Goal: Task Accomplishment & Management: Manage account settings

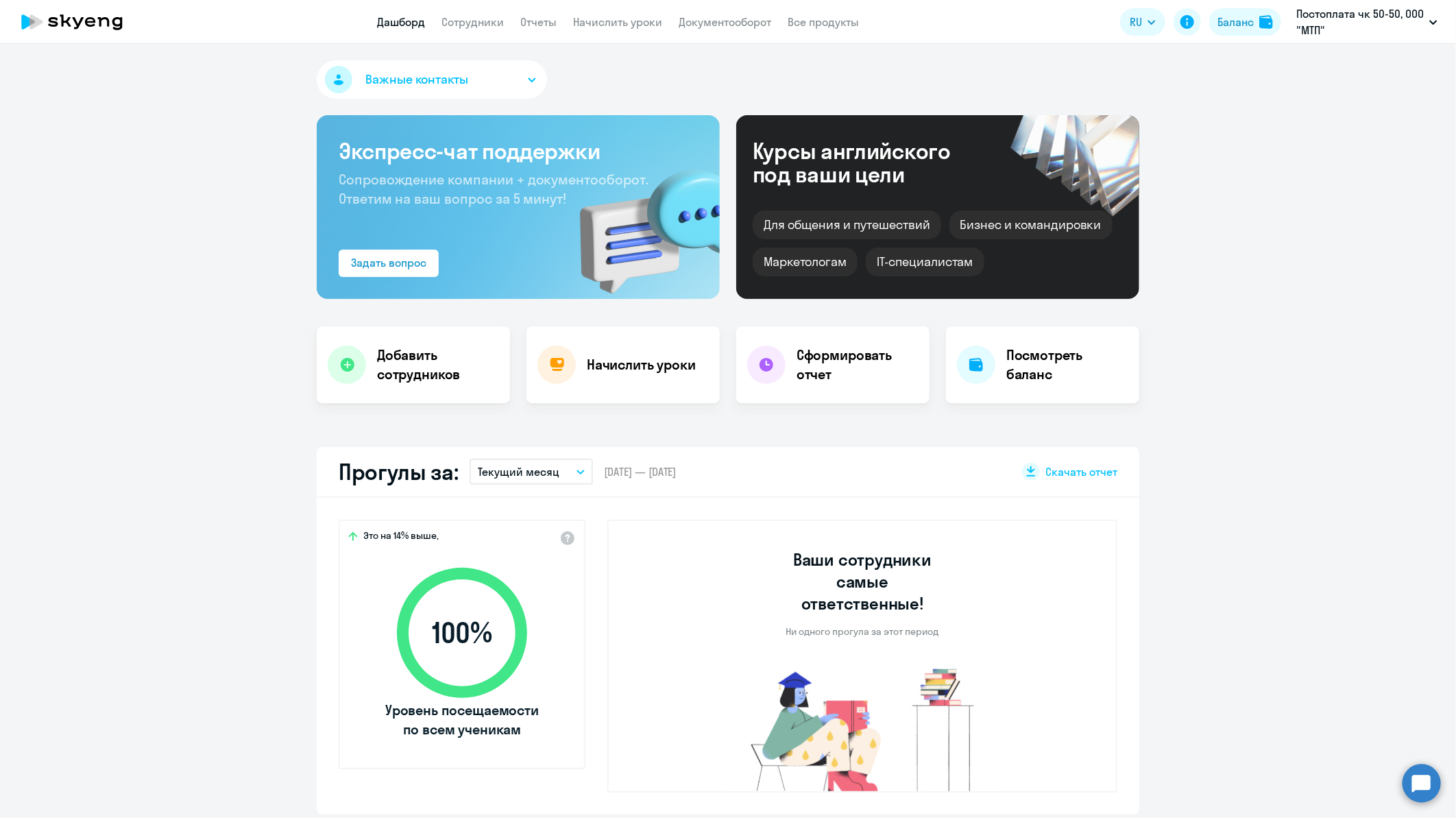
select select "30"
click at [1345, 58] on li "Предоплата 50-50, ООО, Вентум мед" at bounding box center [1341, 63] width 208 height 34
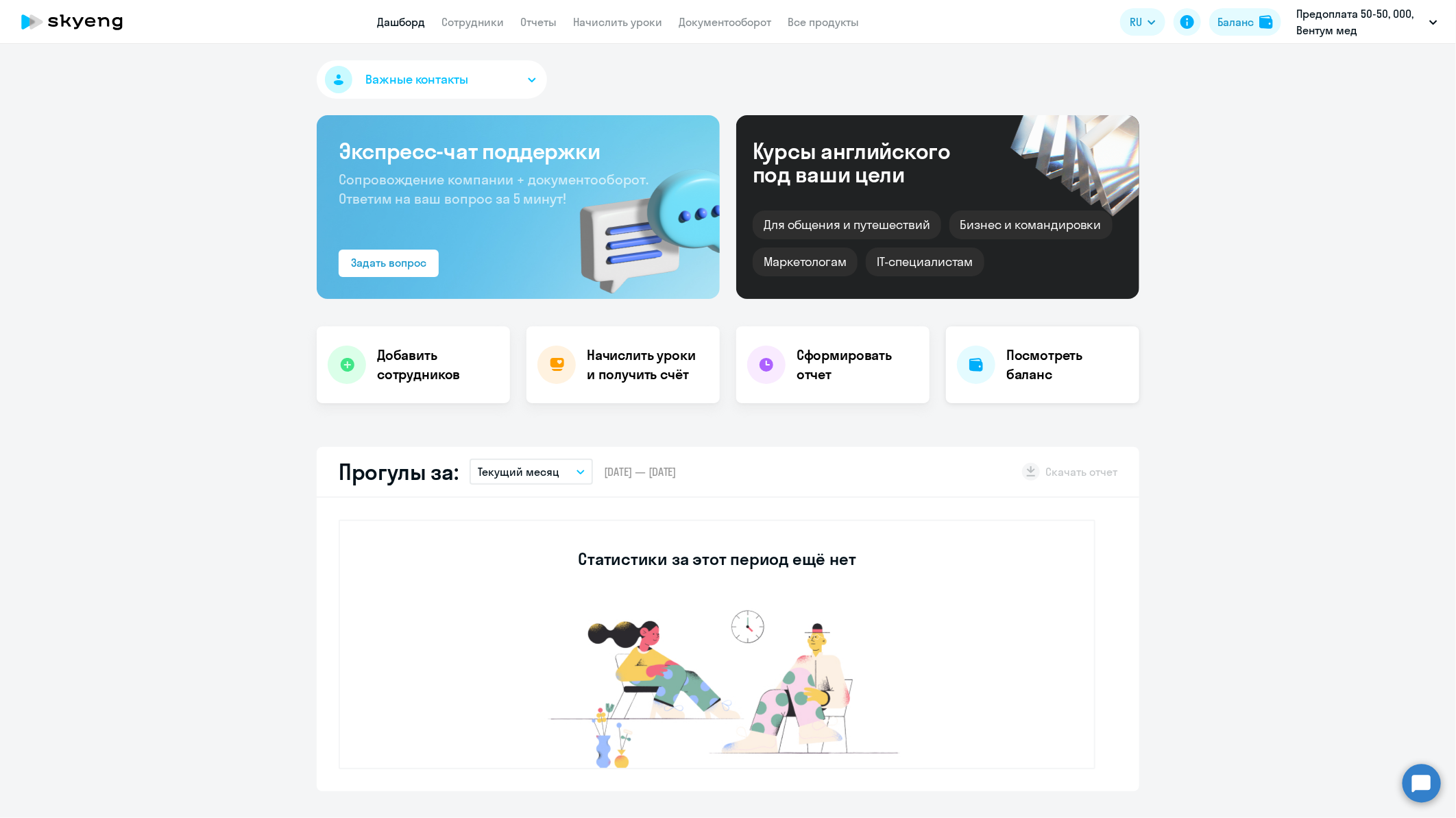
click at [1013, 356] on h4 "Посмотреть баланс" at bounding box center [1067, 365] width 122 height 39
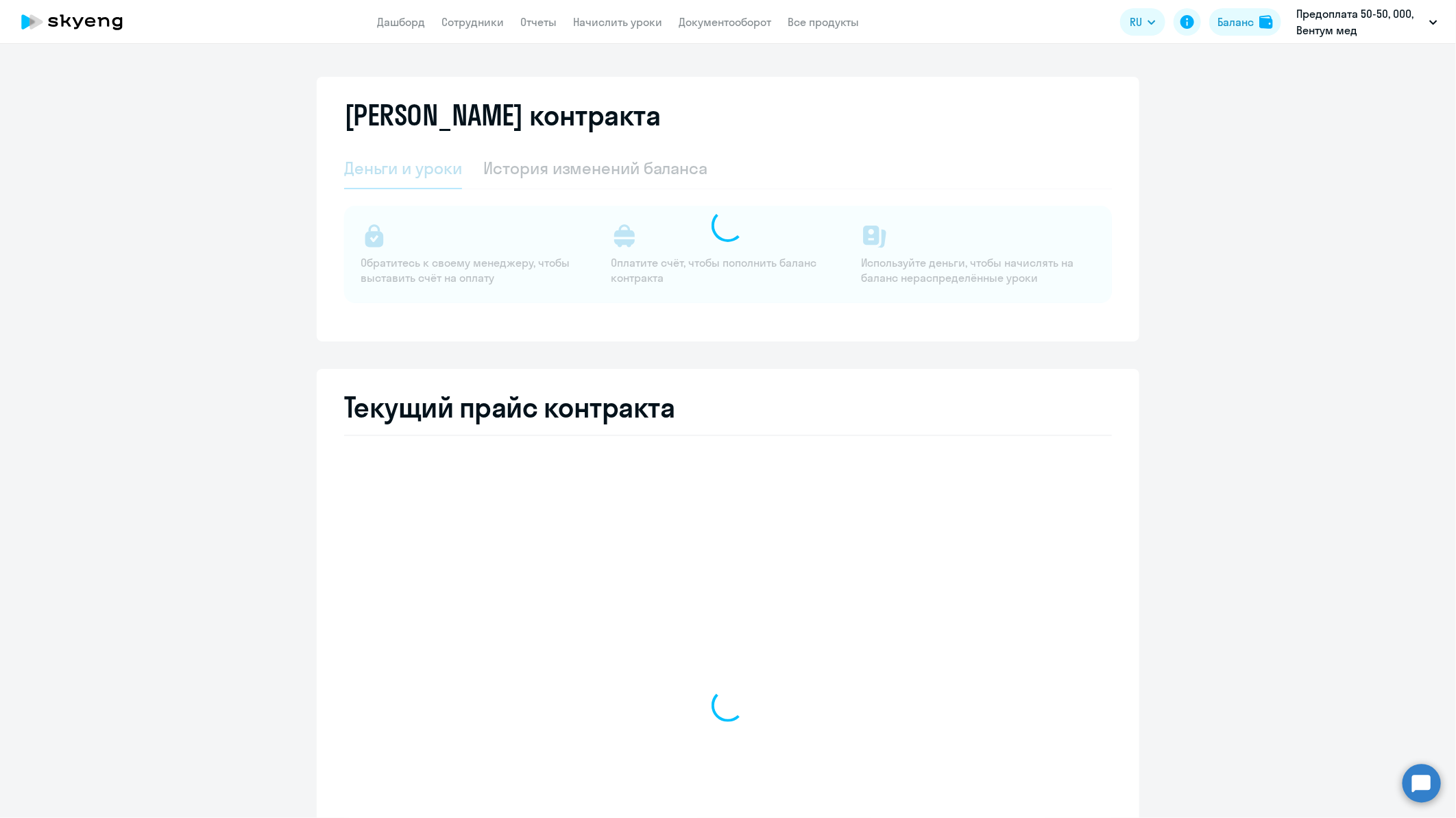
select select "english_adult_not_native_speaker"
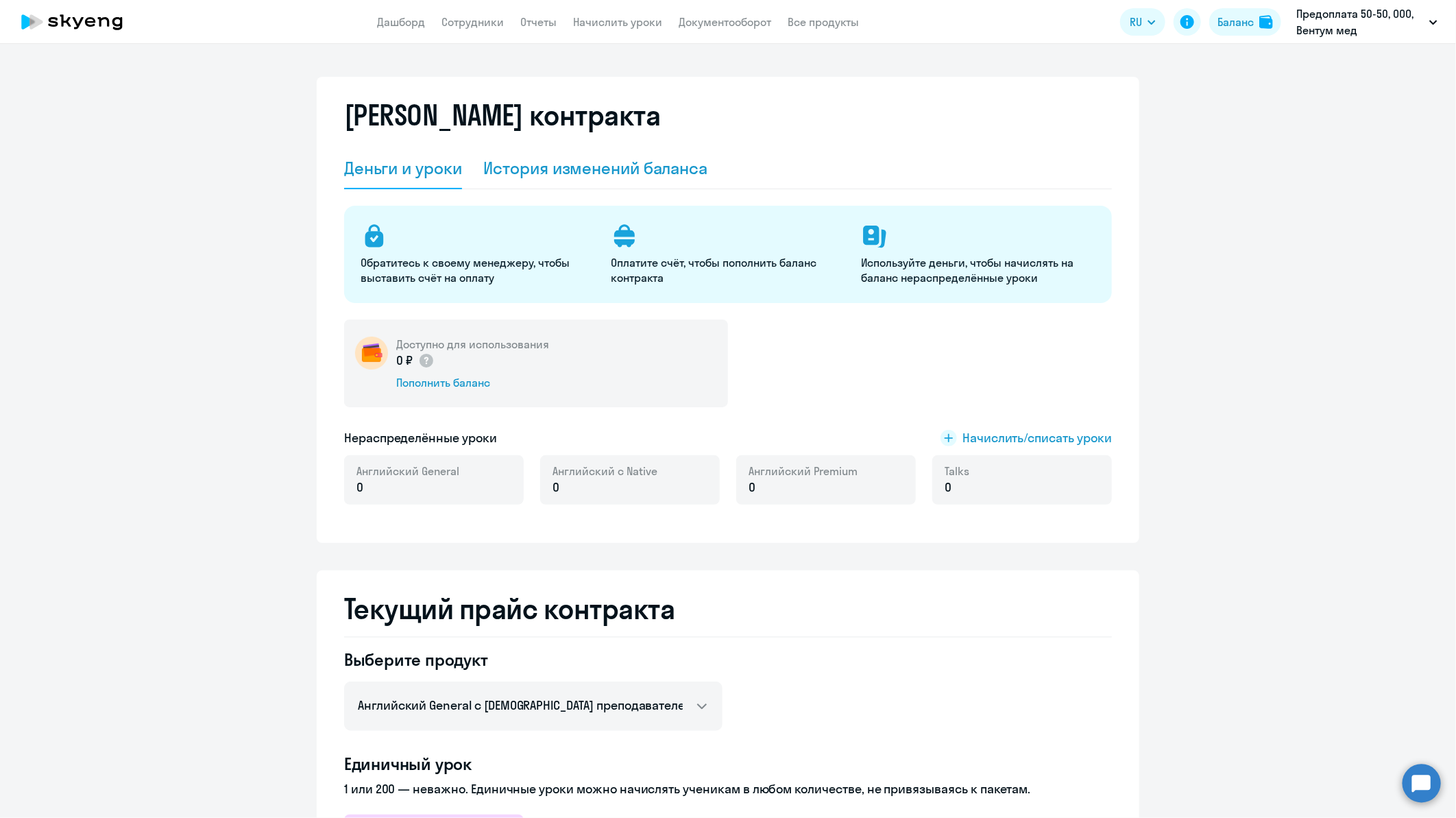
click at [679, 168] on div "История изменений баланса" at bounding box center [596, 168] width 224 height 22
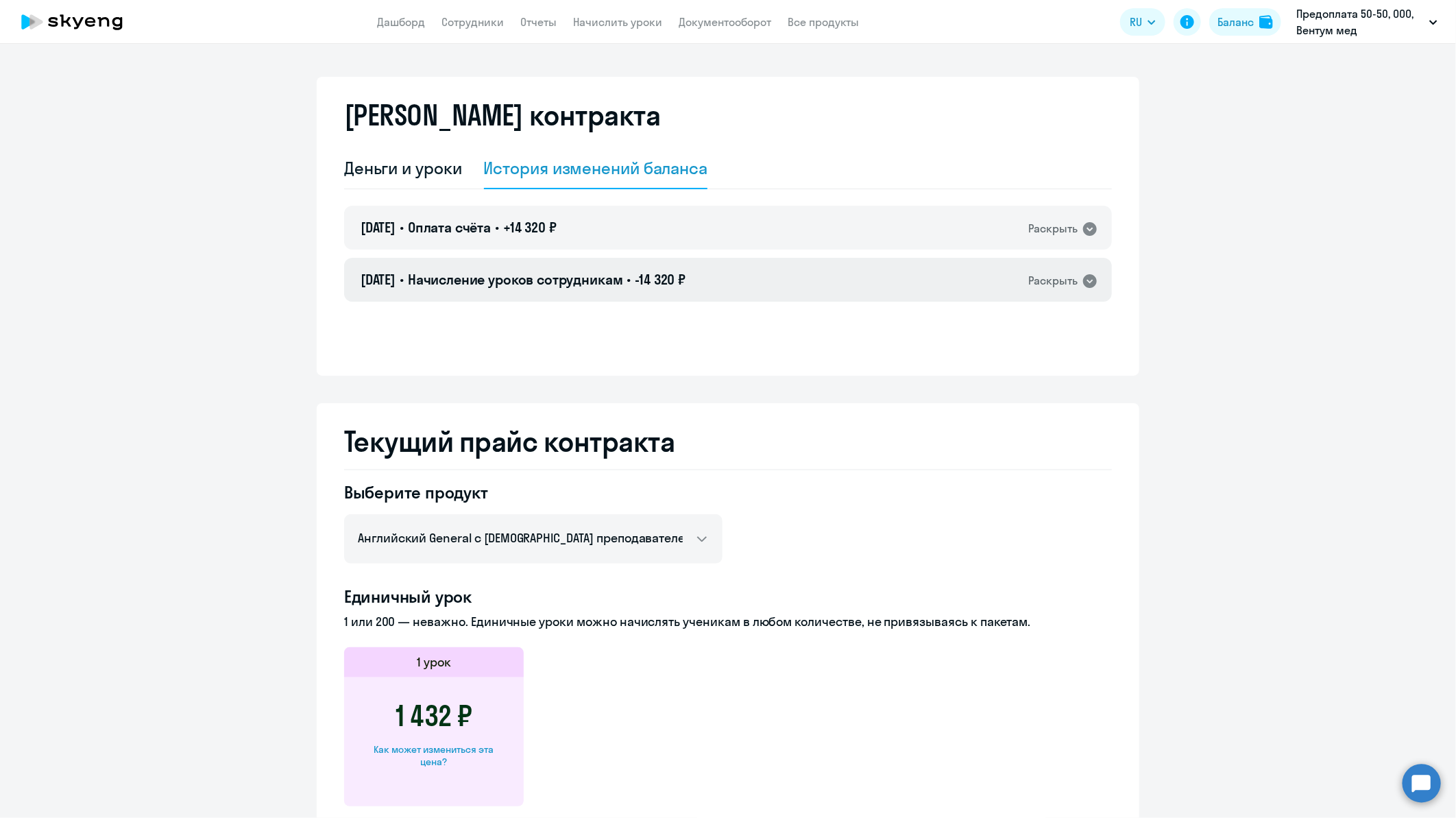
click at [1082, 279] on icon at bounding box center [1090, 281] width 16 height 16
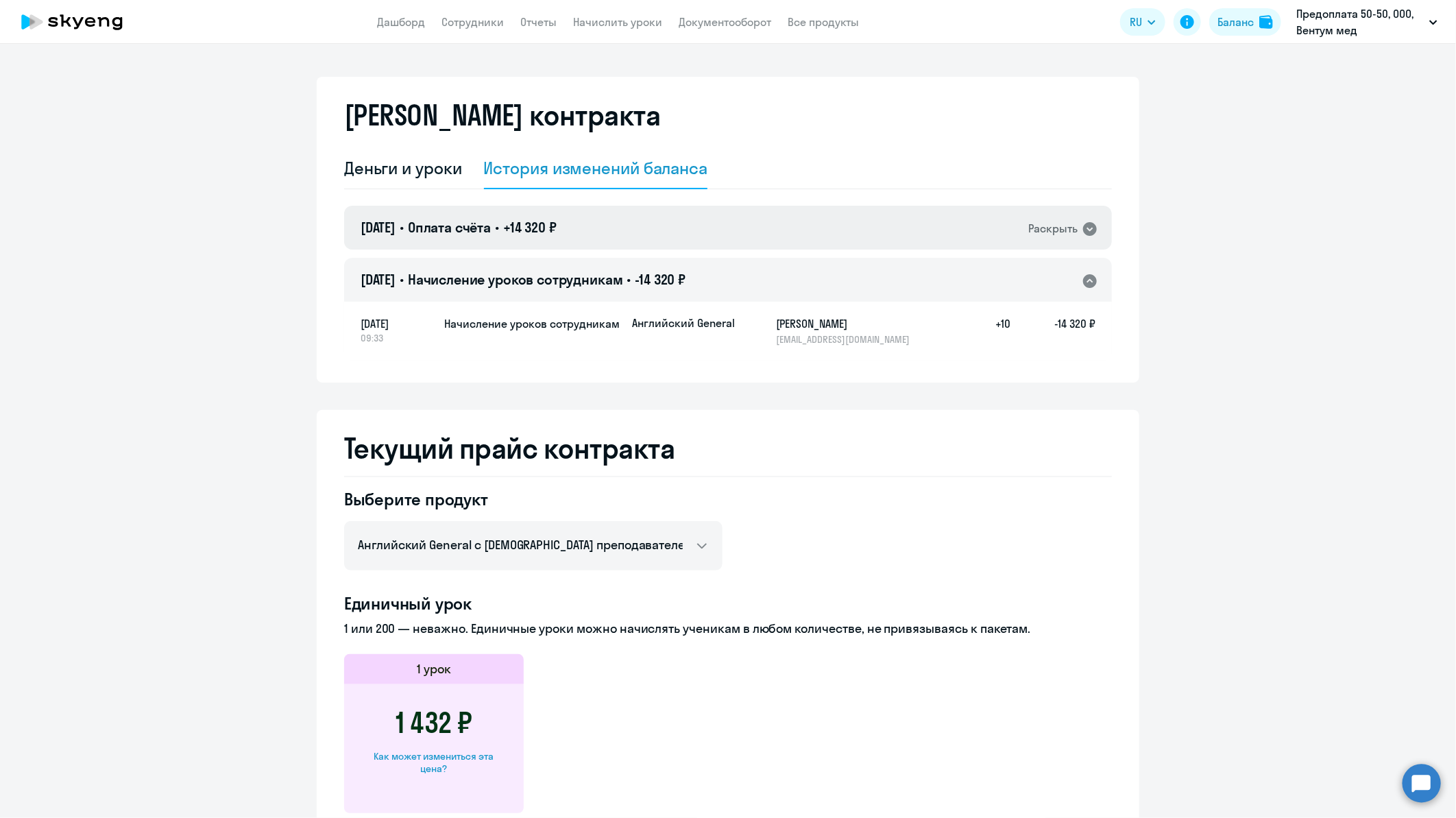
click at [1084, 227] on icon at bounding box center [1090, 229] width 13 height 13
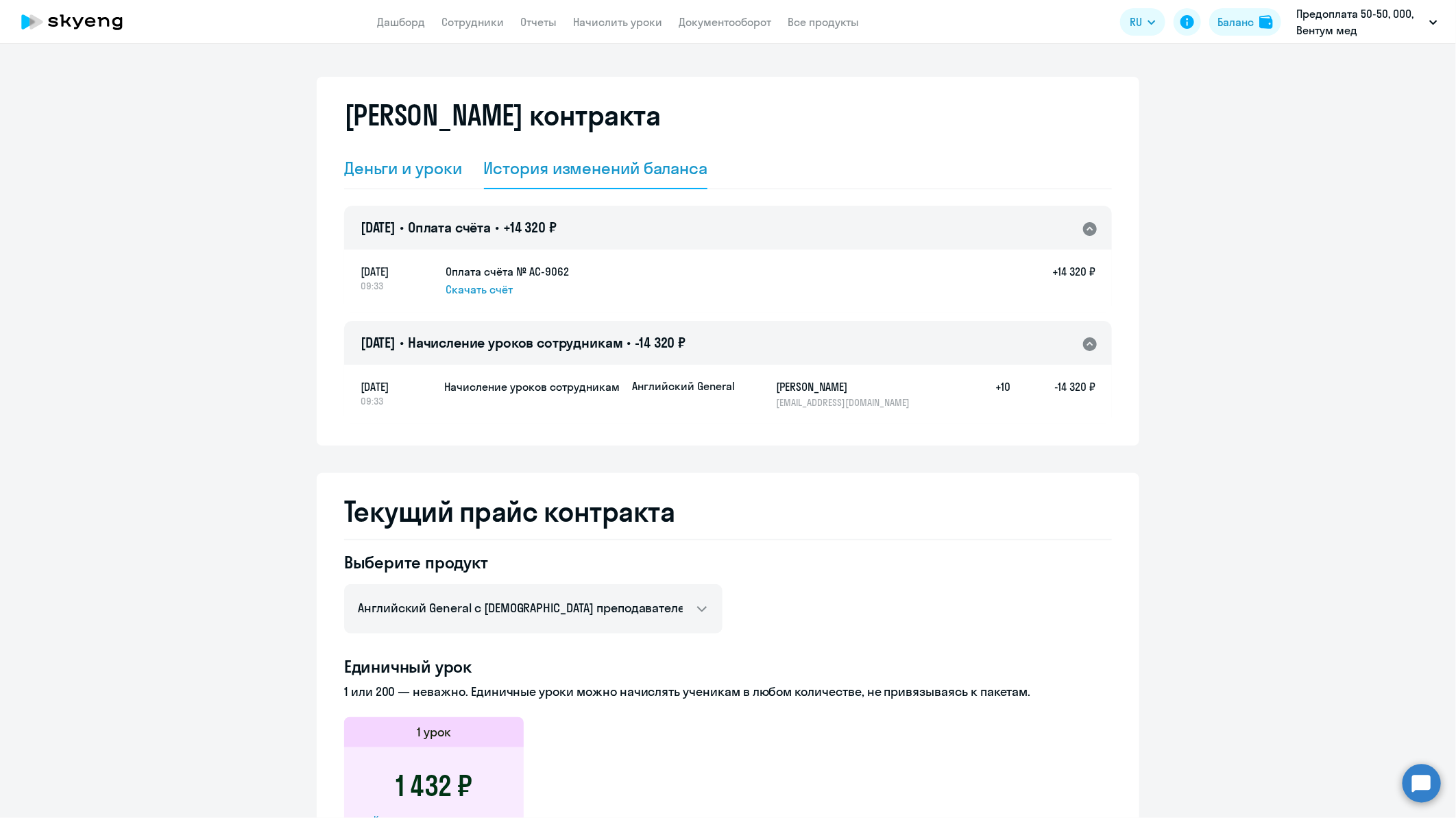
click at [406, 166] on div "Деньги и уроки" at bounding box center [403, 168] width 118 height 22
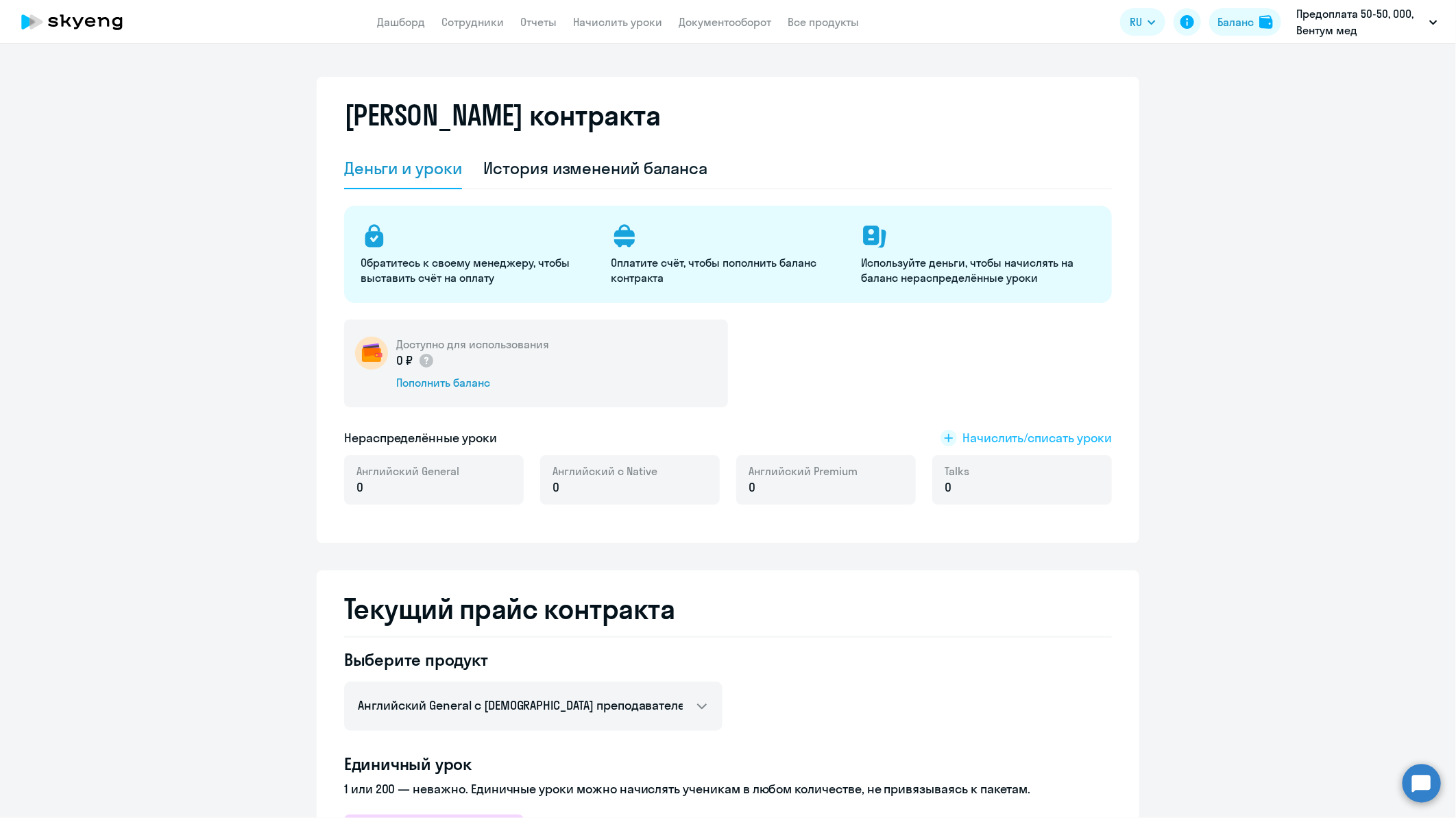
click at [979, 440] on span "Начислить/списать уроки" at bounding box center [1037, 438] width 149 height 18
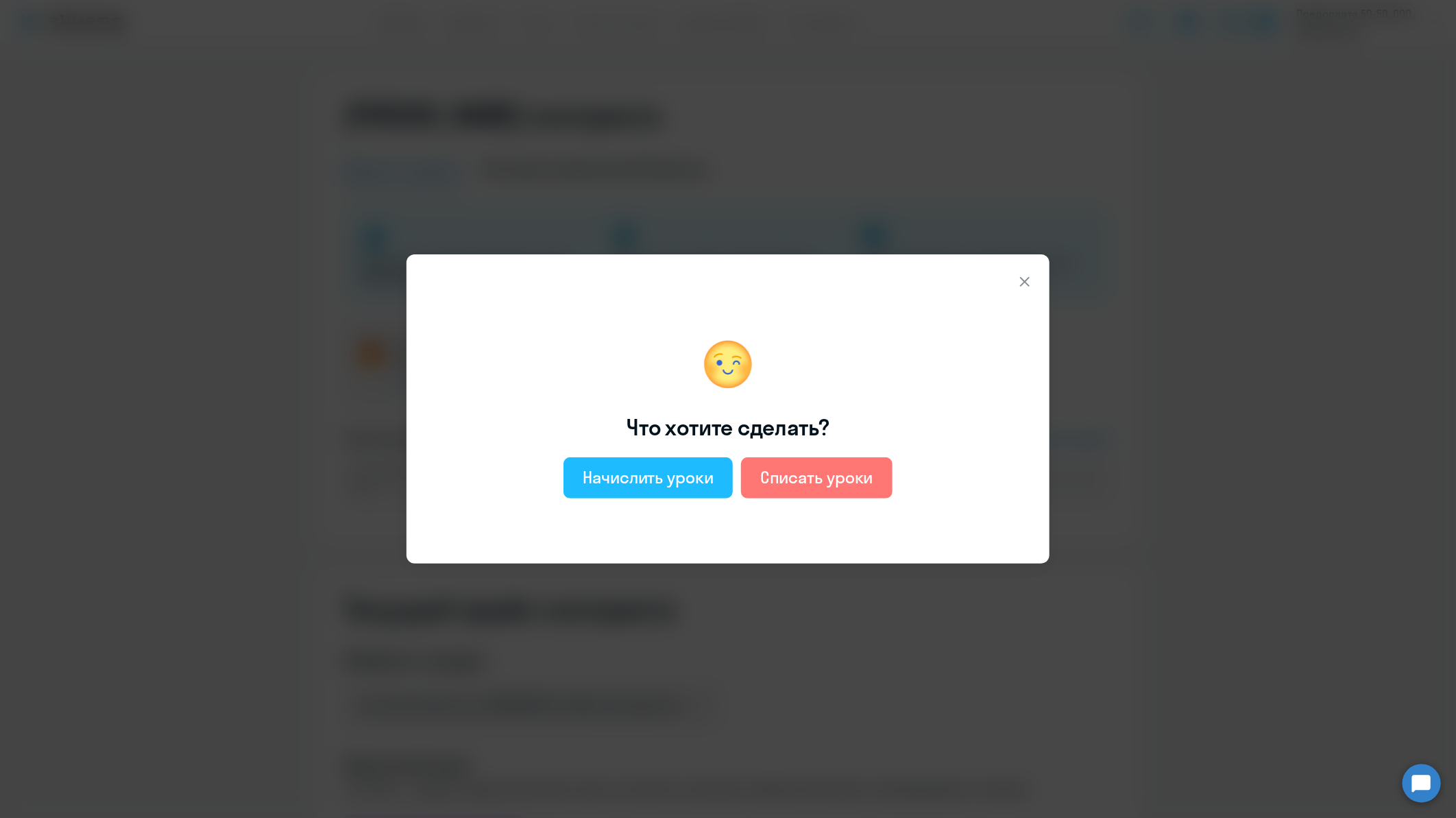
click at [655, 470] on div "Начислить уроки" at bounding box center [648, 477] width 131 height 22
select select "english_adult_not_native_speaker"
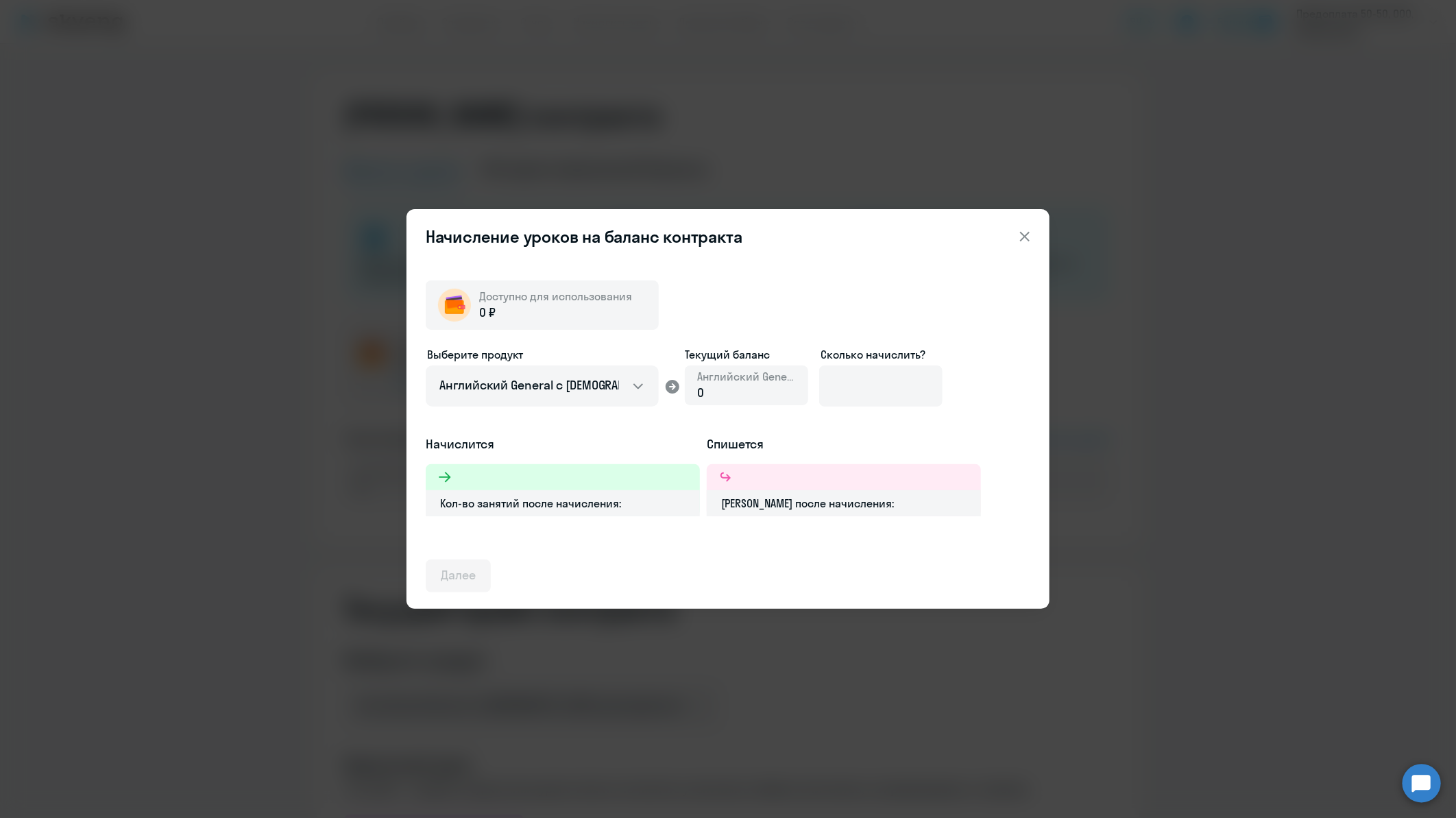
click at [1024, 236] on icon at bounding box center [1025, 237] width 10 height 10
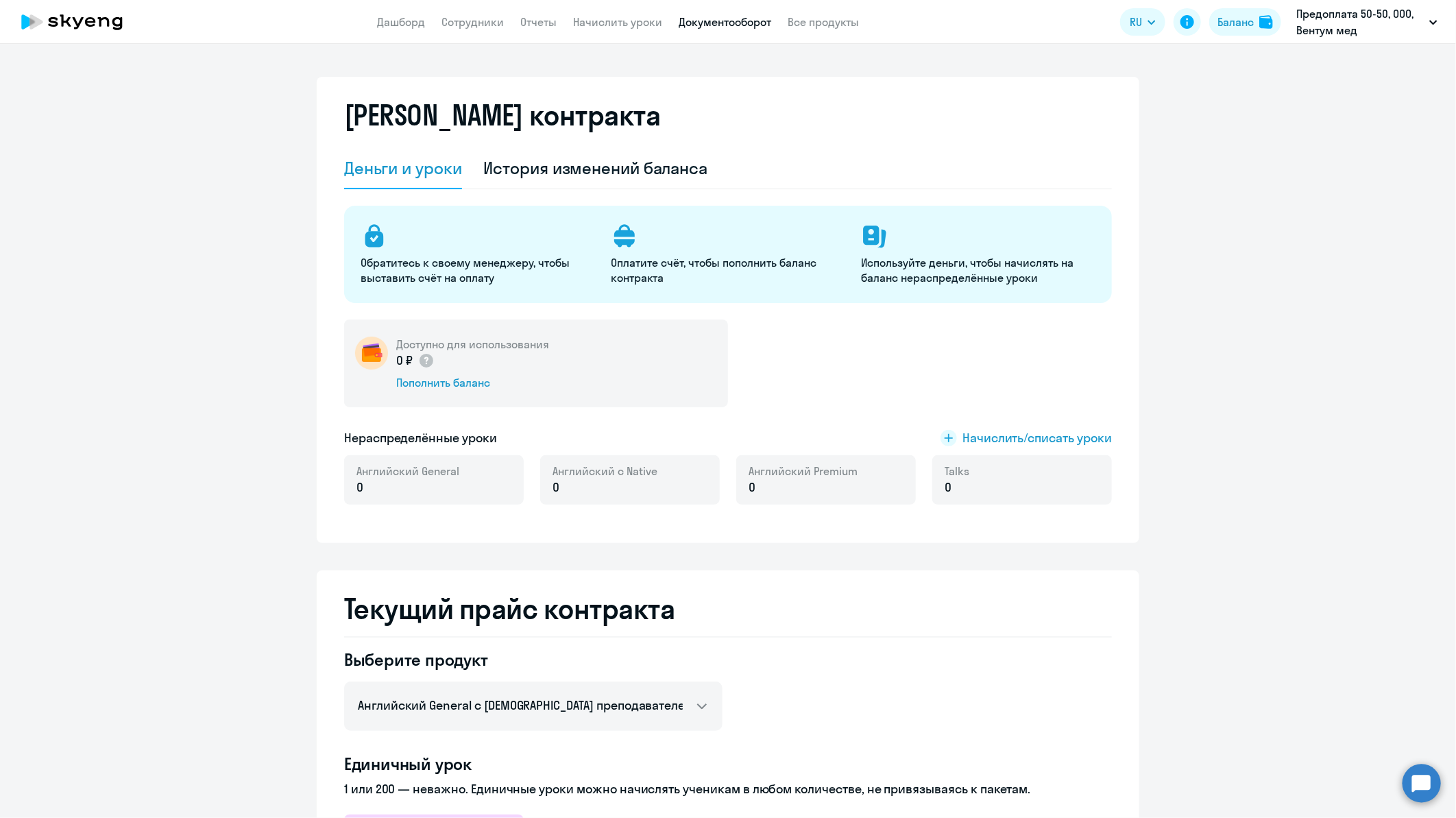
click at [712, 18] on link "Документооборот" at bounding box center [724, 21] width 92 height 13
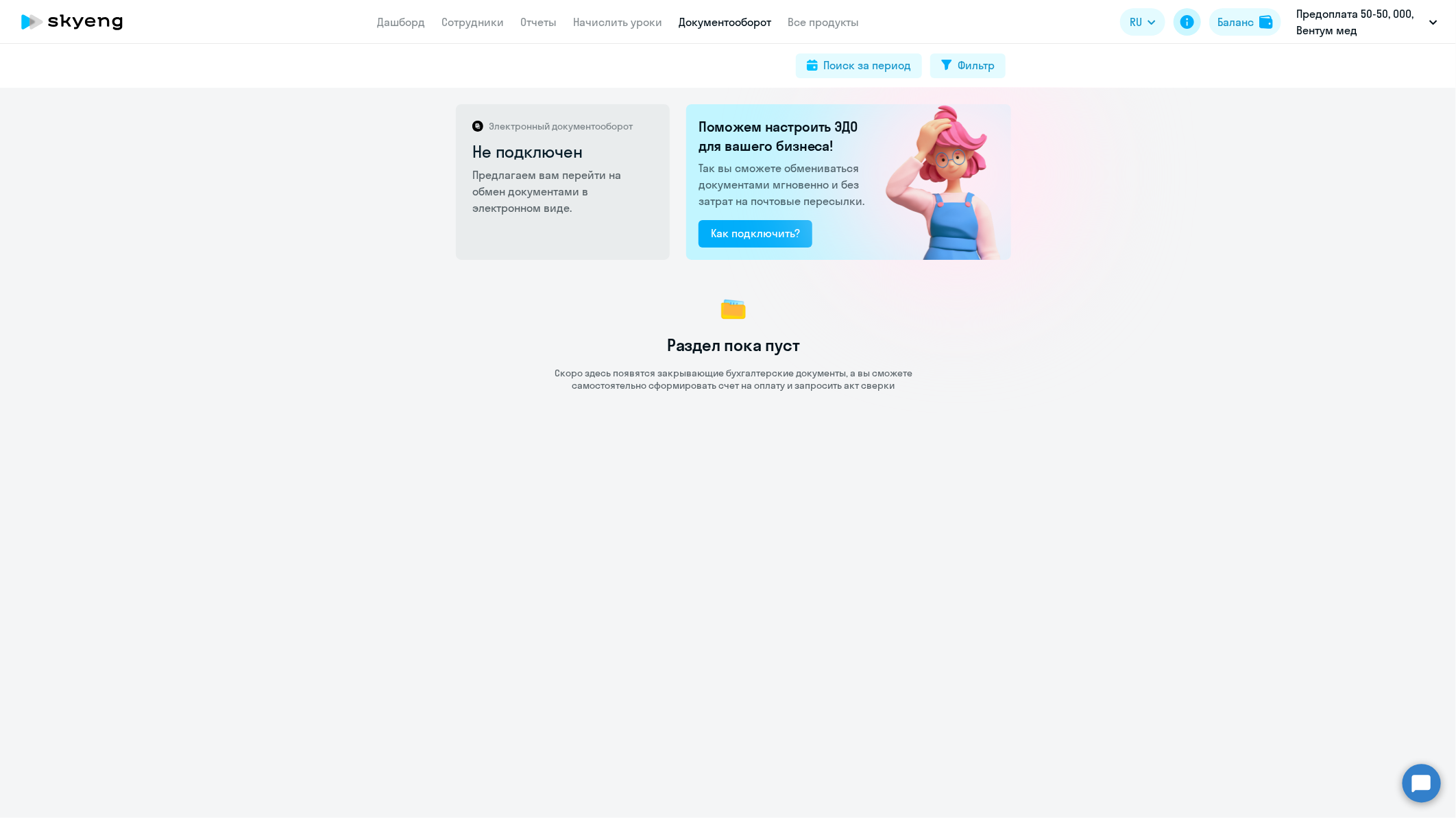
click at [1188, 19] on icon at bounding box center [1187, 21] width 13 height 13
click at [602, 23] on link "Начислить уроки" at bounding box center [617, 21] width 89 height 13
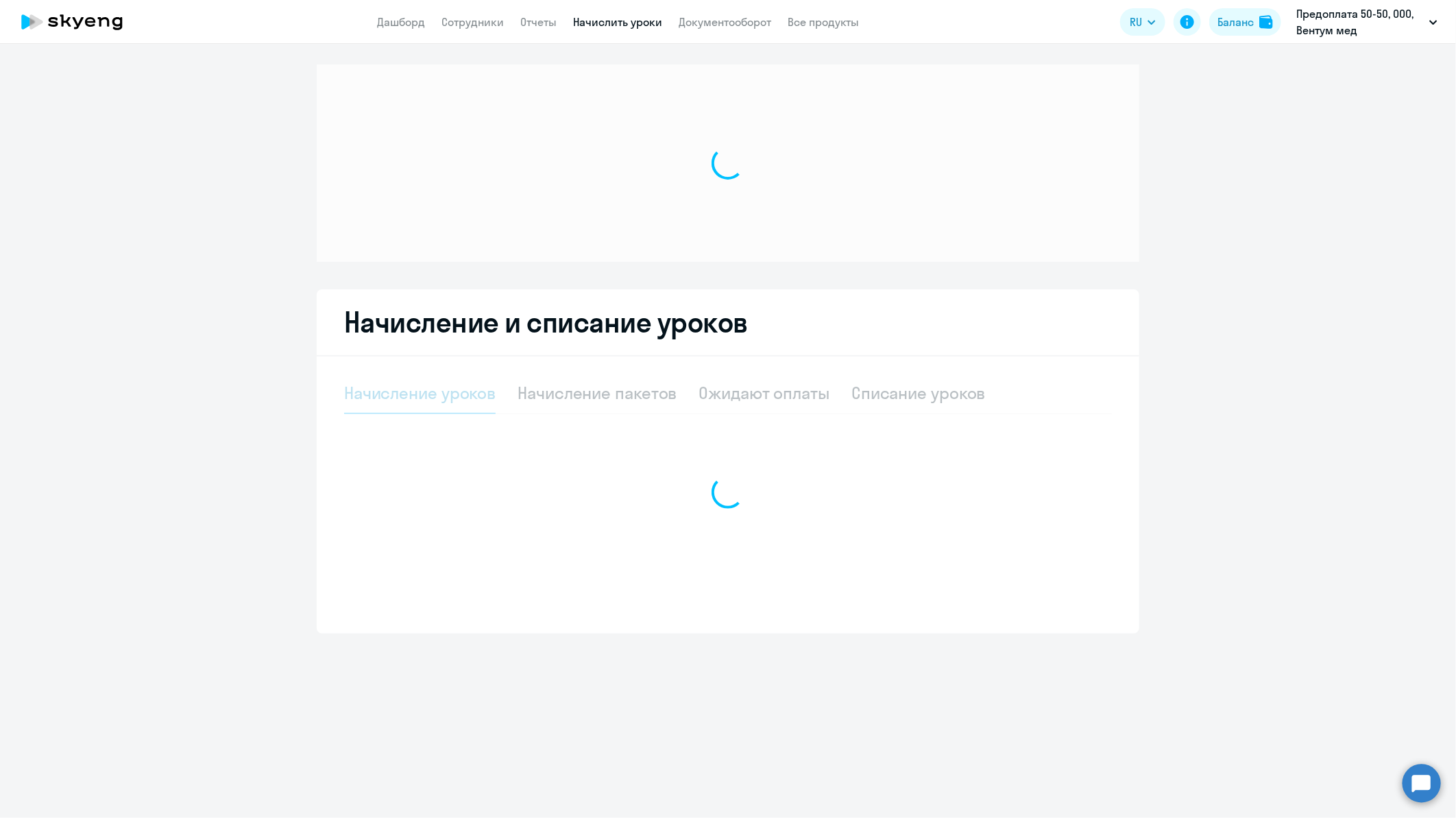
select select "10"
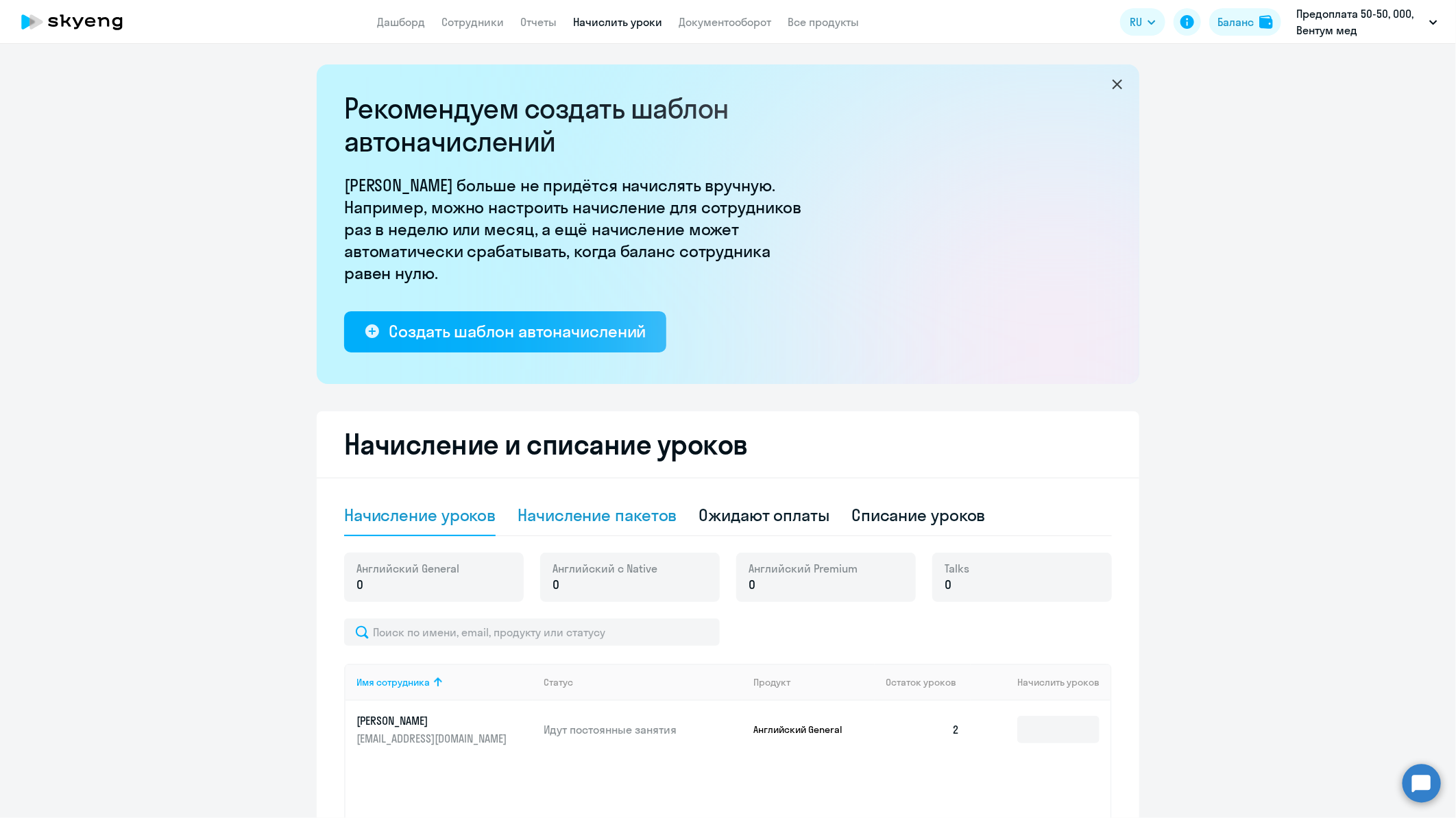
click at [571, 519] on div "Начисление пакетов" at bounding box center [597, 515] width 159 height 22
select select "10"
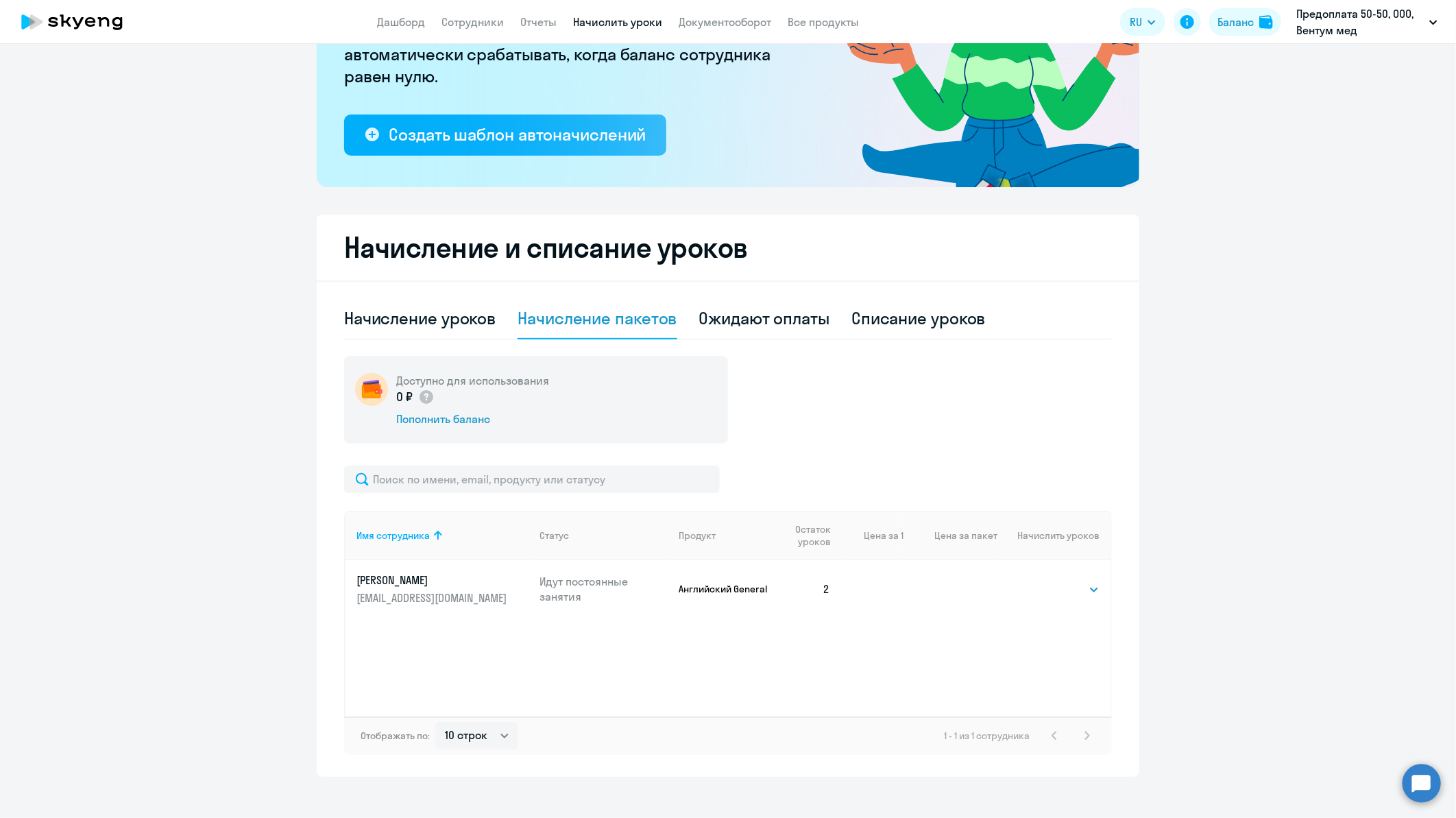
scroll to position [210, 0]
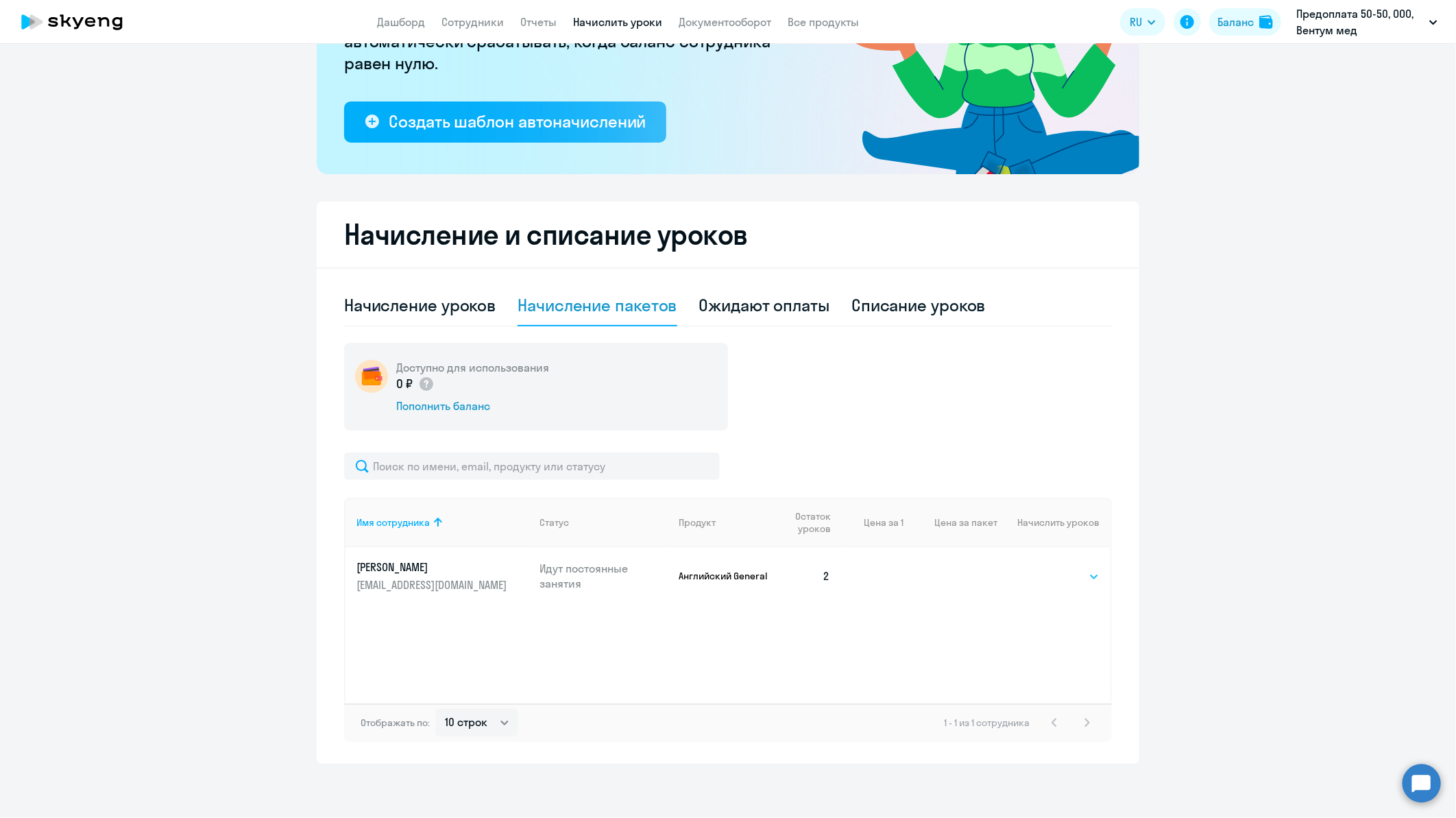
click at [1050, 577] on select "Выбрать 1" at bounding box center [1072, 576] width 56 height 16
select select "1"
click at [1043, 568] on select "Выбрать 1" at bounding box center [1072, 576] width 56 height 16
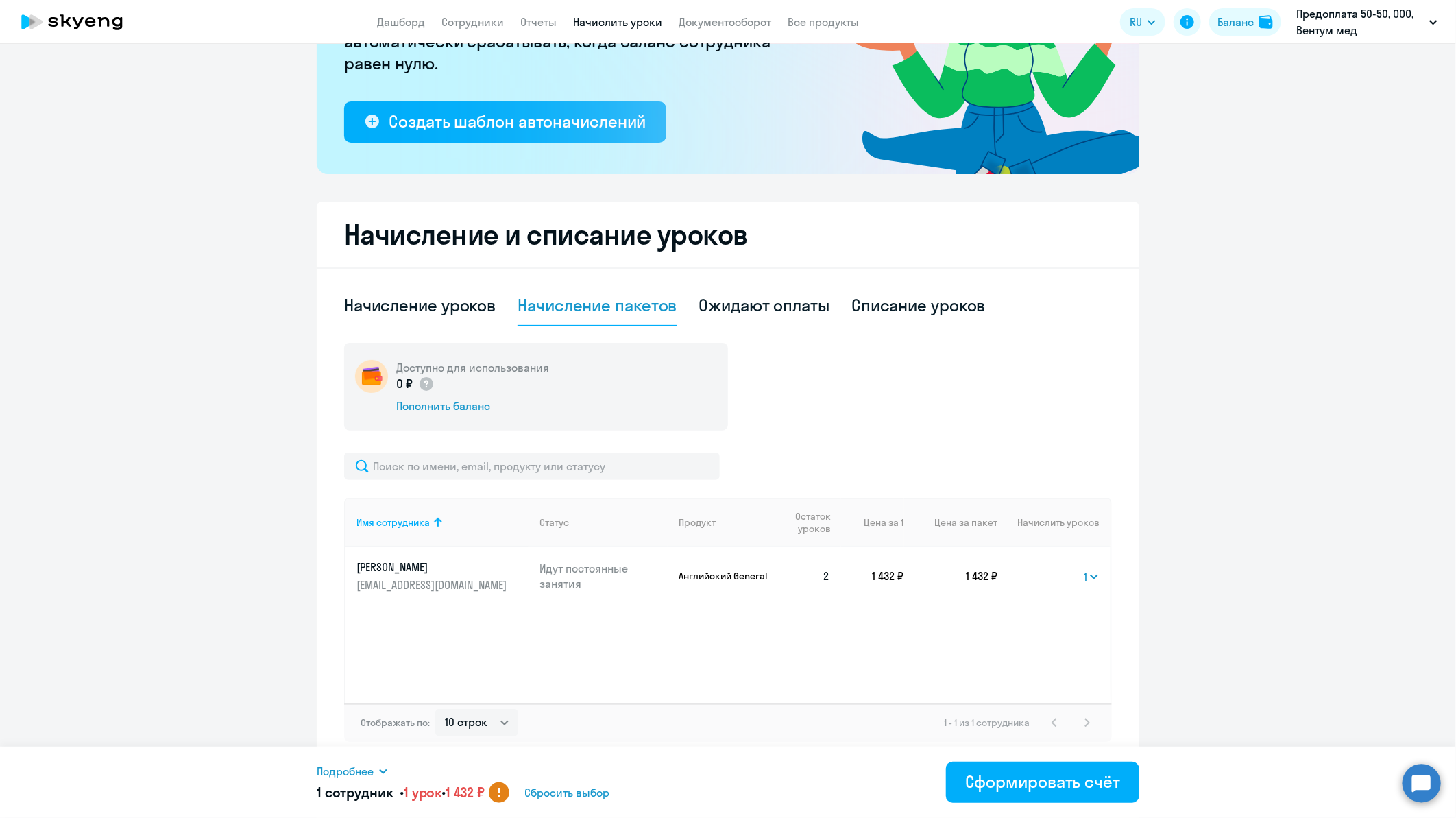
click at [501, 797] on icon at bounding box center [499, 796] width 3 height 3
click at [501, 792] on icon at bounding box center [499, 791] width 2 height 6
click at [432, 794] on span "1 урок" at bounding box center [423, 792] width 38 height 17
click at [484, 795] on span "1 432 ₽" at bounding box center [465, 792] width 39 height 17
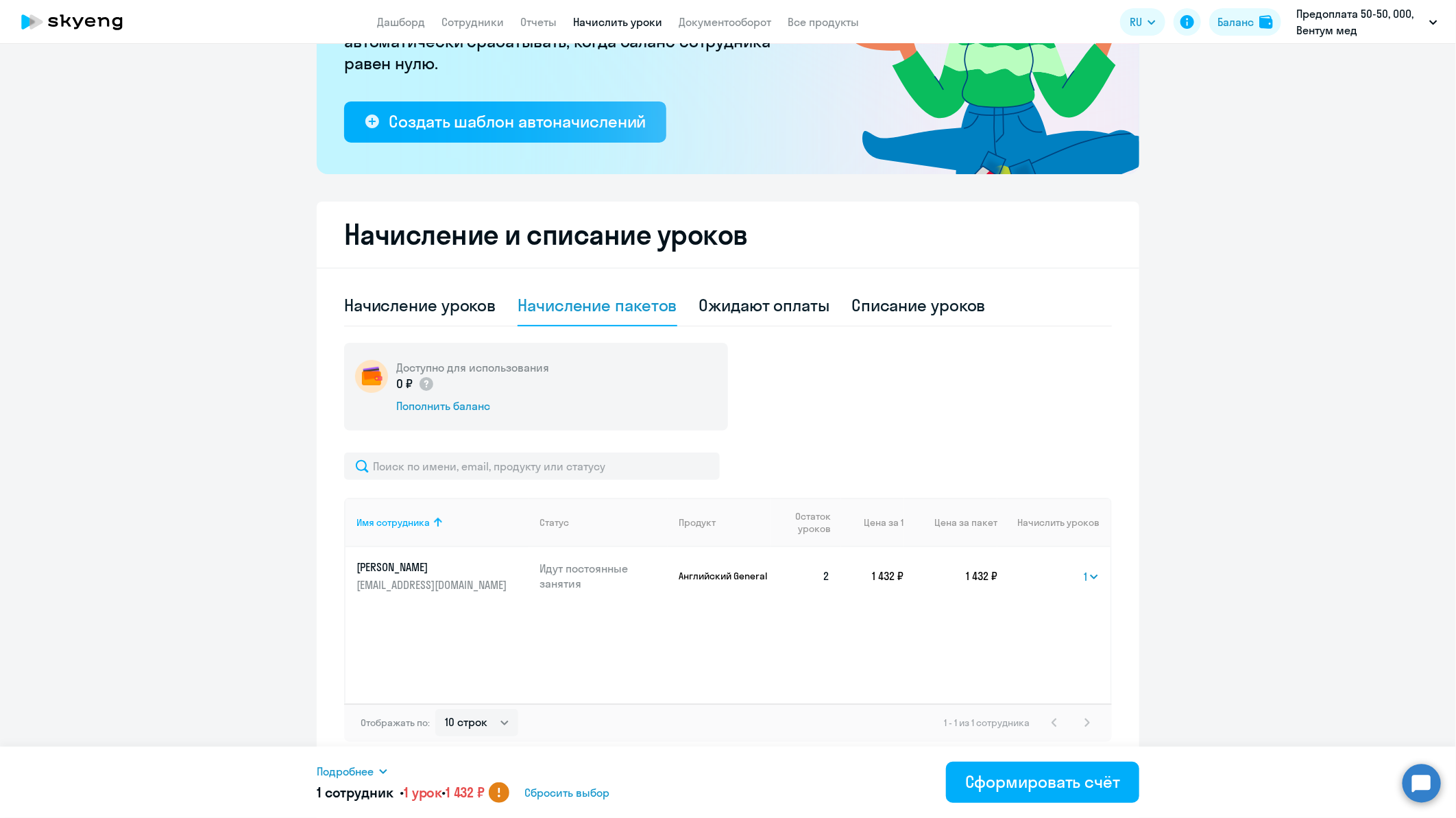
click at [551, 787] on span "Сбросить выбор" at bounding box center [567, 792] width 85 height 16
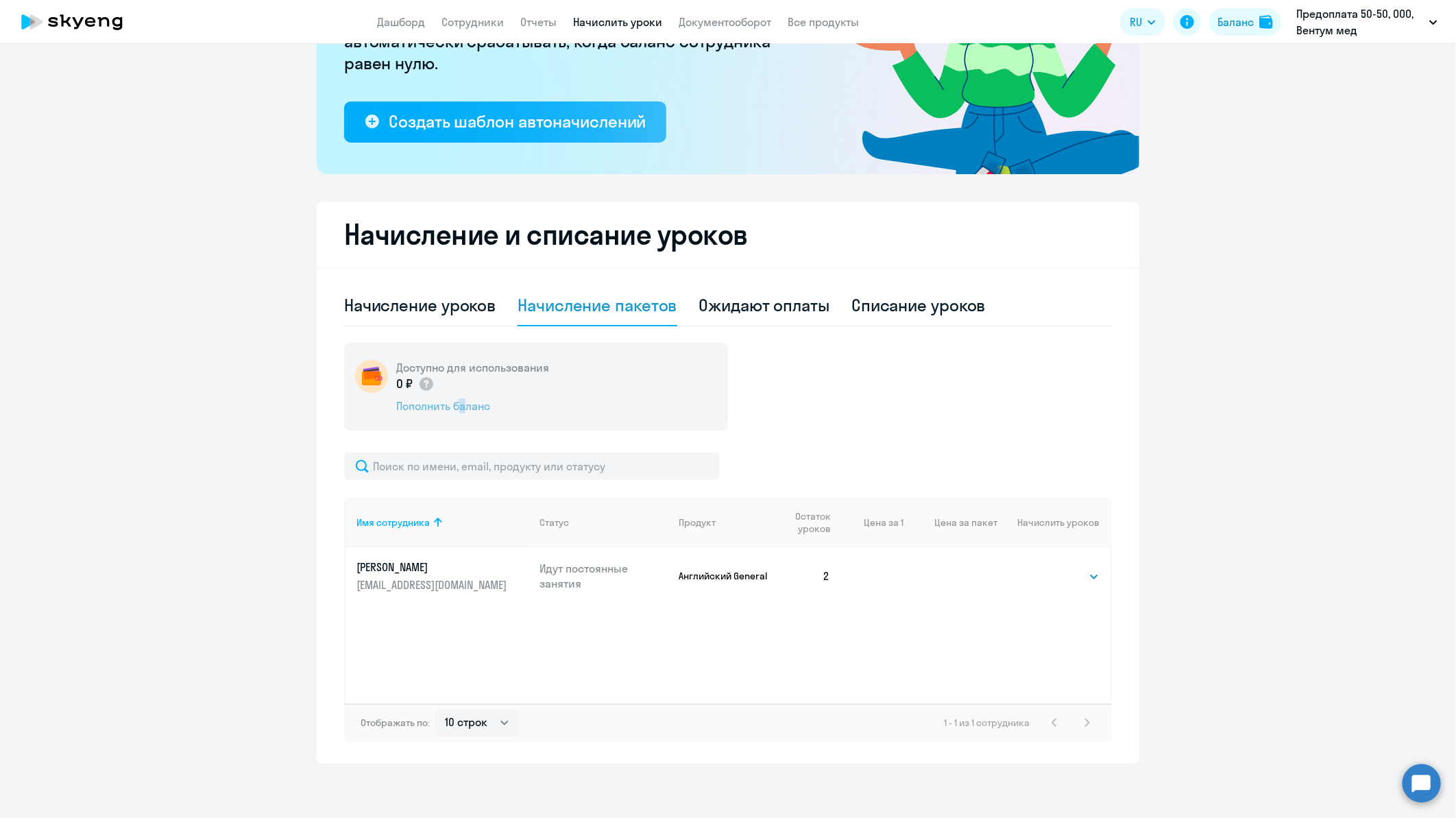
click at [453, 403] on div "Пополнить баланс" at bounding box center [472, 405] width 153 height 15
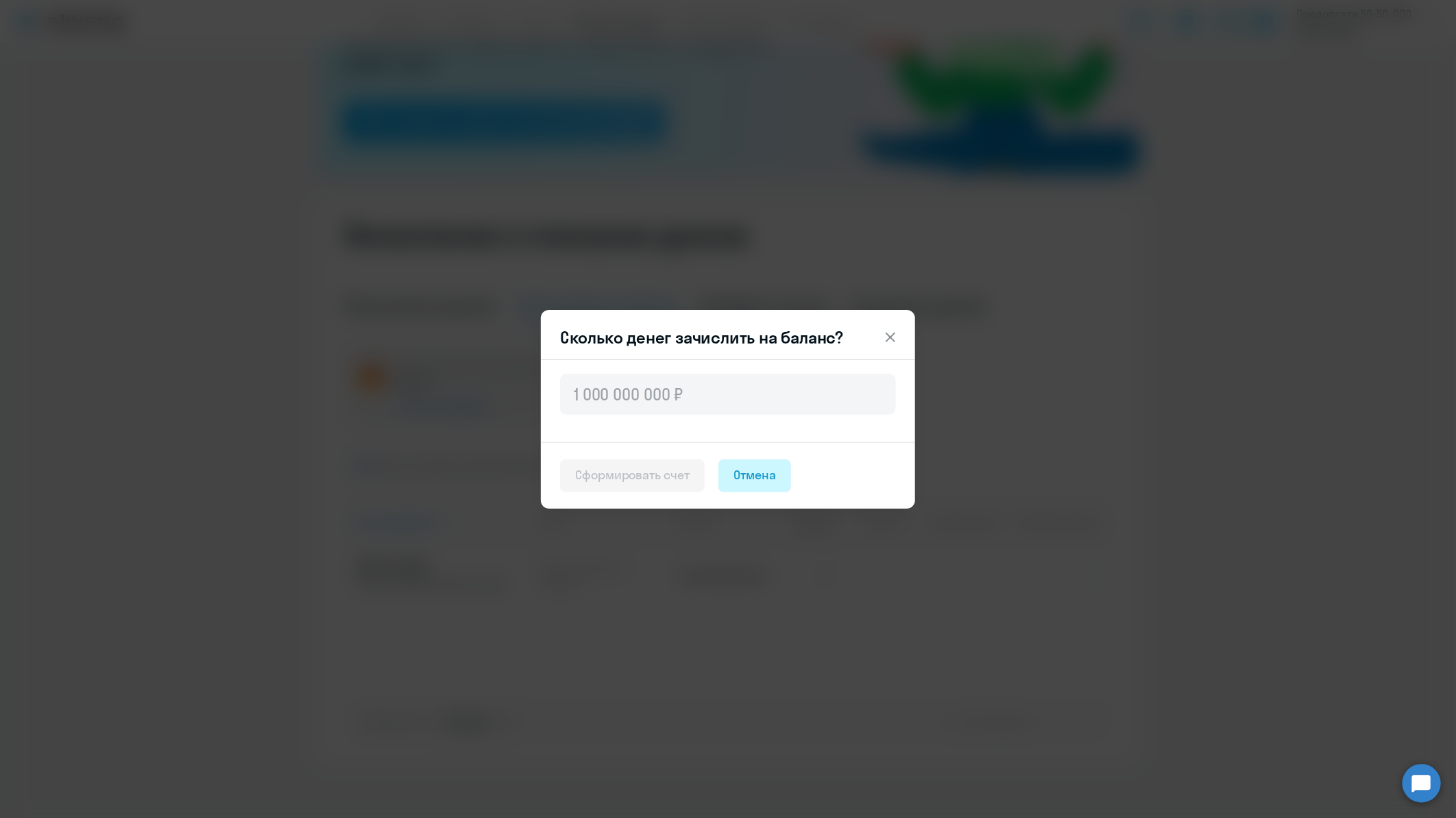
click at [770, 473] on div "Отмена" at bounding box center [755, 474] width 42 height 18
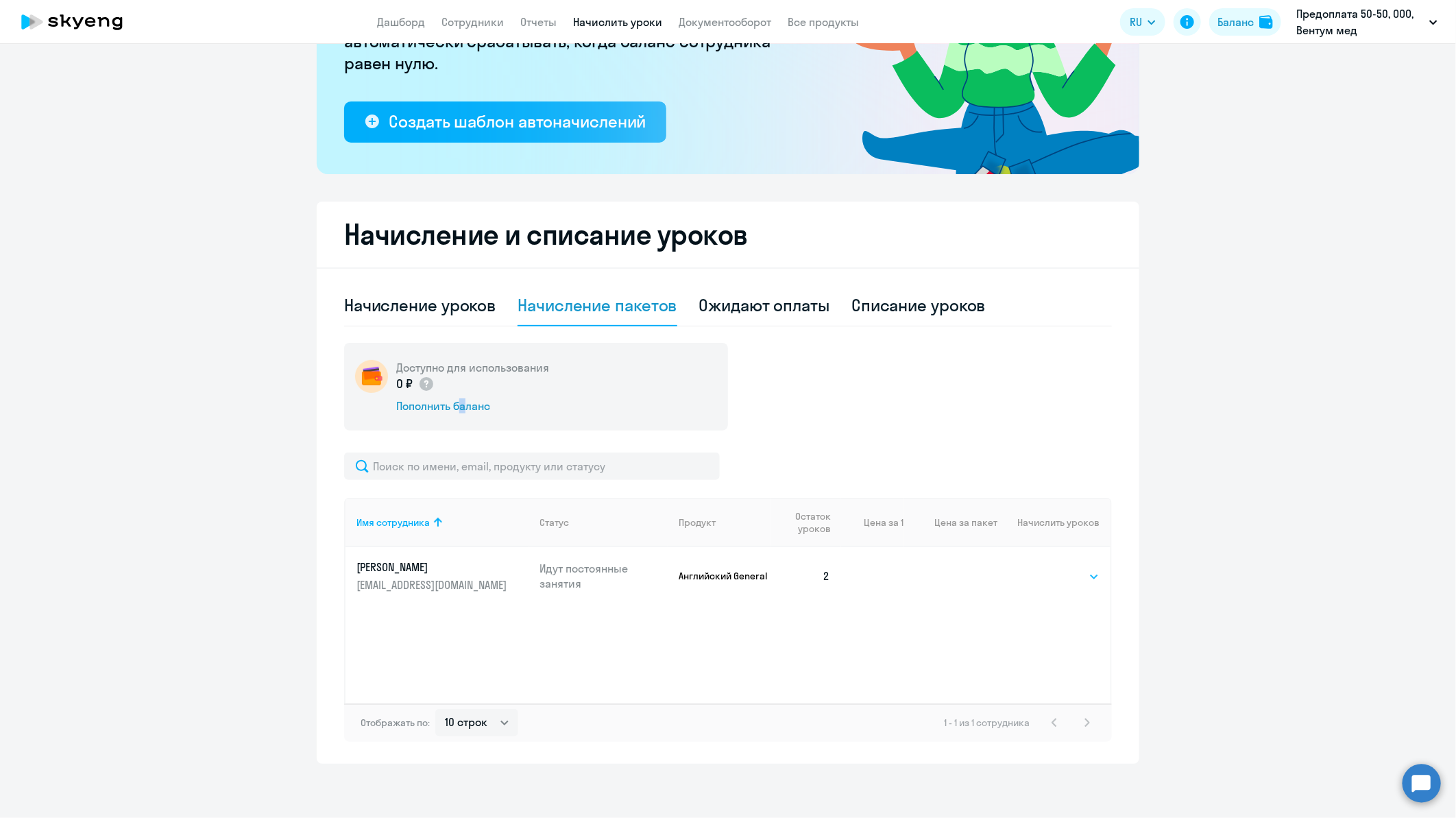
click at [1070, 574] on select "Выбрать 1" at bounding box center [1072, 576] width 56 height 16
select select "1"
click at [1043, 568] on select "Выбрать 1" at bounding box center [1072, 576] width 56 height 16
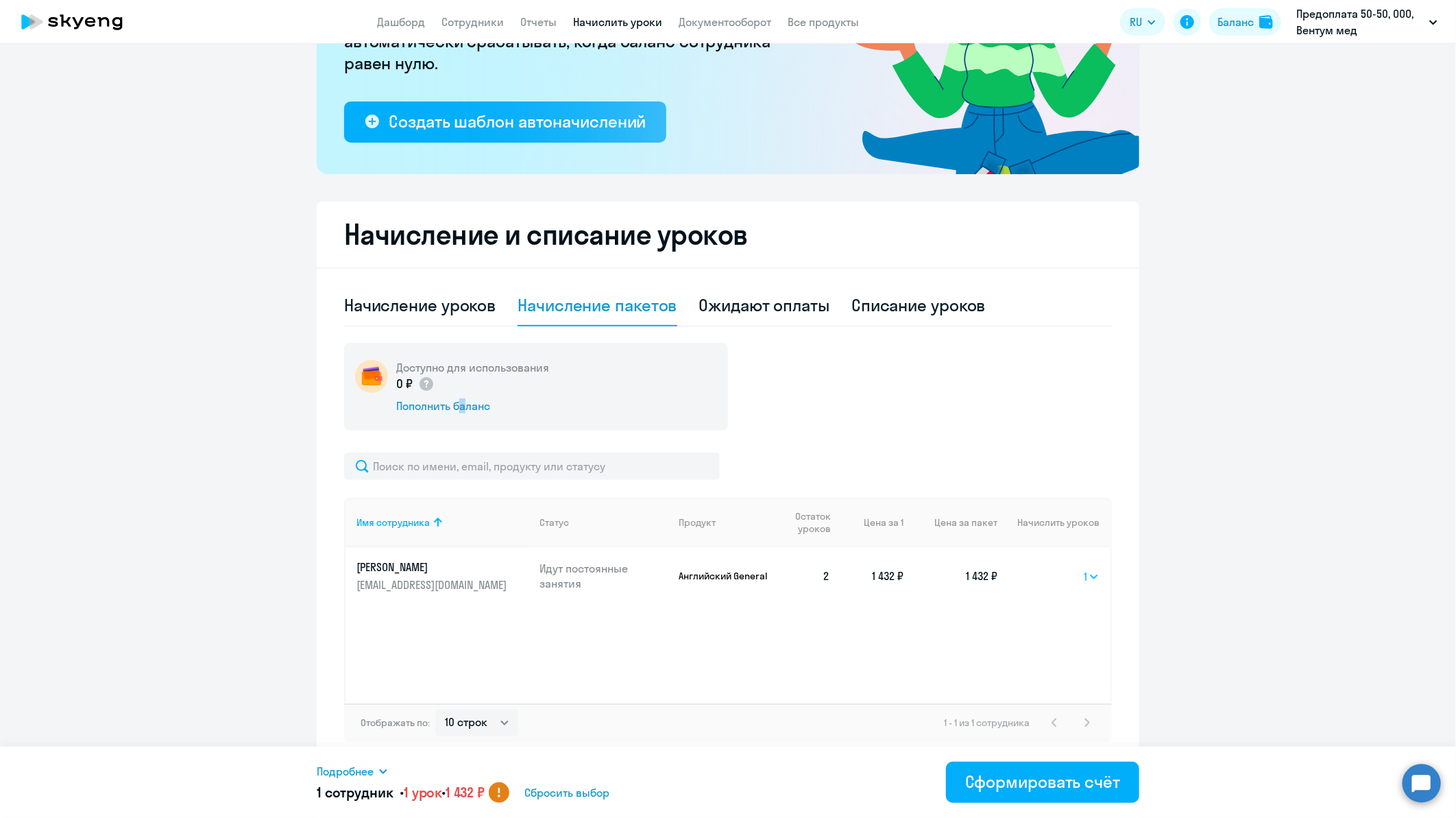
click at [1086, 579] on select "Выбрать 1" at bounding box center [1092, 576] width 15 height 16
click at [1084, 568] on select "Выбрать 1" at bounding box center [1092, 576] width 15 height 16
click at [1084, 574] on select "Выбрать 1" at bounding box center [1092, 576] width 15 height 16
click at [442, 304] on div "Начисление уроков" at bounding box center [420, 305] width 151 height 22
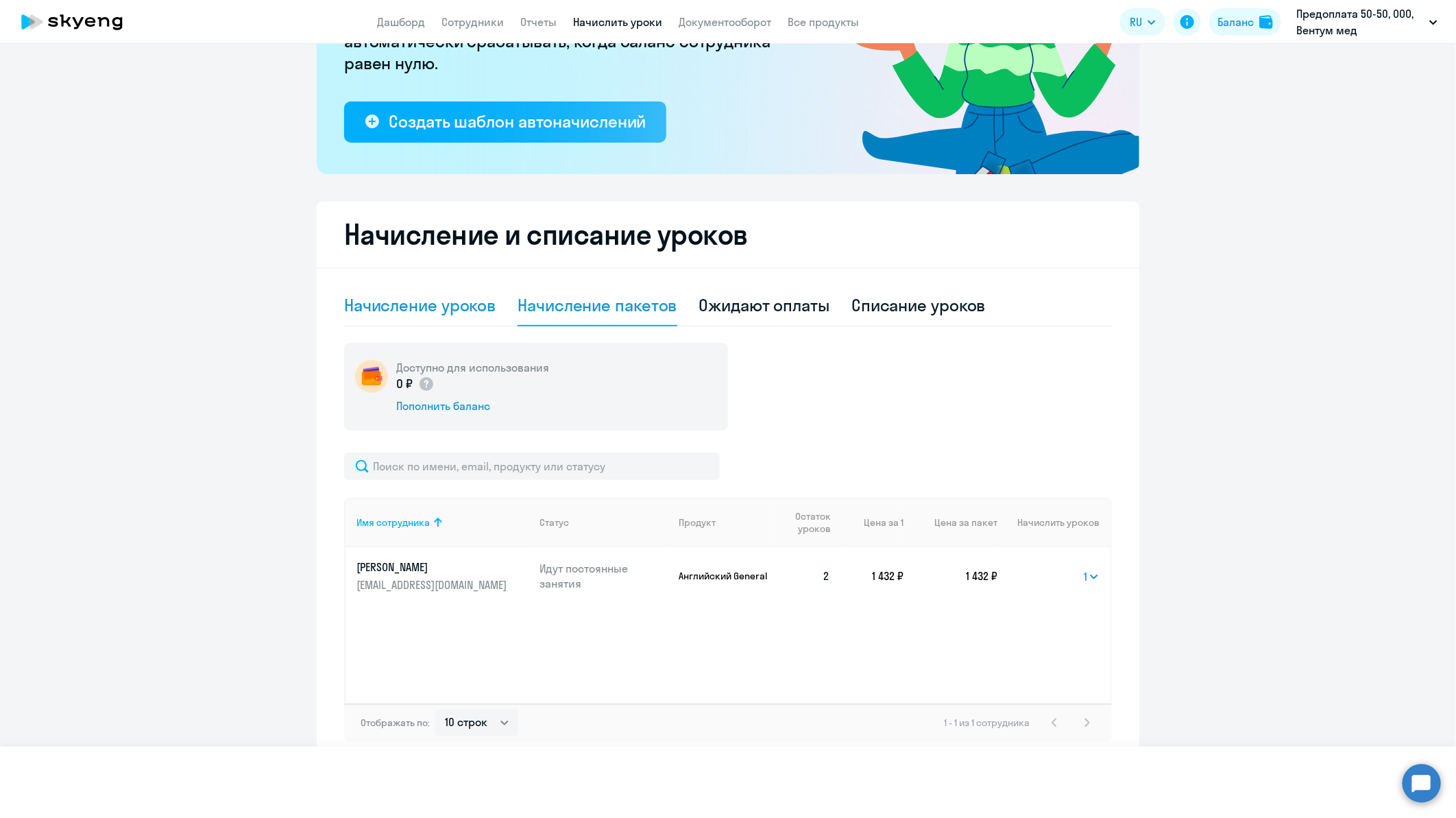
select select "10"
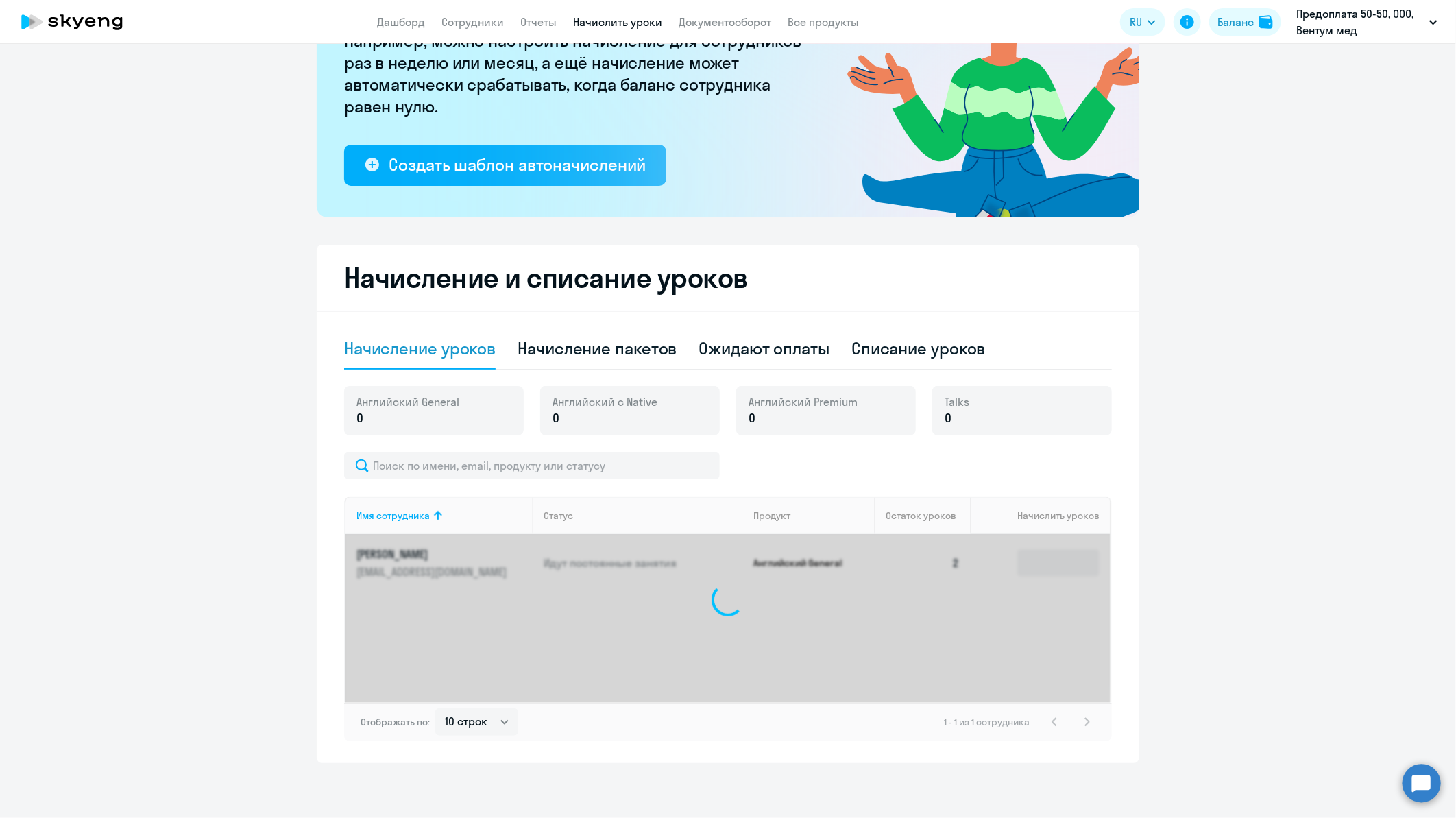
scroll to position [167, 0]
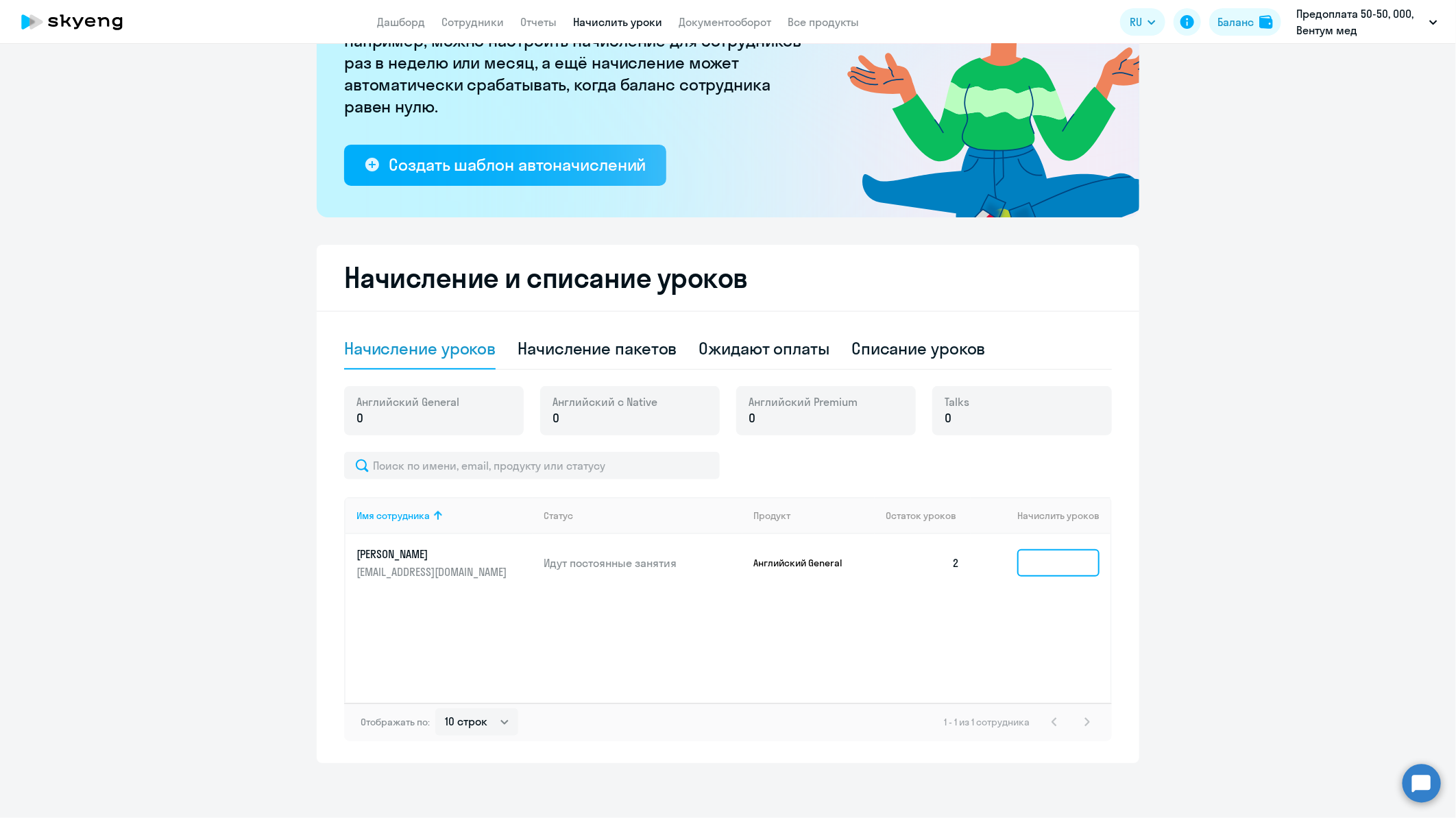
click at [1049, 565] on input at bounding box center [1058, 562] width 82 height 27
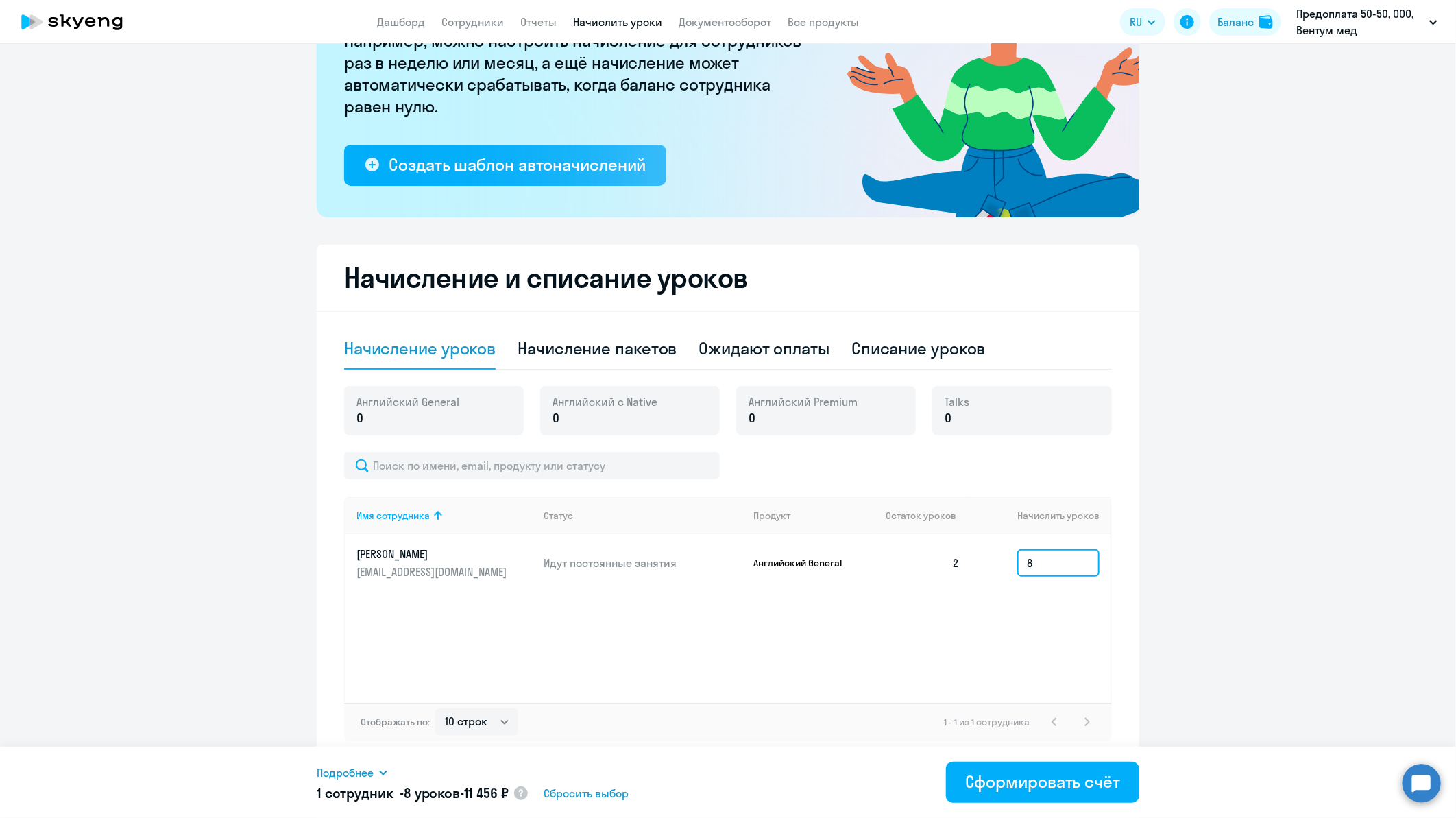
scroll to position [166, 0]
type input "8"
click at [1054, 775] on div "Сформировать счёт" at bounding box center [1043, 781] width 155 height 22
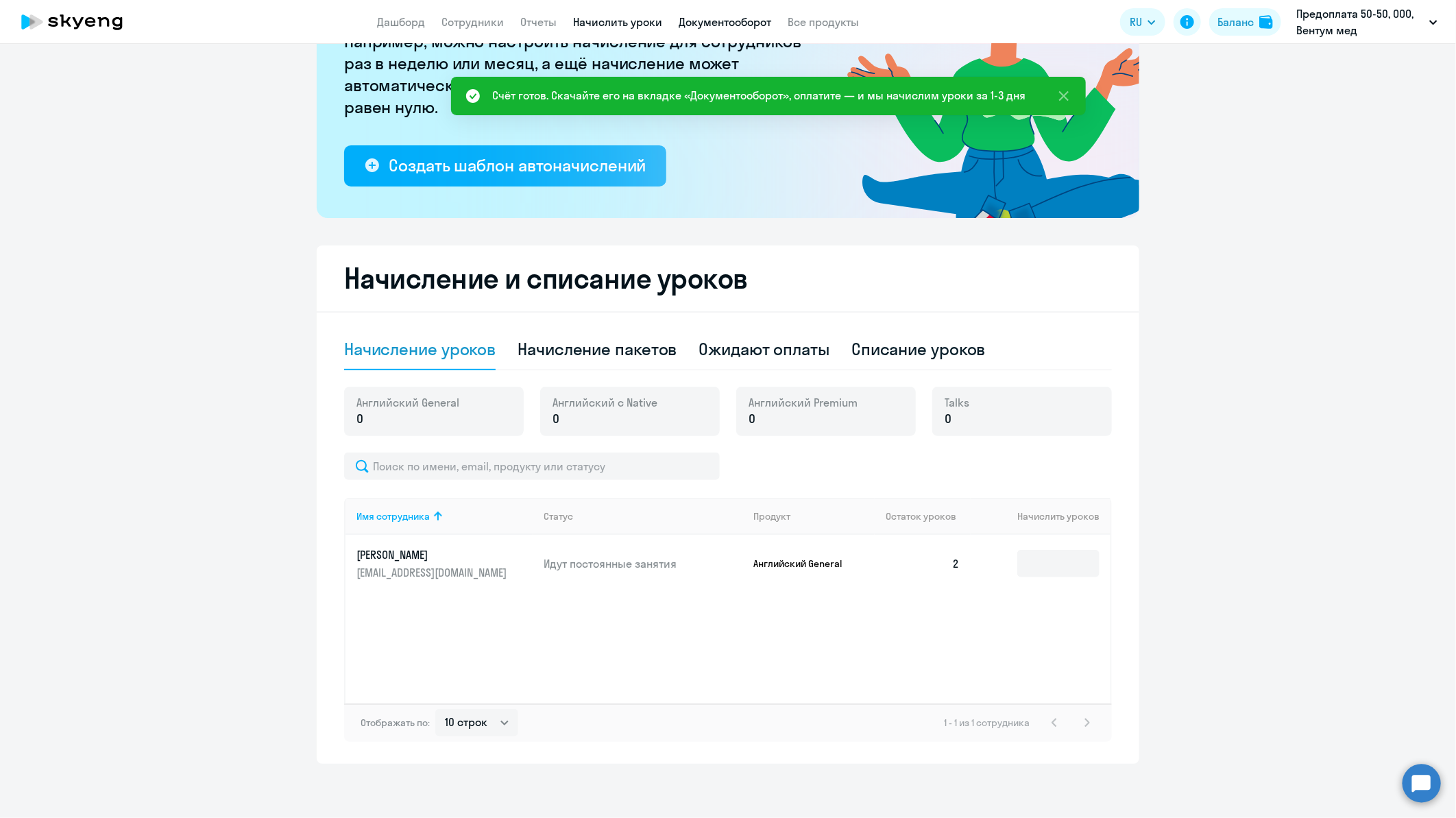
click at [722, 17] on link "Документооборот" at bounding box center [724, 21] width 92 height 13
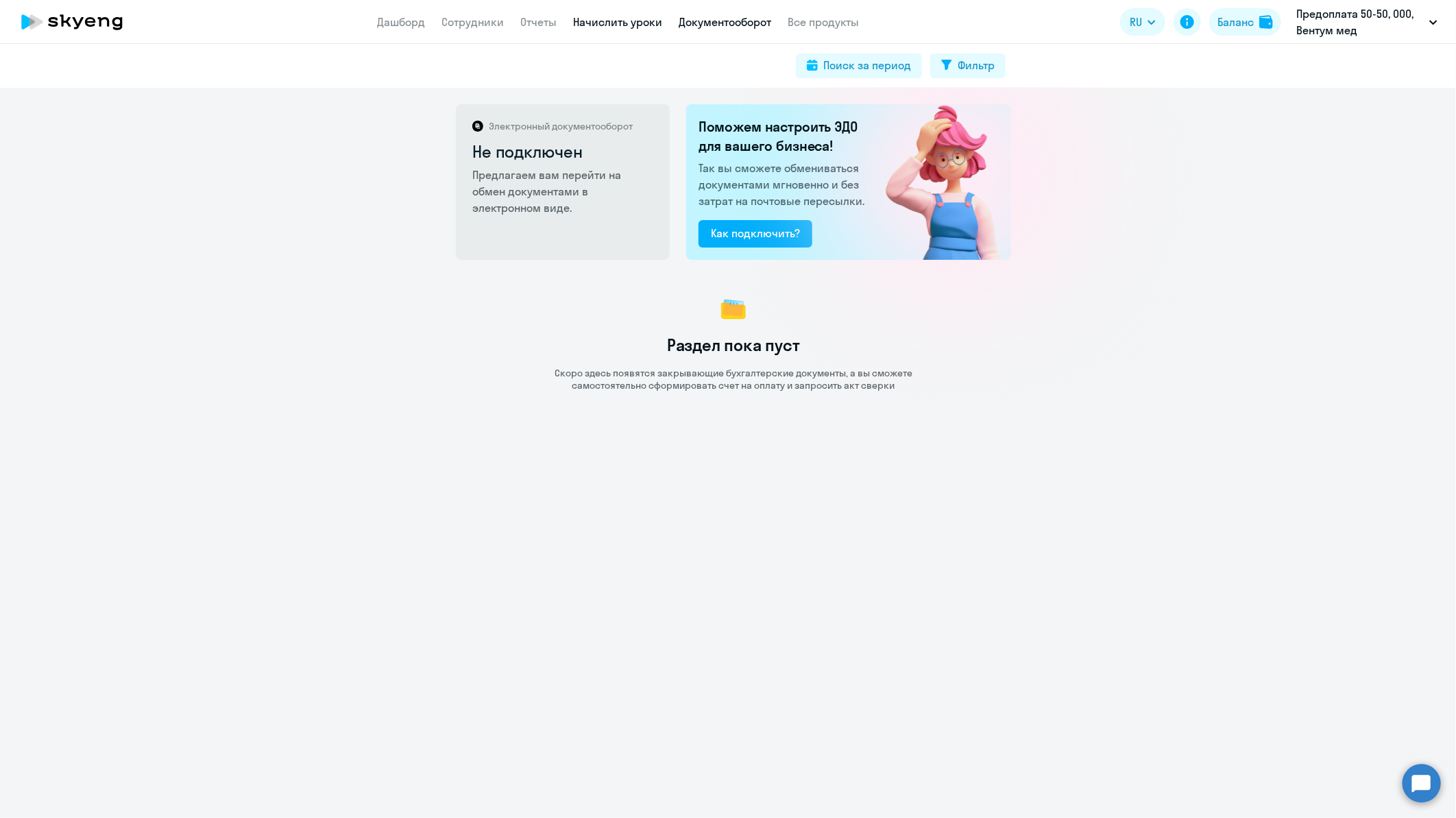
click at [602, 21] on link "Начислить уроки" at bounding box center [617, 21] width 89 height 13
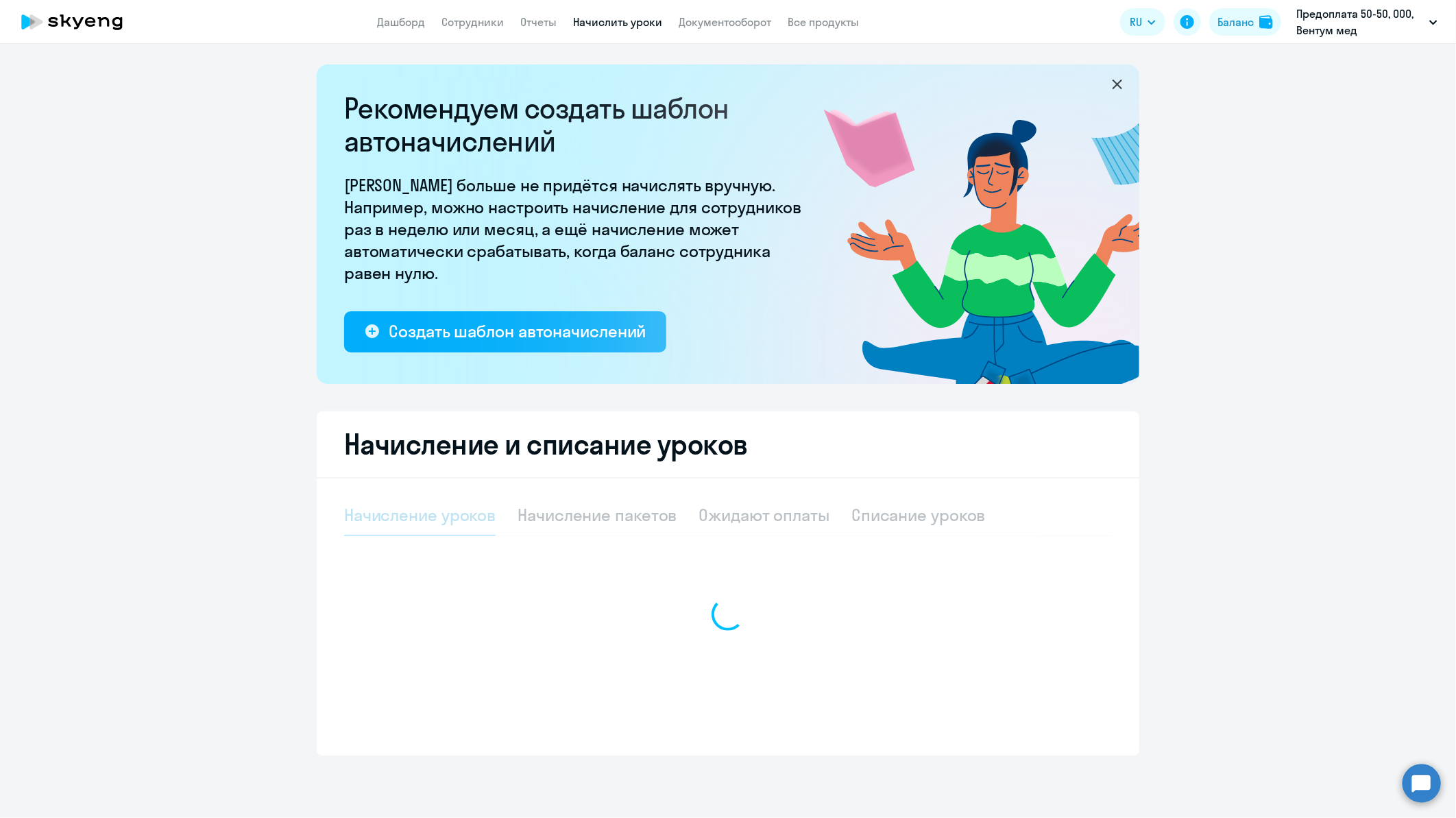
select select "10"
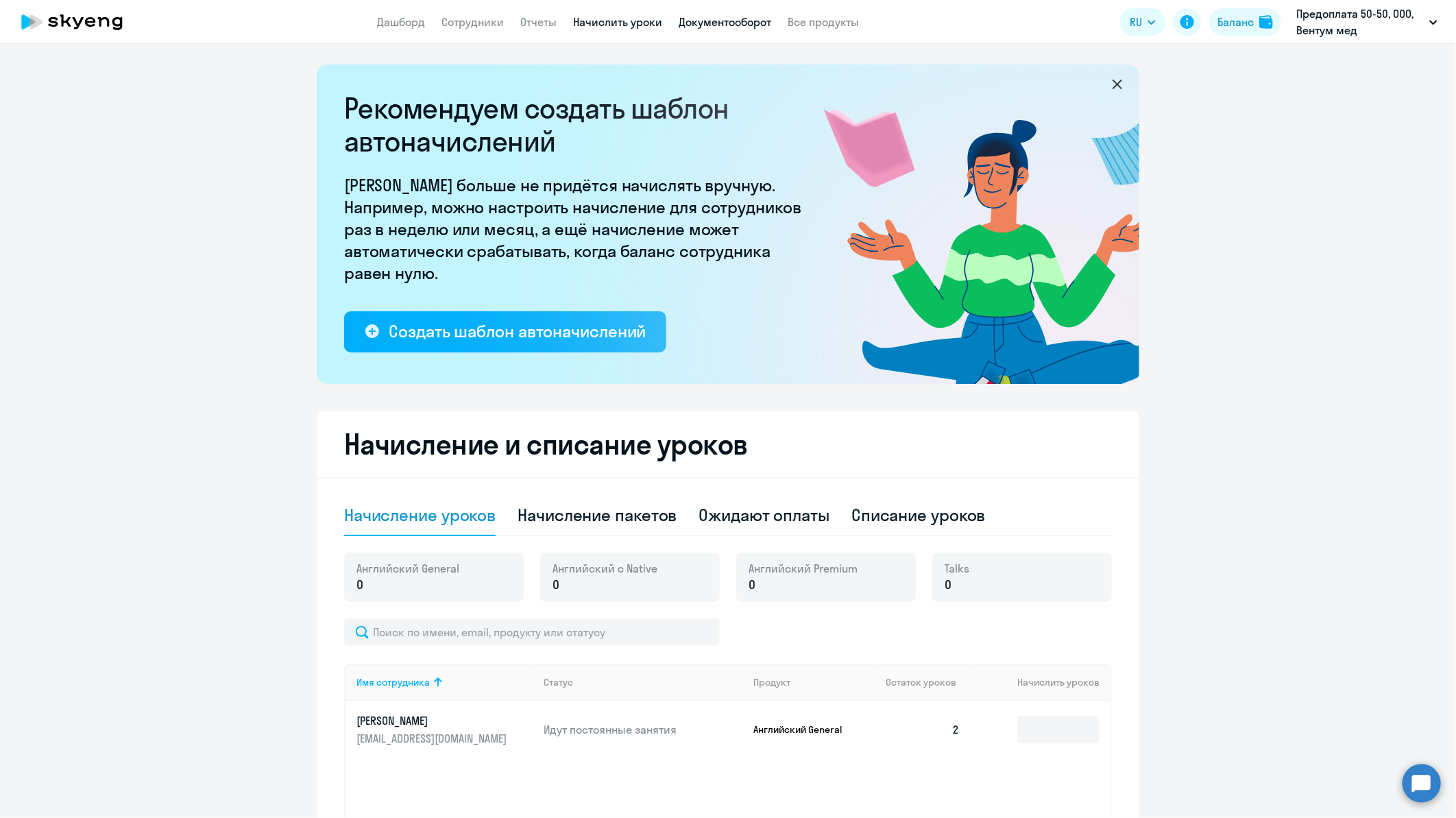
click at [691, 22] on link "Документооборот" at bounding box center [724, 21] width 92 height 13
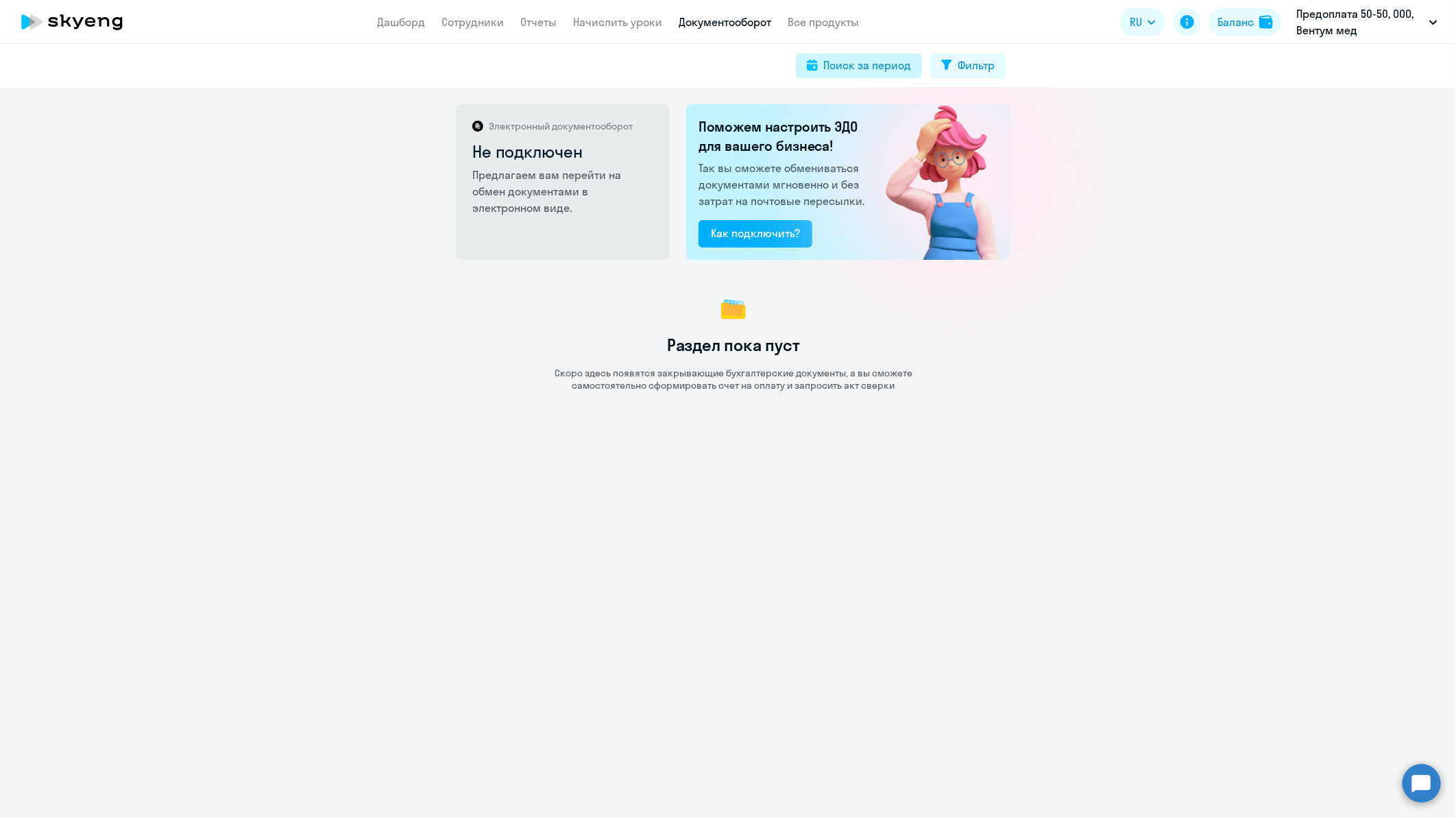
click at [900, 59] on div "Поиск за период" at bounding box center [867, 65] width 88 height 16
select select "all"
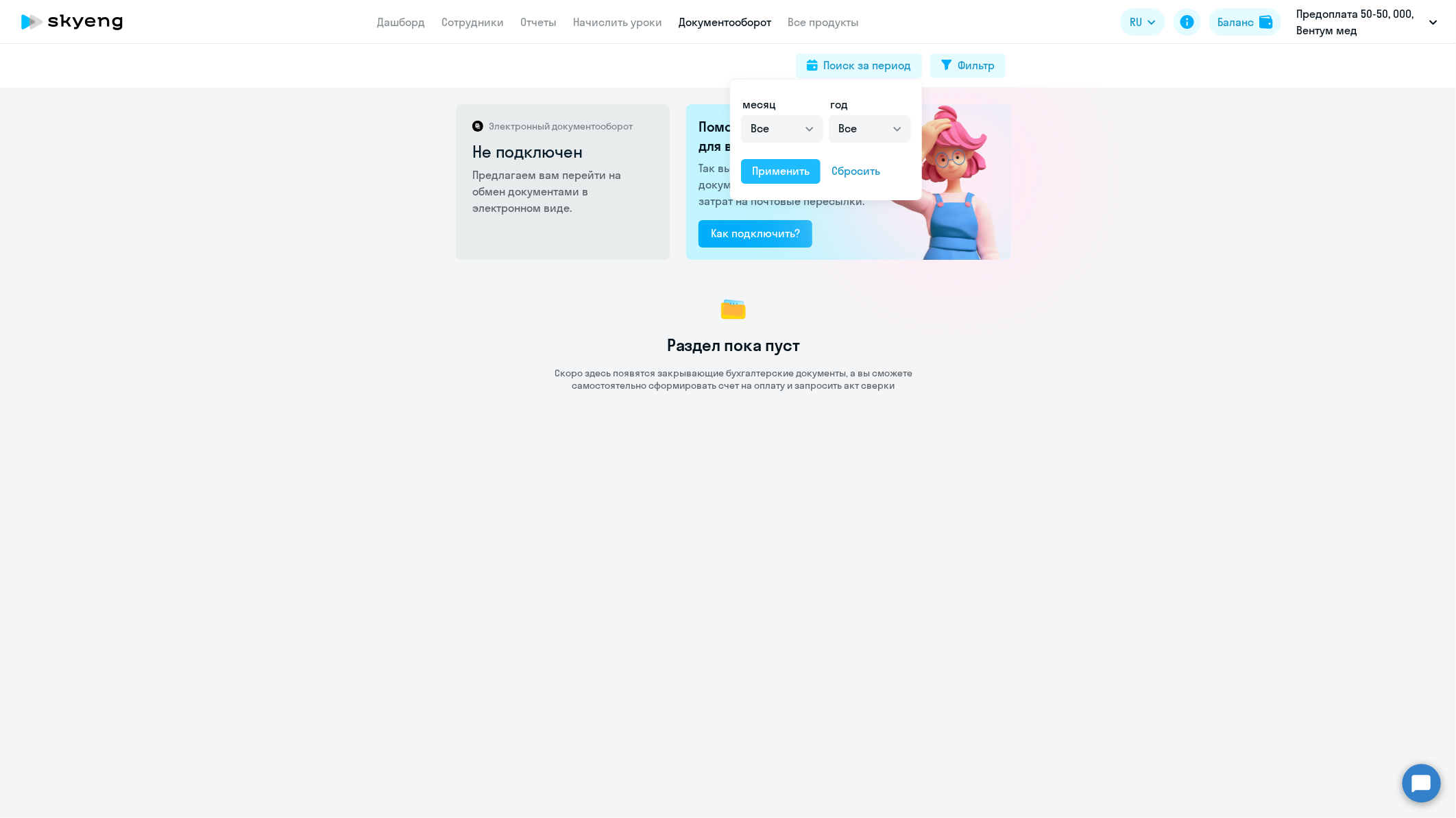
click at [798, 165] on div "Применить" at bounding box center [781, 170] width 58 height 16
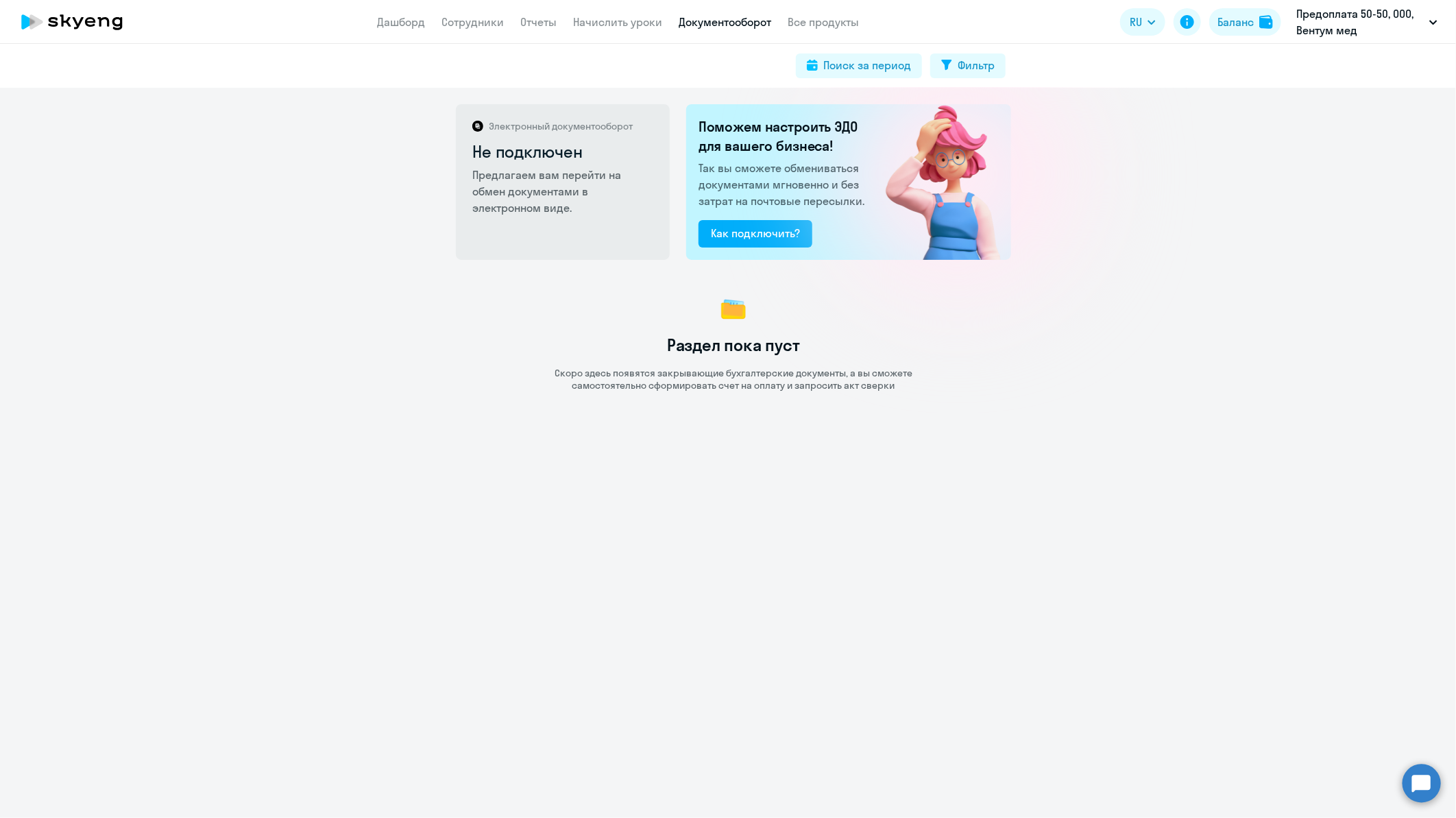
click at [729, 311] on img at bounding box center [734, 309] width 33 height 33
click at [633, 16] on link "Начислить уроки" at bounding box center [617, 21] width 89 height 13
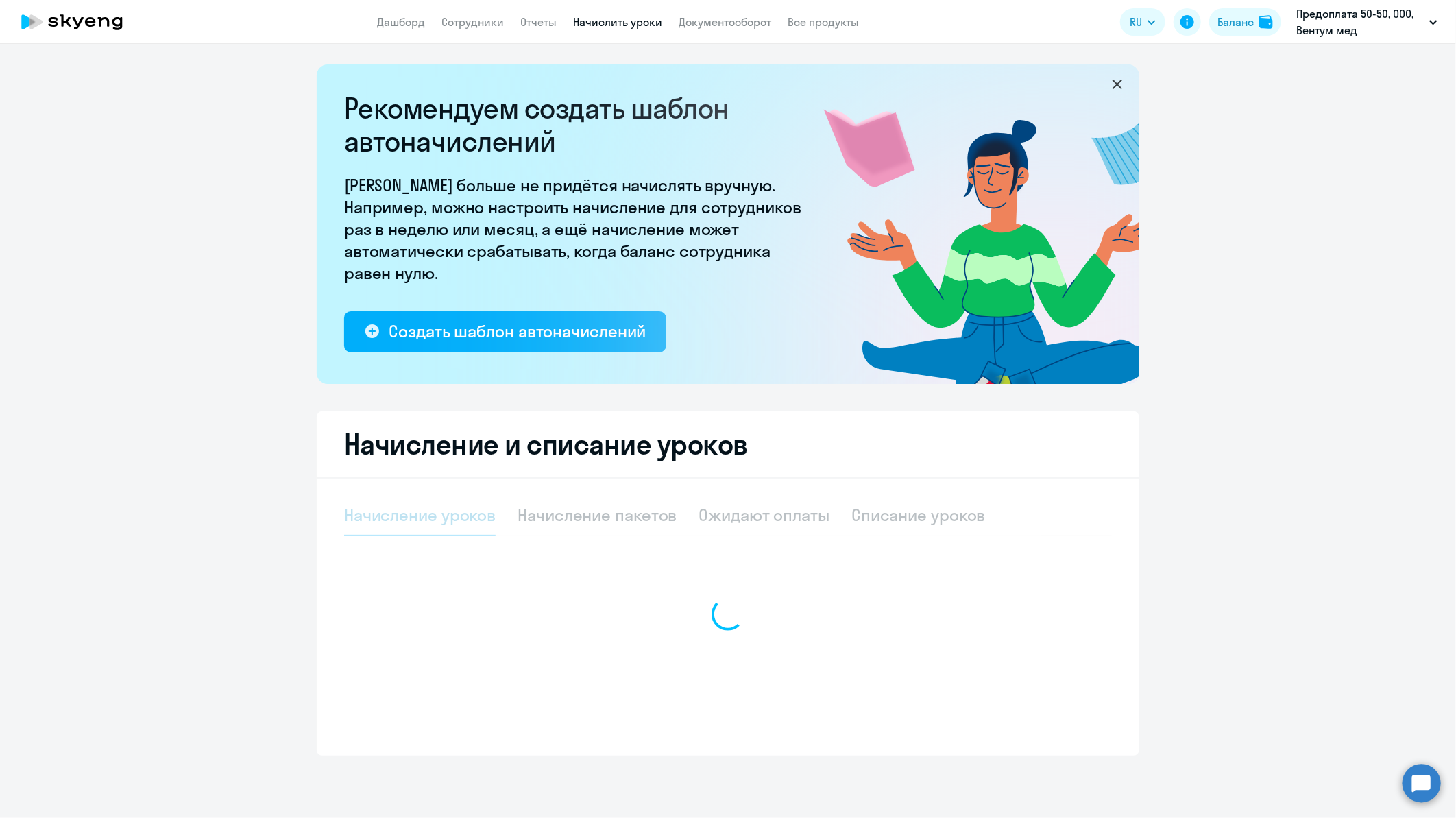
select select "10"
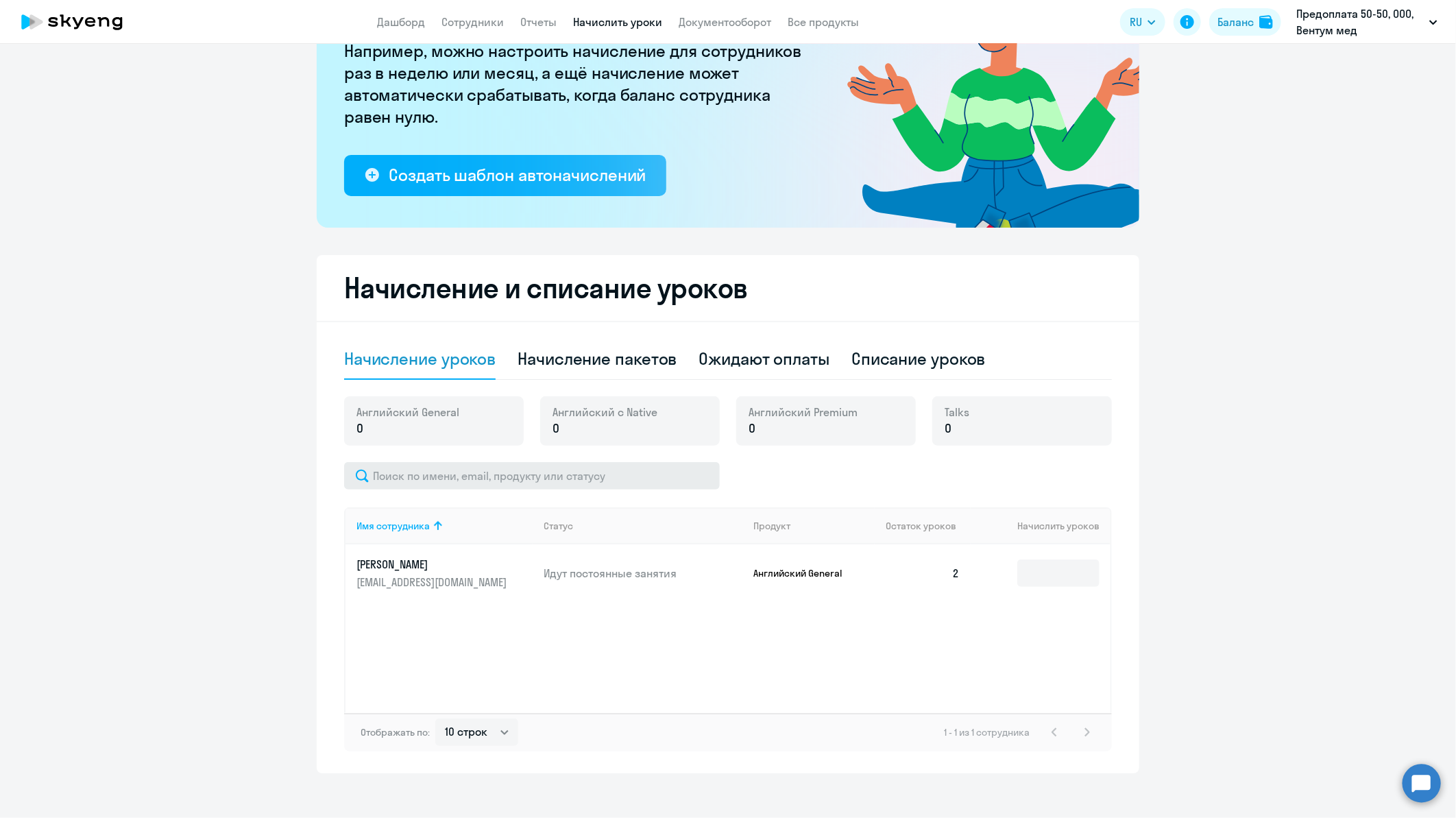
scroll to position [166, 0]
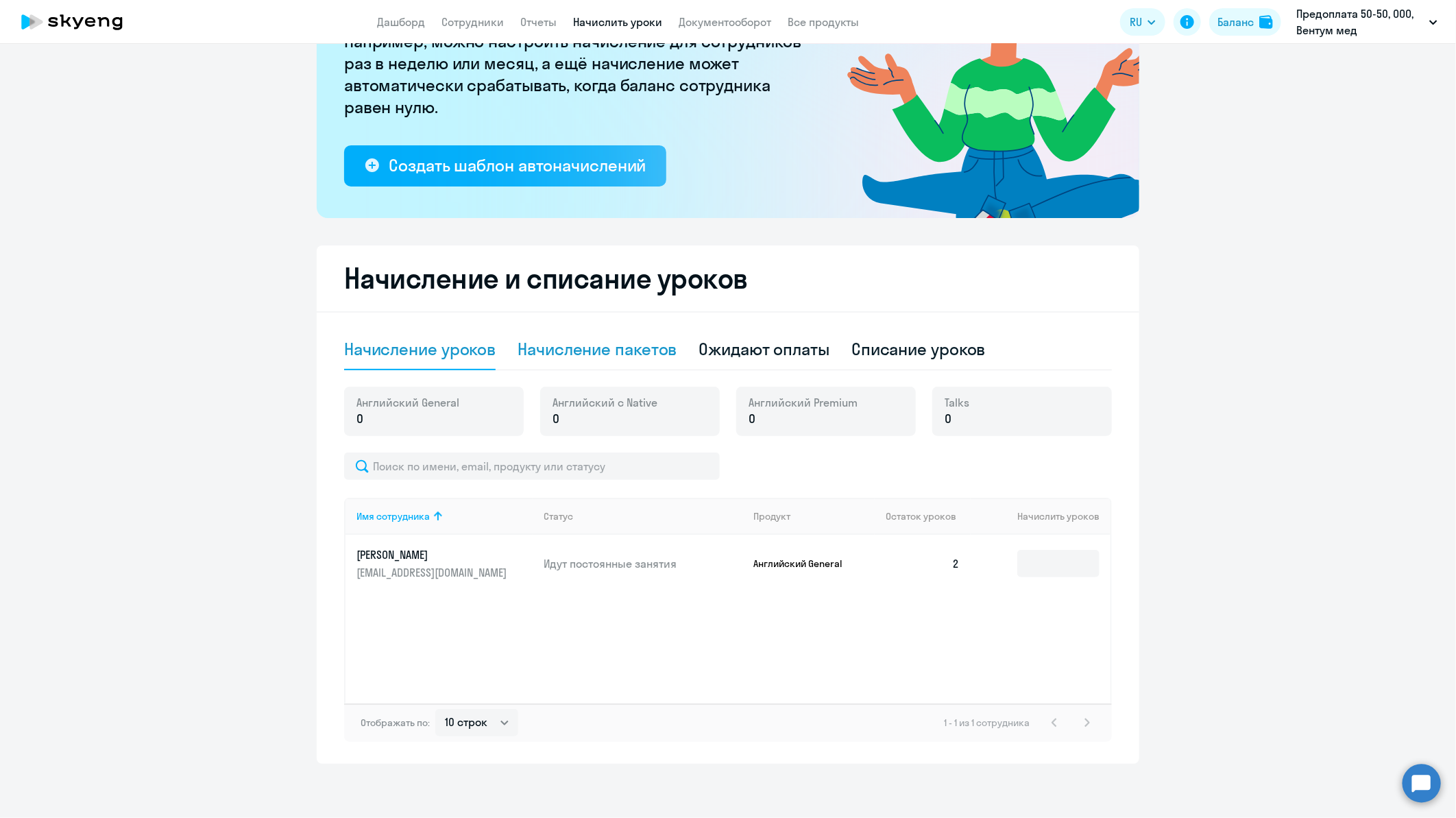
click at [651, 356] on div "Начисление пакетов" at bounding box center [597, 348] width 159 height 22
select select "10"
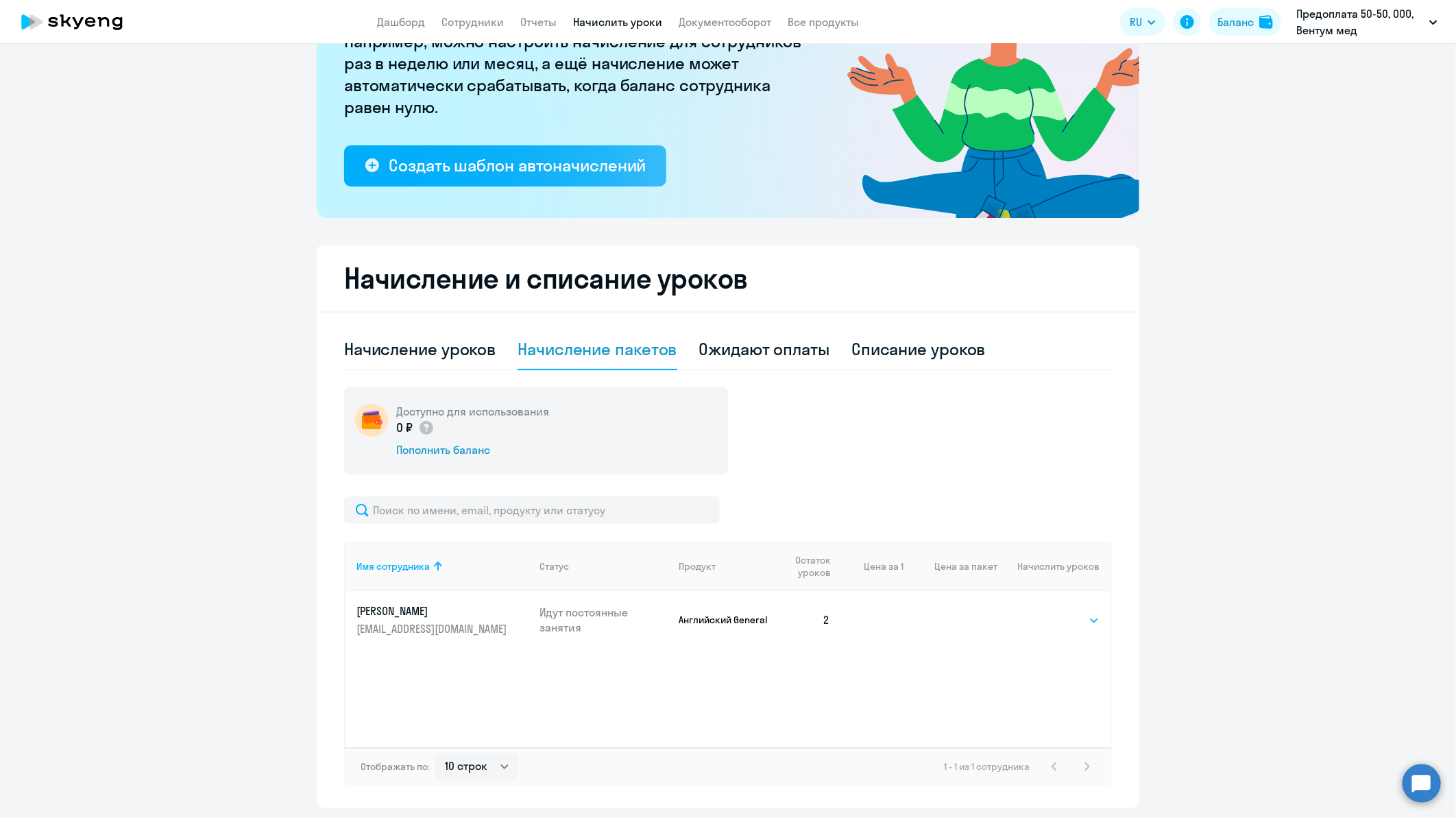
click at [1060, 619] on select "Выбрать 1" at bounding box center [1072, 620] width 56 height 16
select select "1"
click at [1043, 612] on select "Выбрать 1" at bounding box center [1072, 620] width 56 height 16
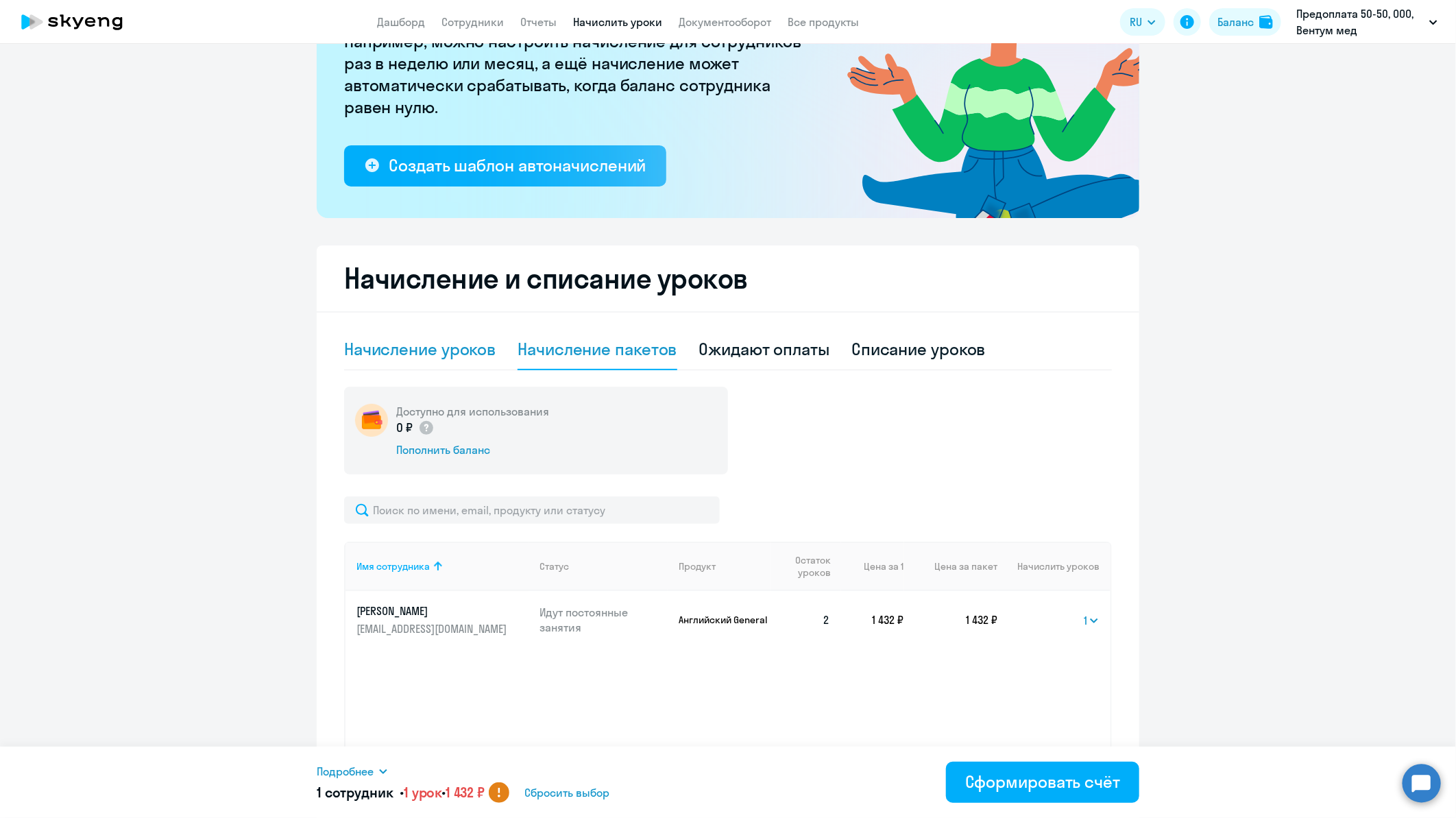
click at [360, 353] on div "Начисление уроков" at bounding box center [420, 348] width 151 height 22
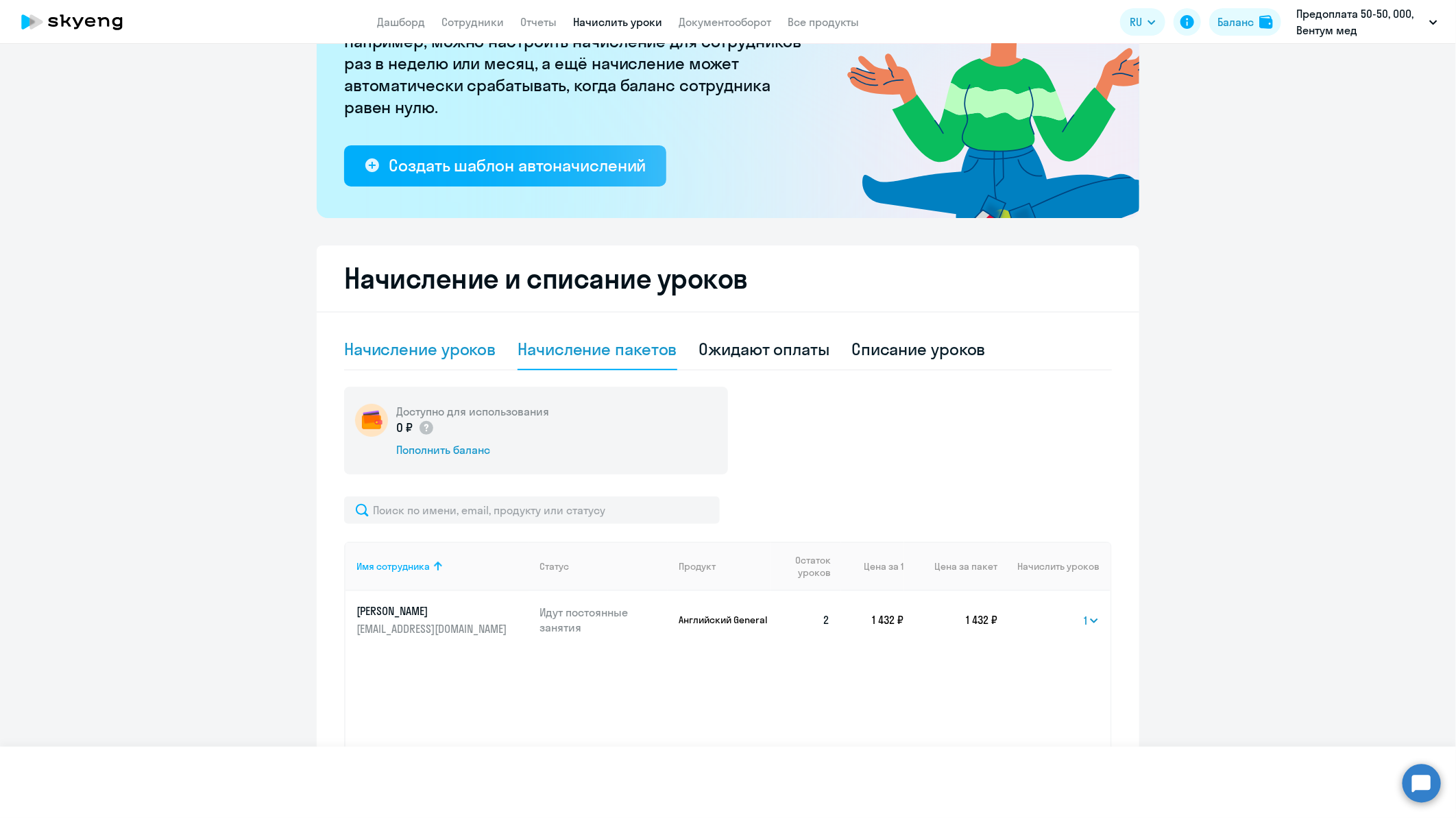
select select "10"
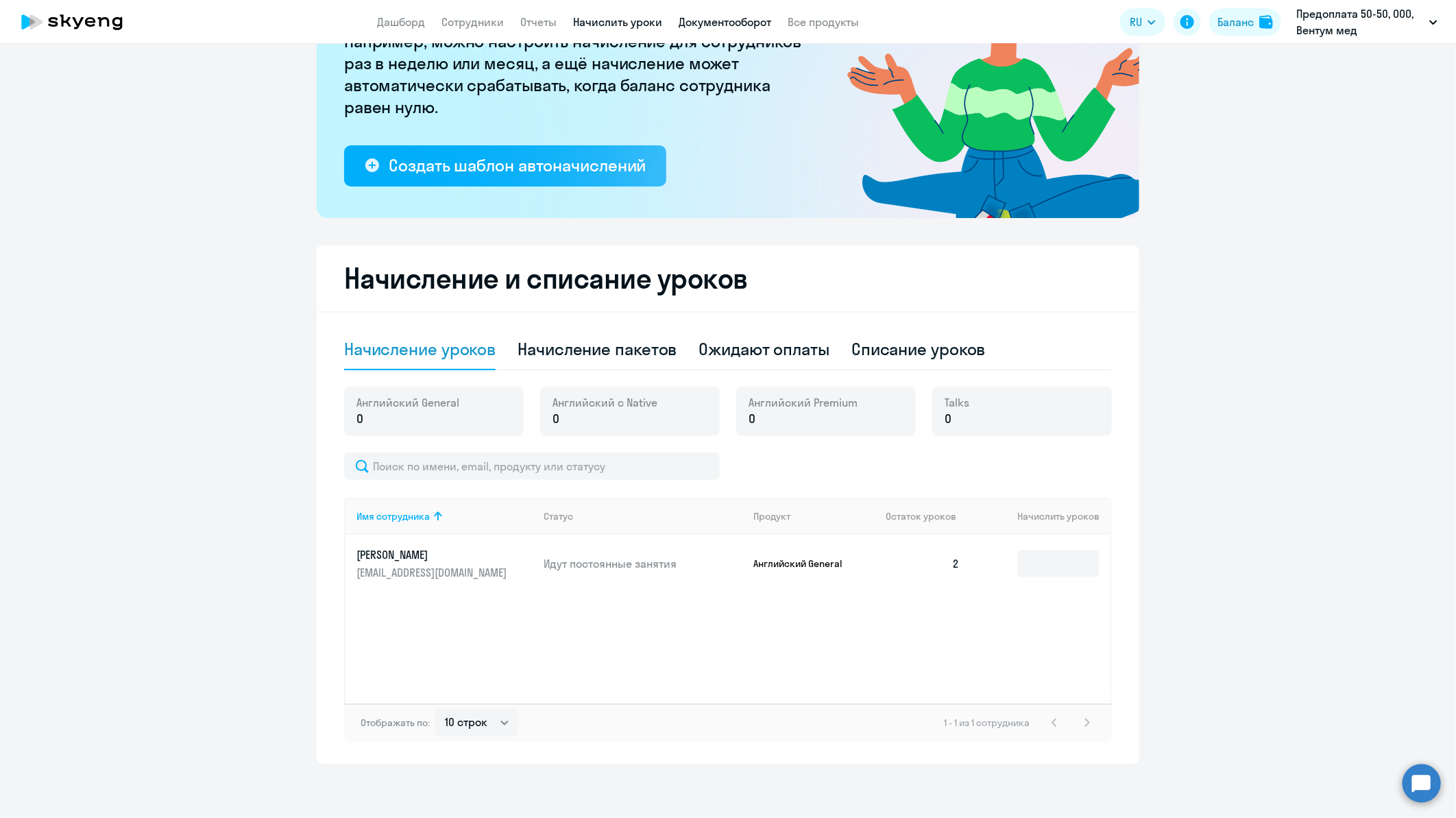
click at [710, 17] on link "Документооборот" at bounding box center [724, 21] width 92 height 13
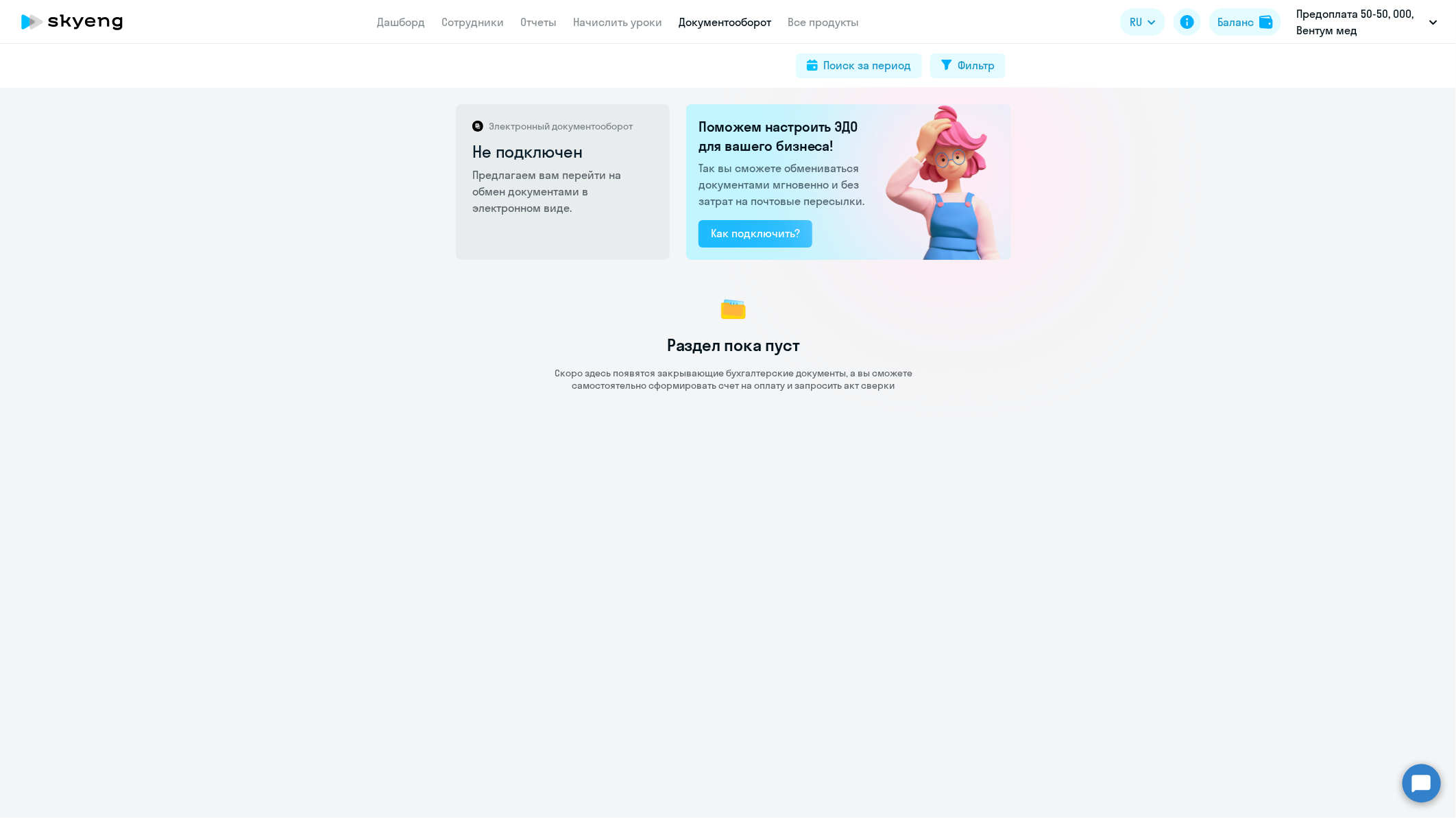
click at [755, 231] on div "Как подключить?" at bounding box center [755, 232] width 89 height 16
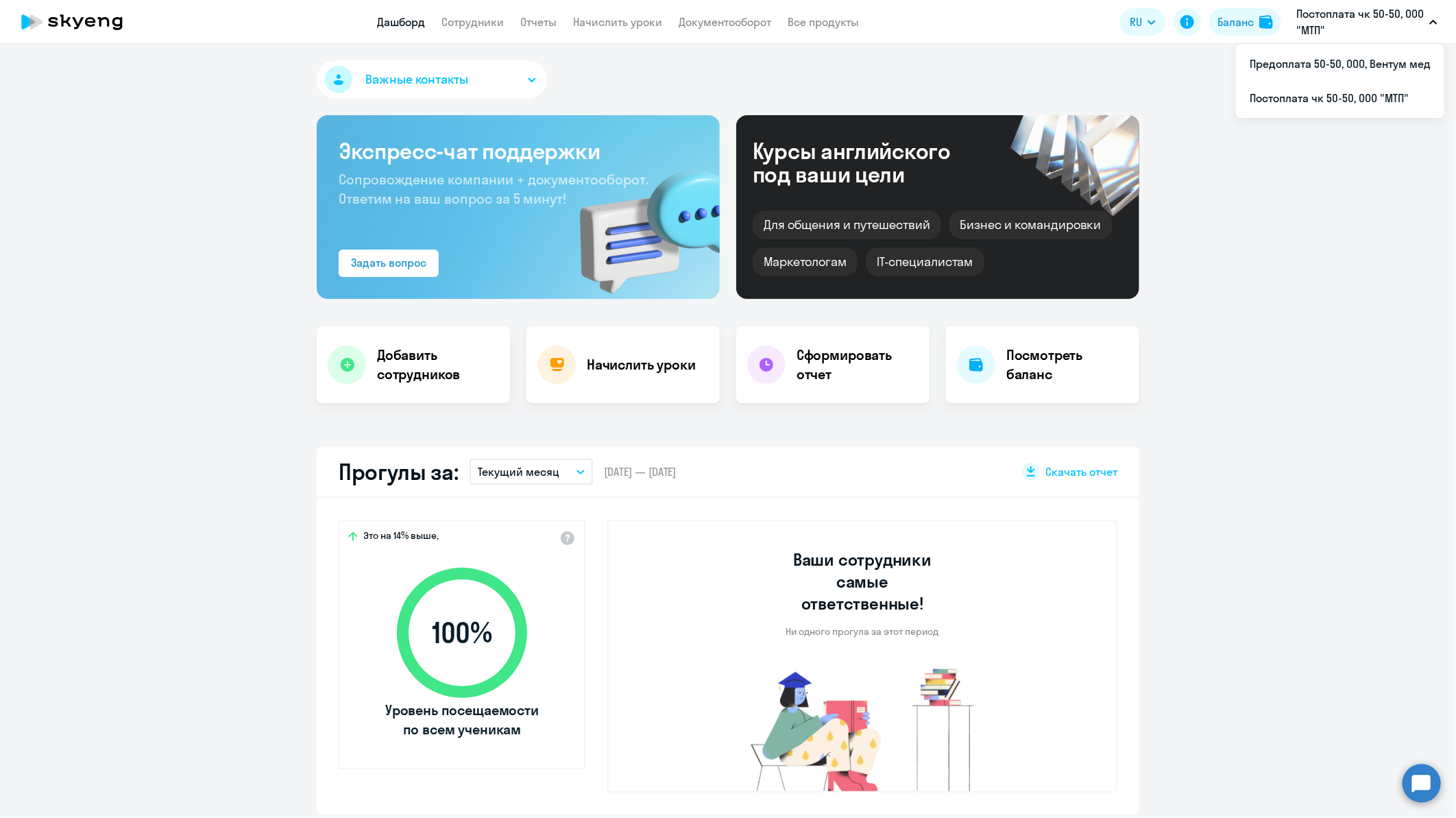
select select "30"
click at [1329, 56] on li "Предоплата 50-50, ООО, Вентум мед" at bounding box center [1341, 63] width 208 height 34
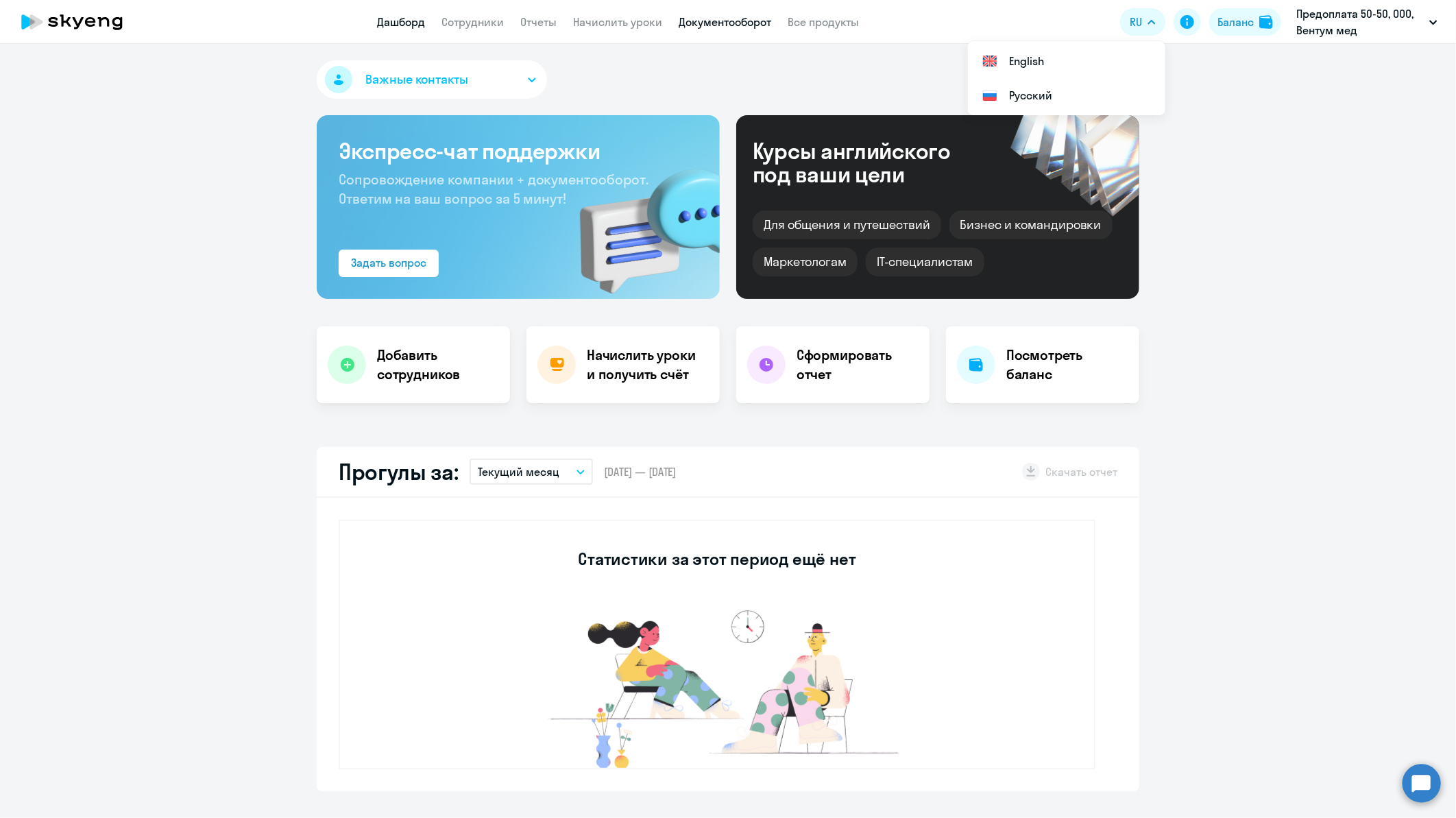
click at [732, 19] on link "Документооборот" at bounding box center [724, 21] width 92 height 13
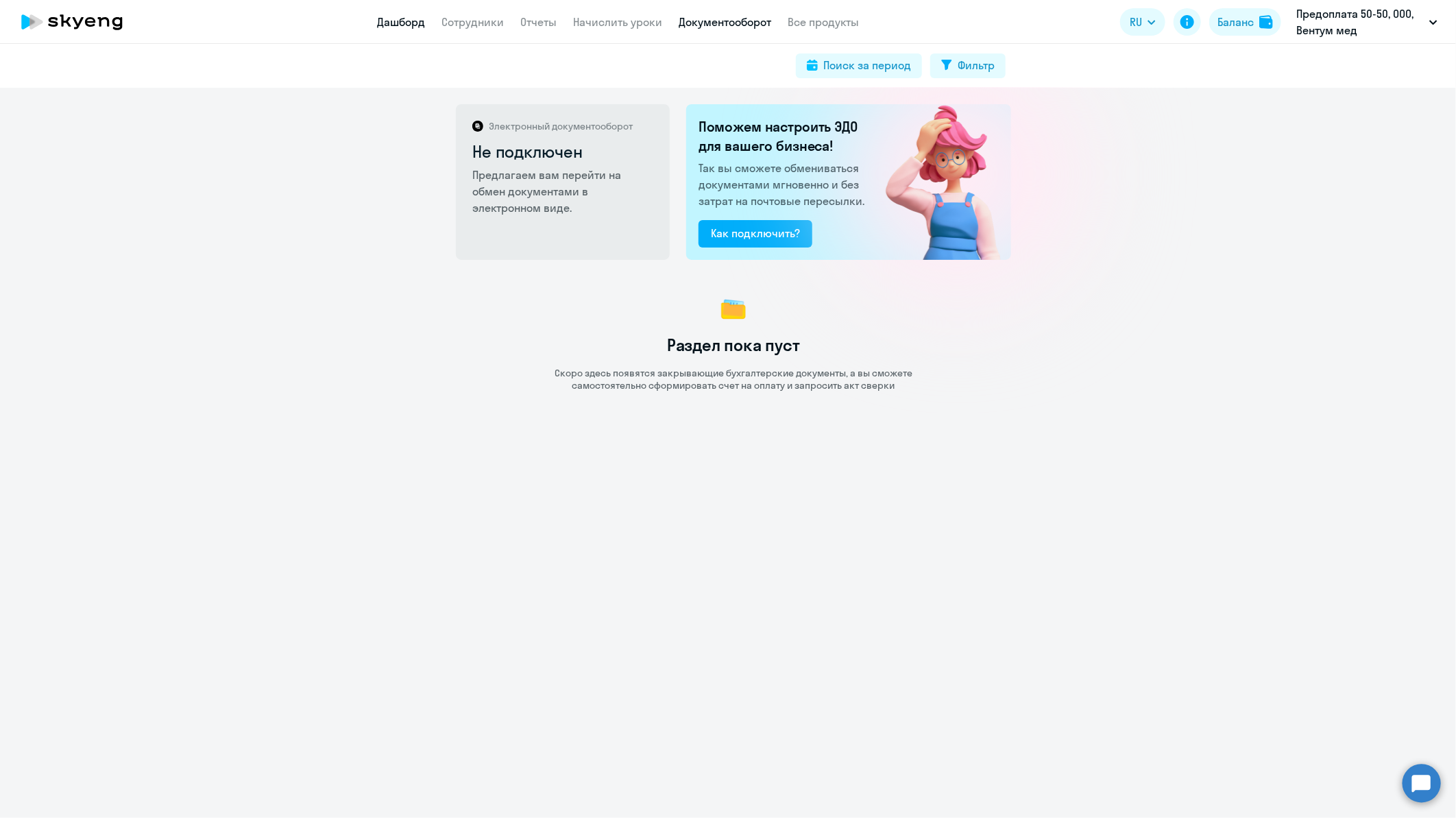
click at [418, 17] on link "Дашборд" at bounding box center [401, 21] width 48 height 13
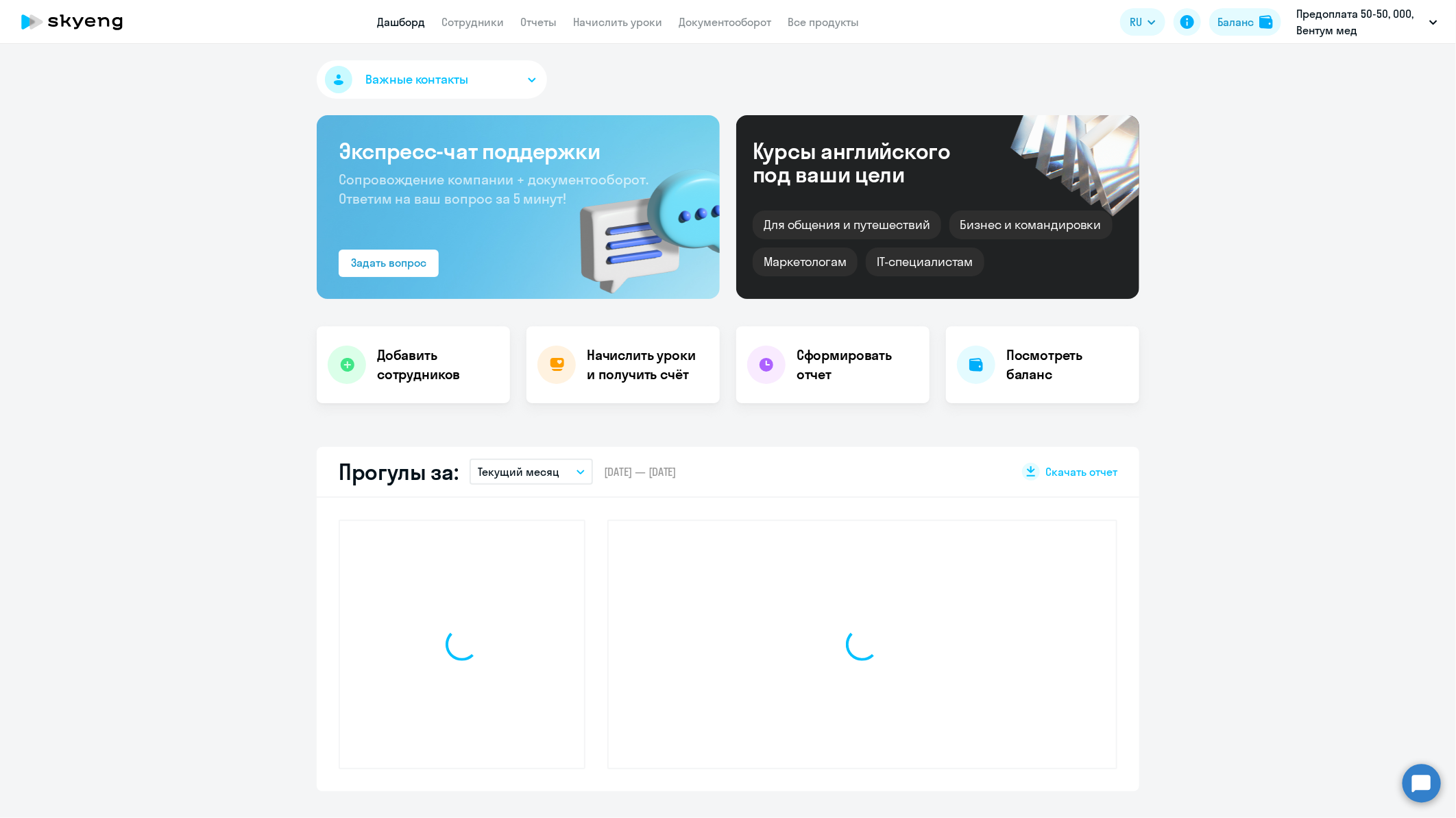
select select "30"
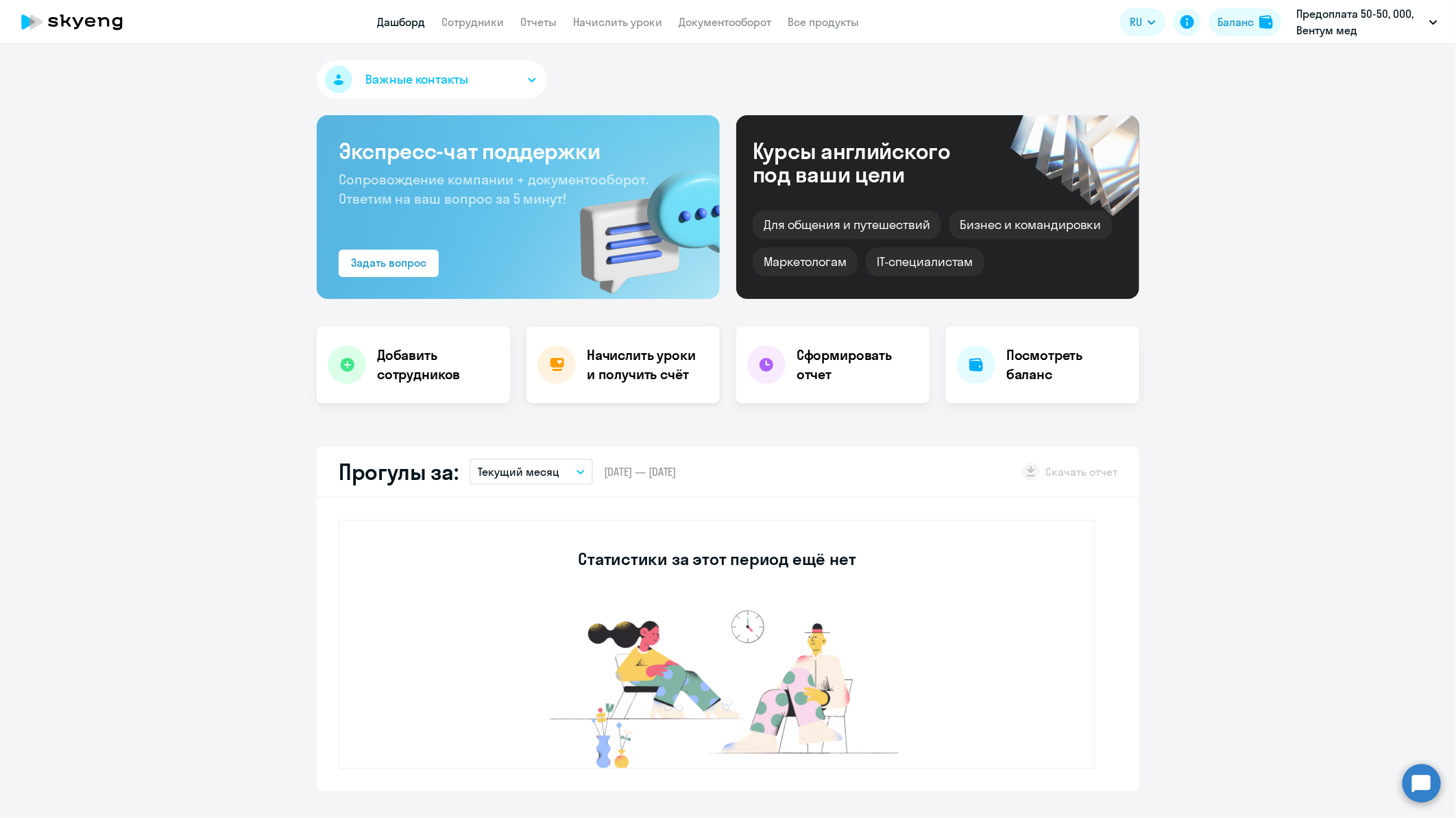
click at [617, 360] on h4 "Начислить уроки и получить счёт" at bounding box center [646, 365] width 119 height 39
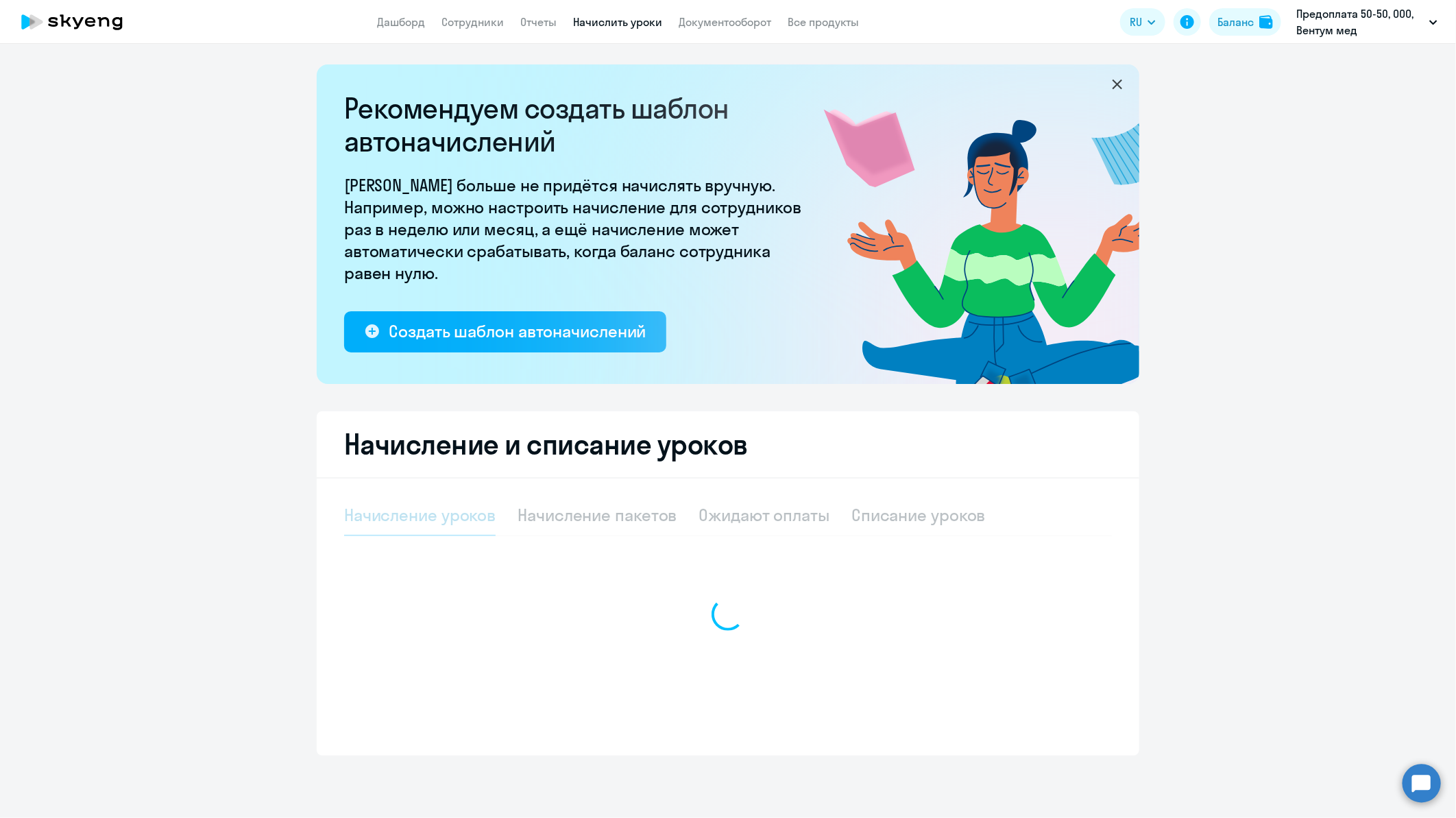
select select "10"
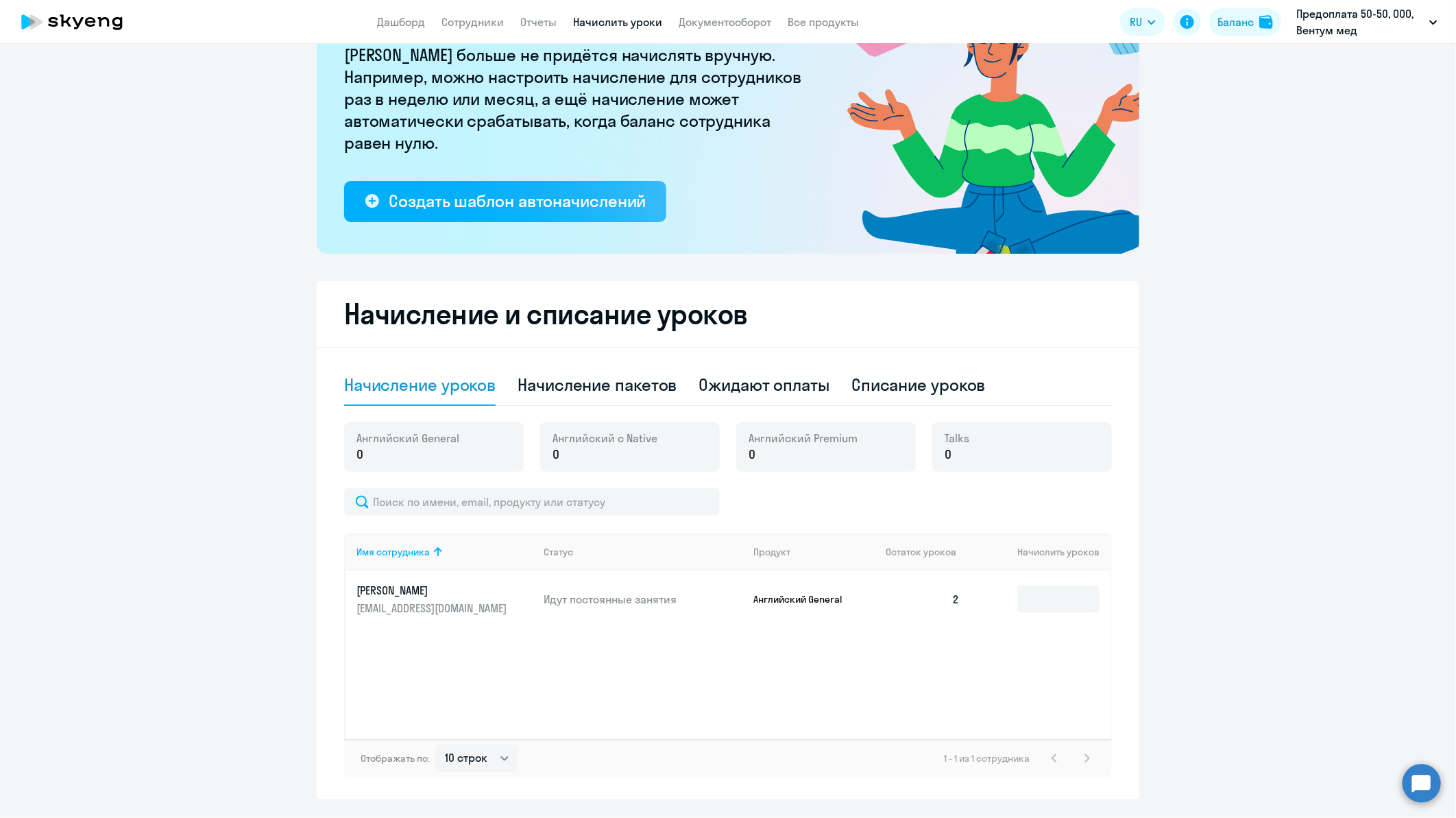
scroll to position [166, 0]
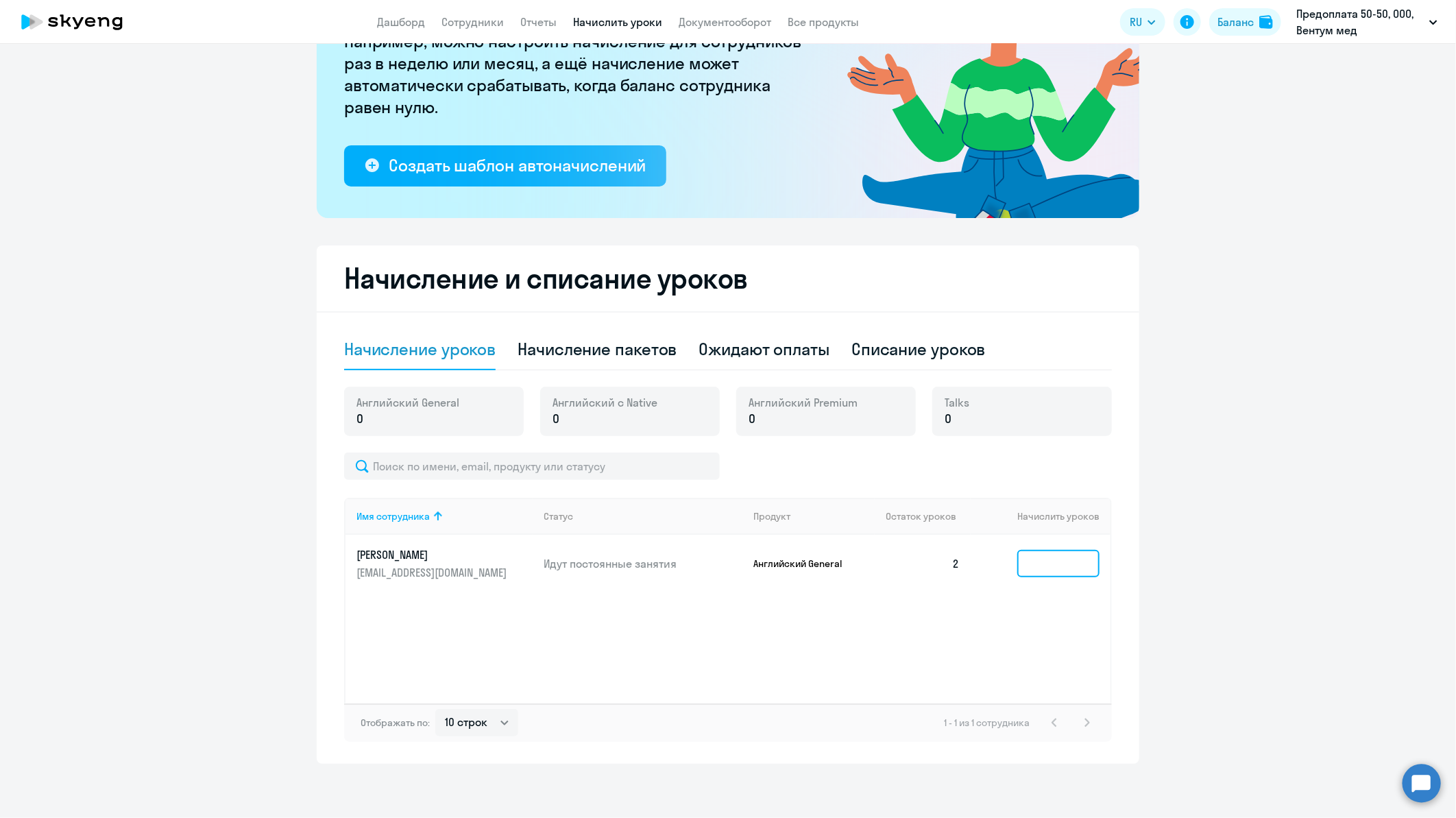
click at [1043, 563] on input at bounding box center [1058, 563] width 82 height 27
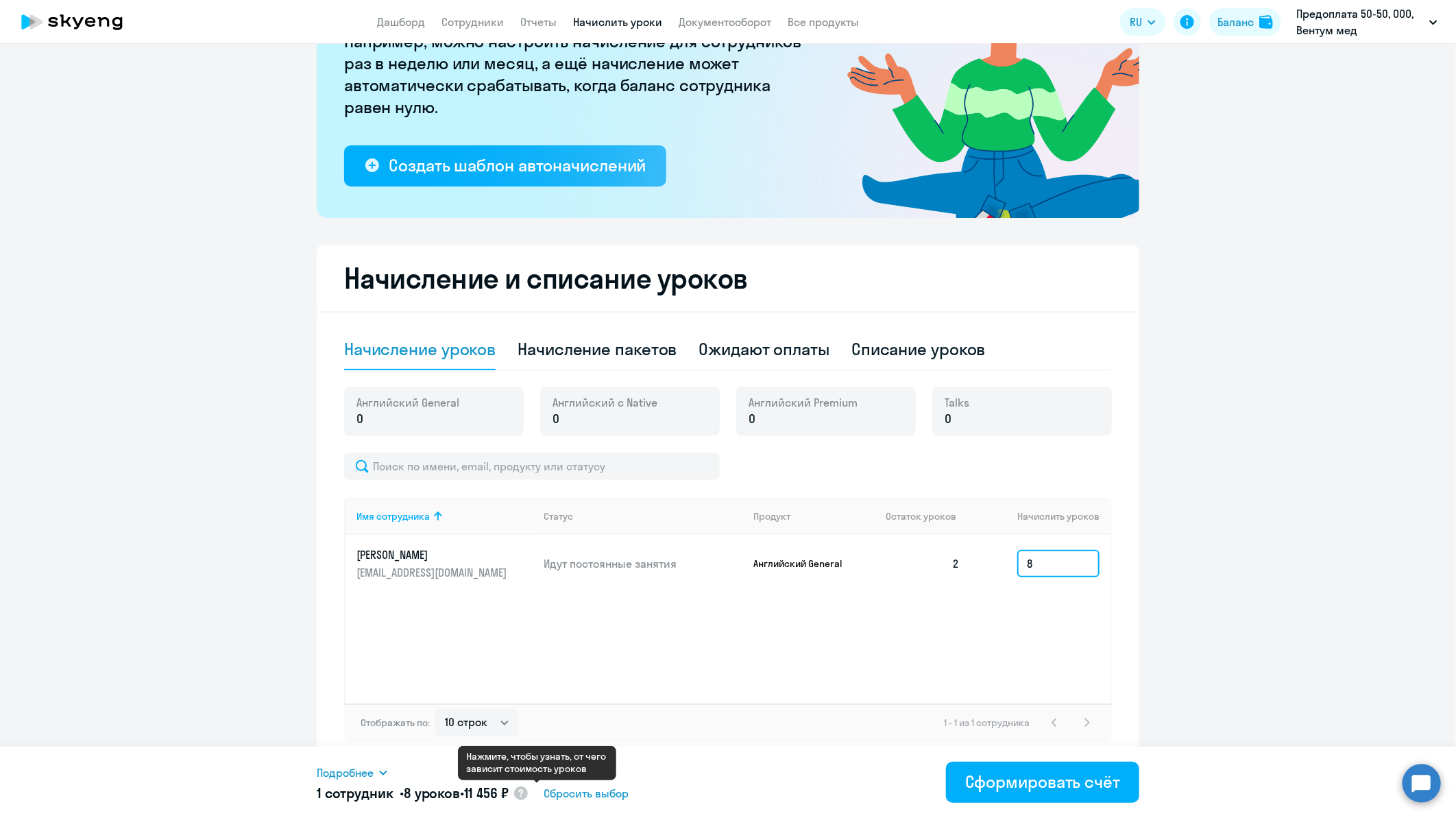
type input "8"
click at [528, 793] on circle at bounding box center [520, 793] width 13 height 13
select select "english_adult_f2g_base"
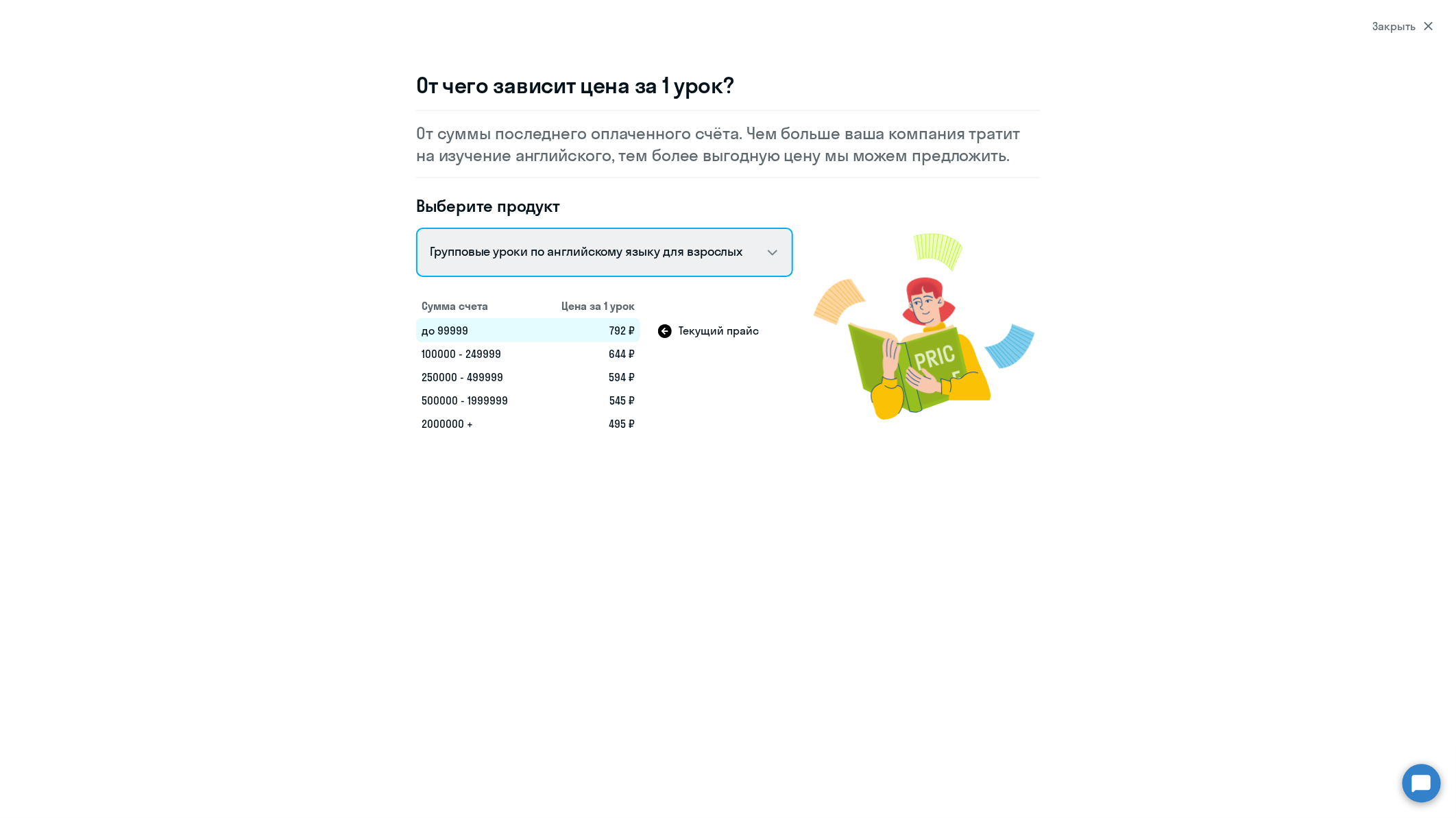
click at [777, 251] on select "Talks 15 минутные разговоры на английском Английский General с русскоговорящим …" at bounding box center [605, 252] width 377 height 49
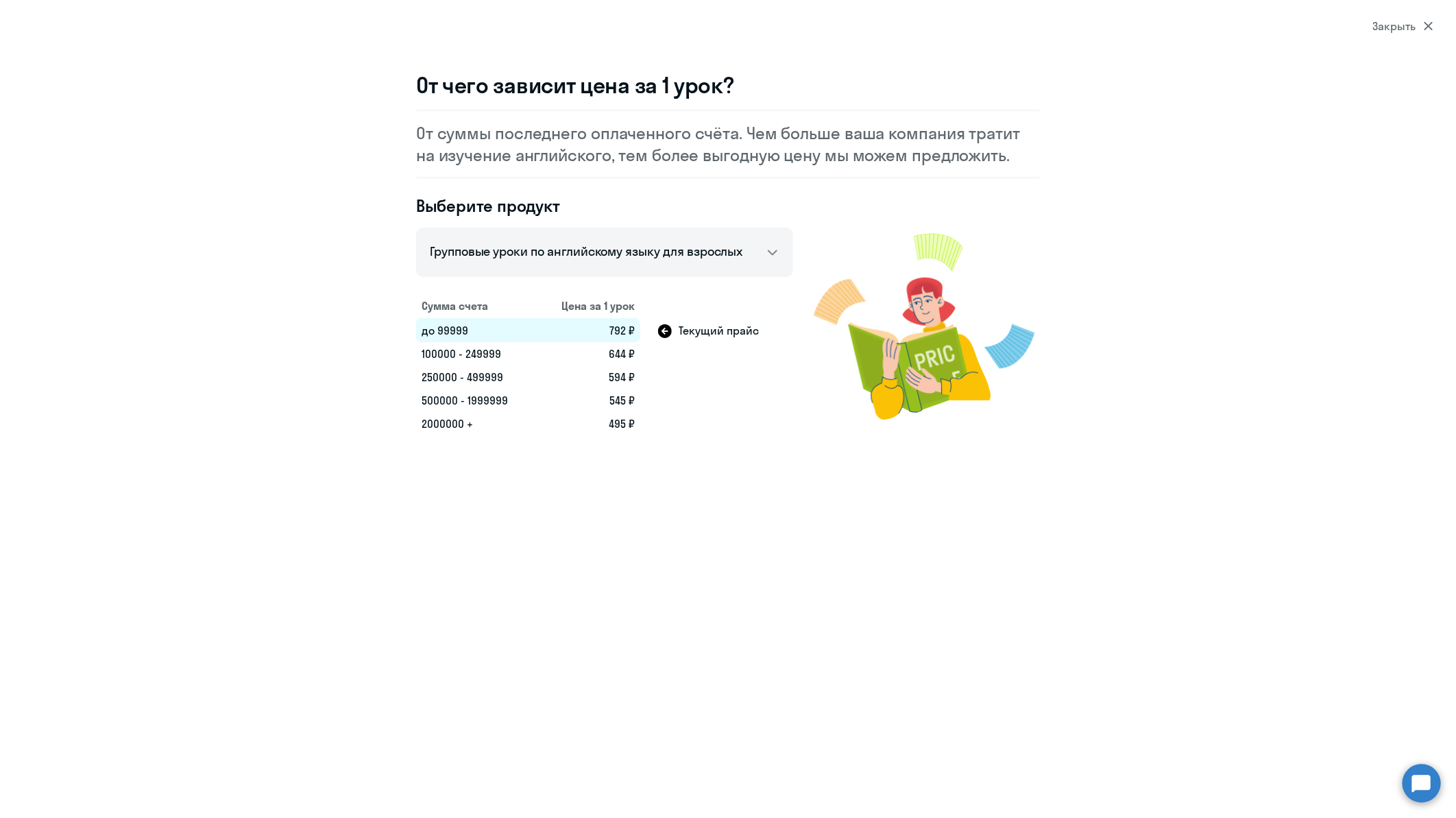
click at [732, 476] on section "Закрыть От чего зависит цена за 1 урок? От суммы последнего оплаченного счёта. …" at bounding box center [728, 409] width 1456 height 818
select select "30"
click at [1433, 26] on icon at bounding box center [1429, 26] width 10 height 10
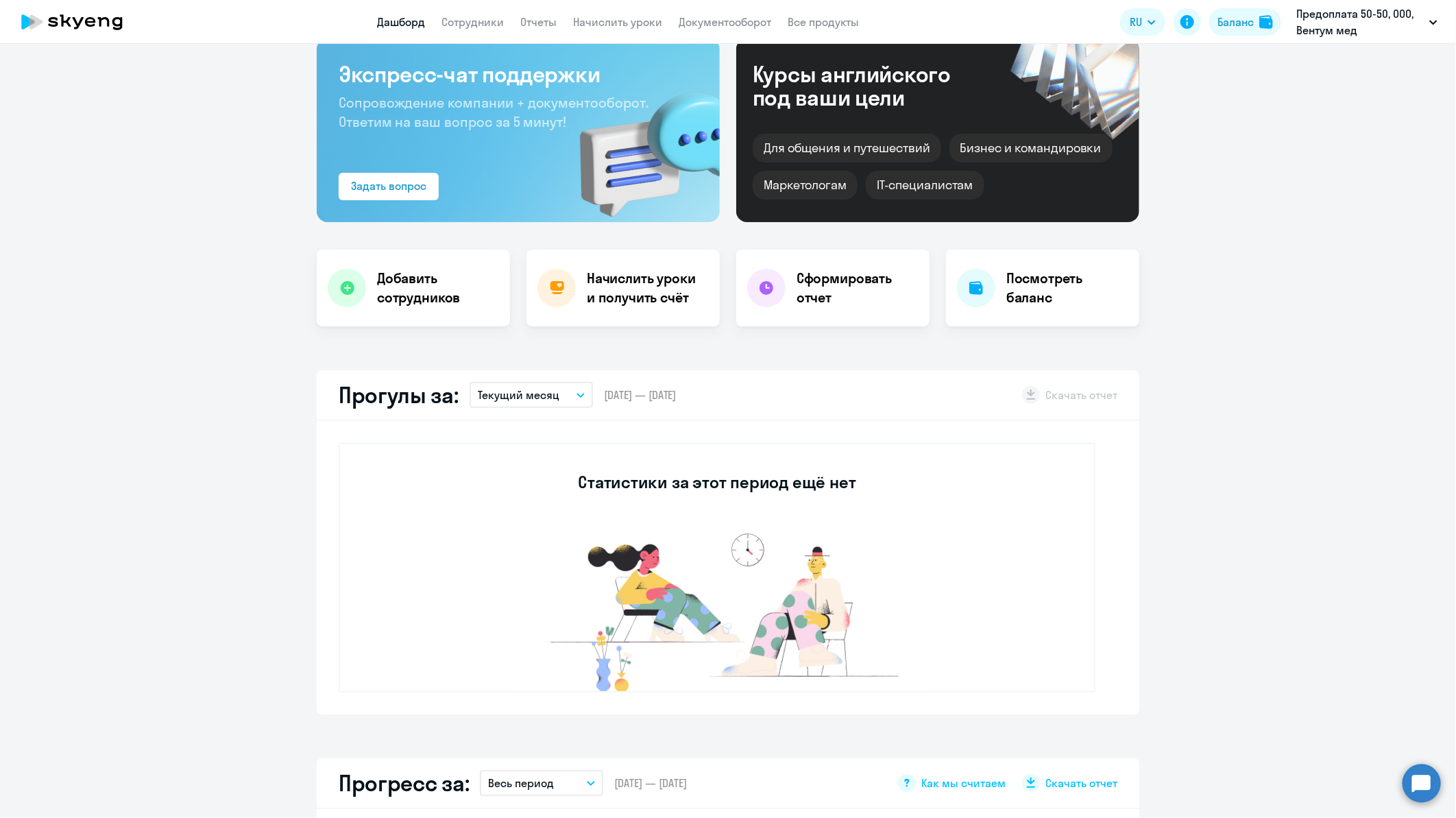
scroll to position [76, 0]
click at [676, 301] on h4 "Начислить уроки и получить счёт" at bounding box center [646, 289] width 119 height 39
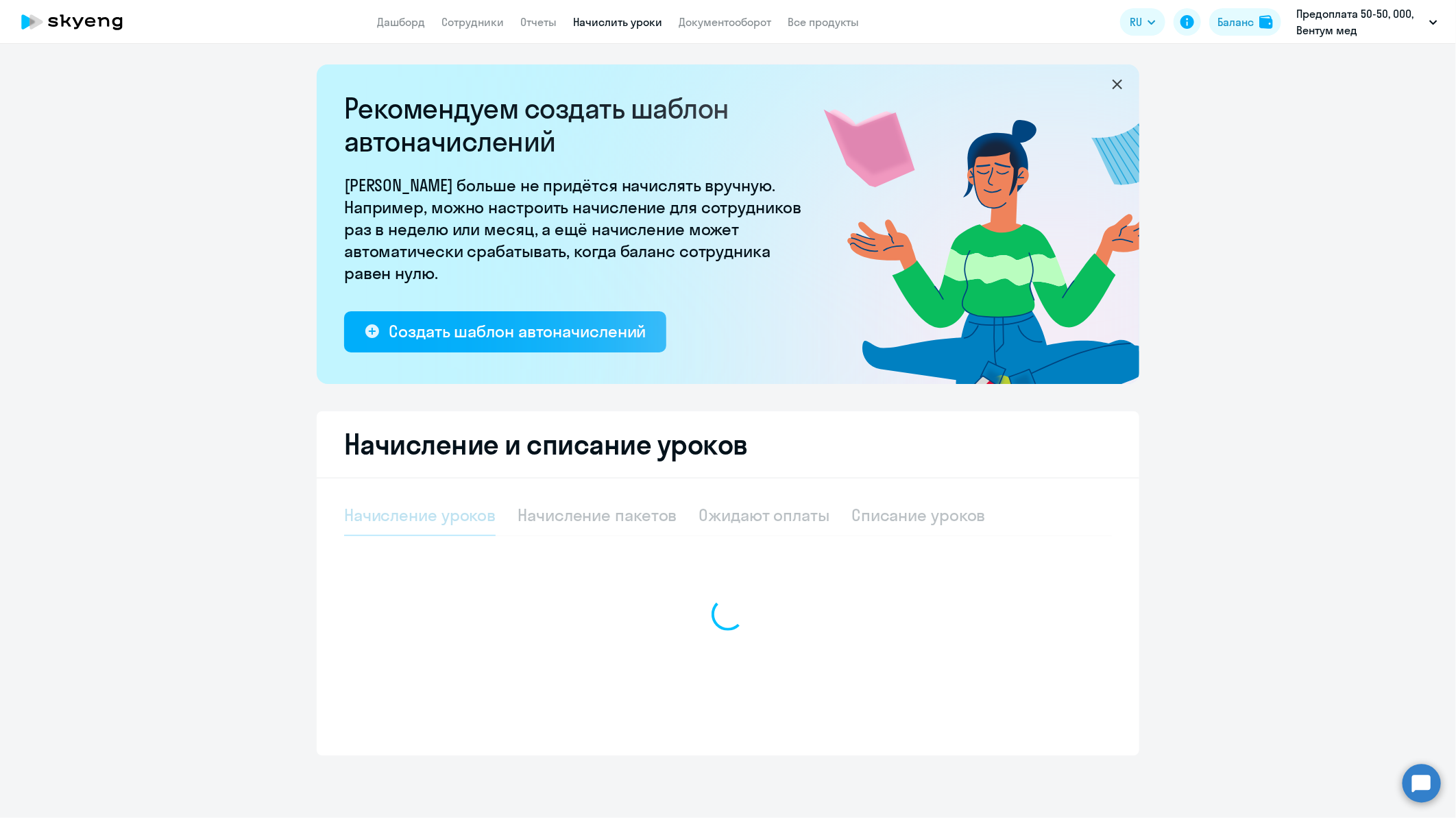
select select "10"
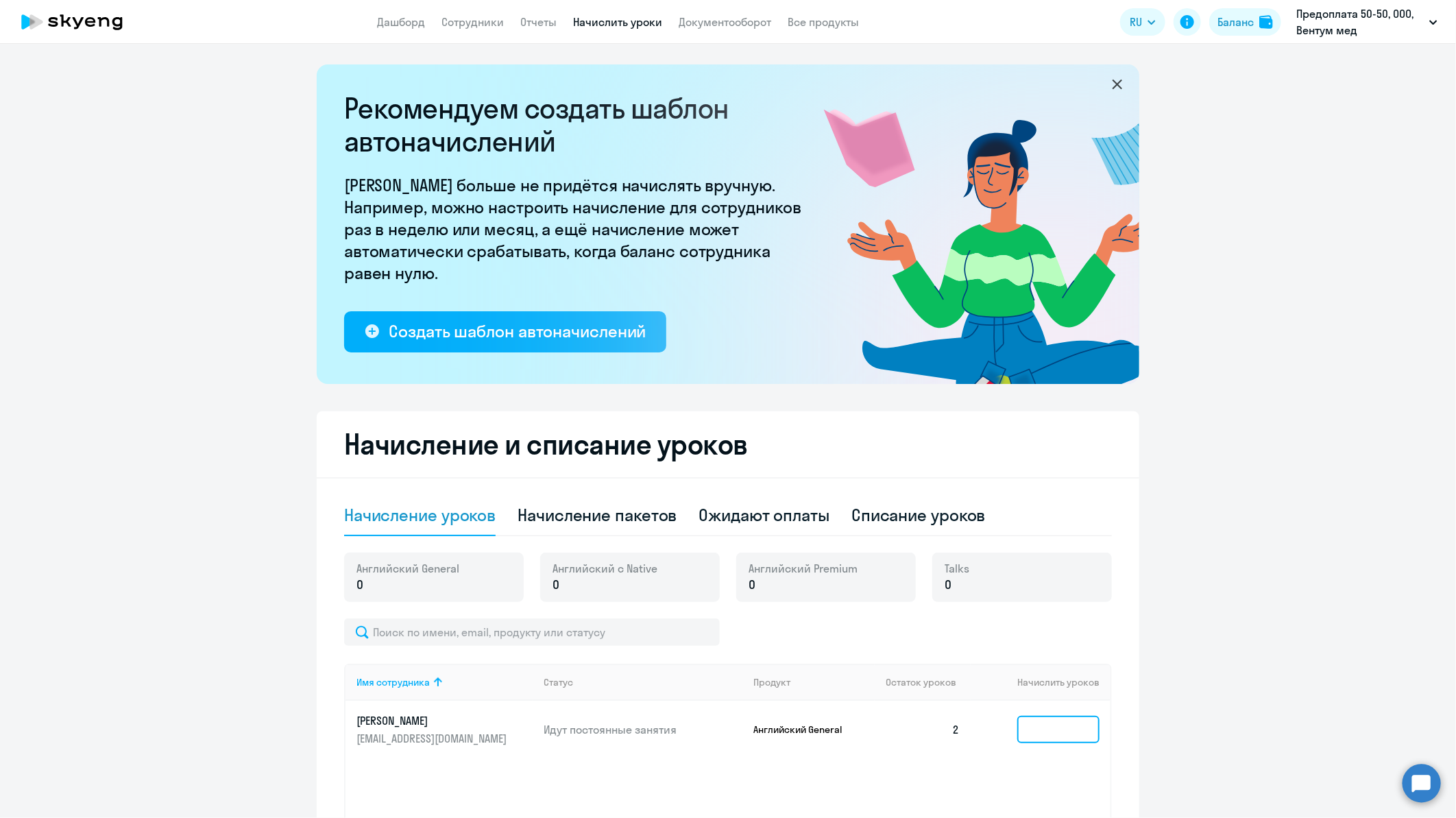
click at [1030, 726] on input at bounding box center [1058, 729] width 82 height 27
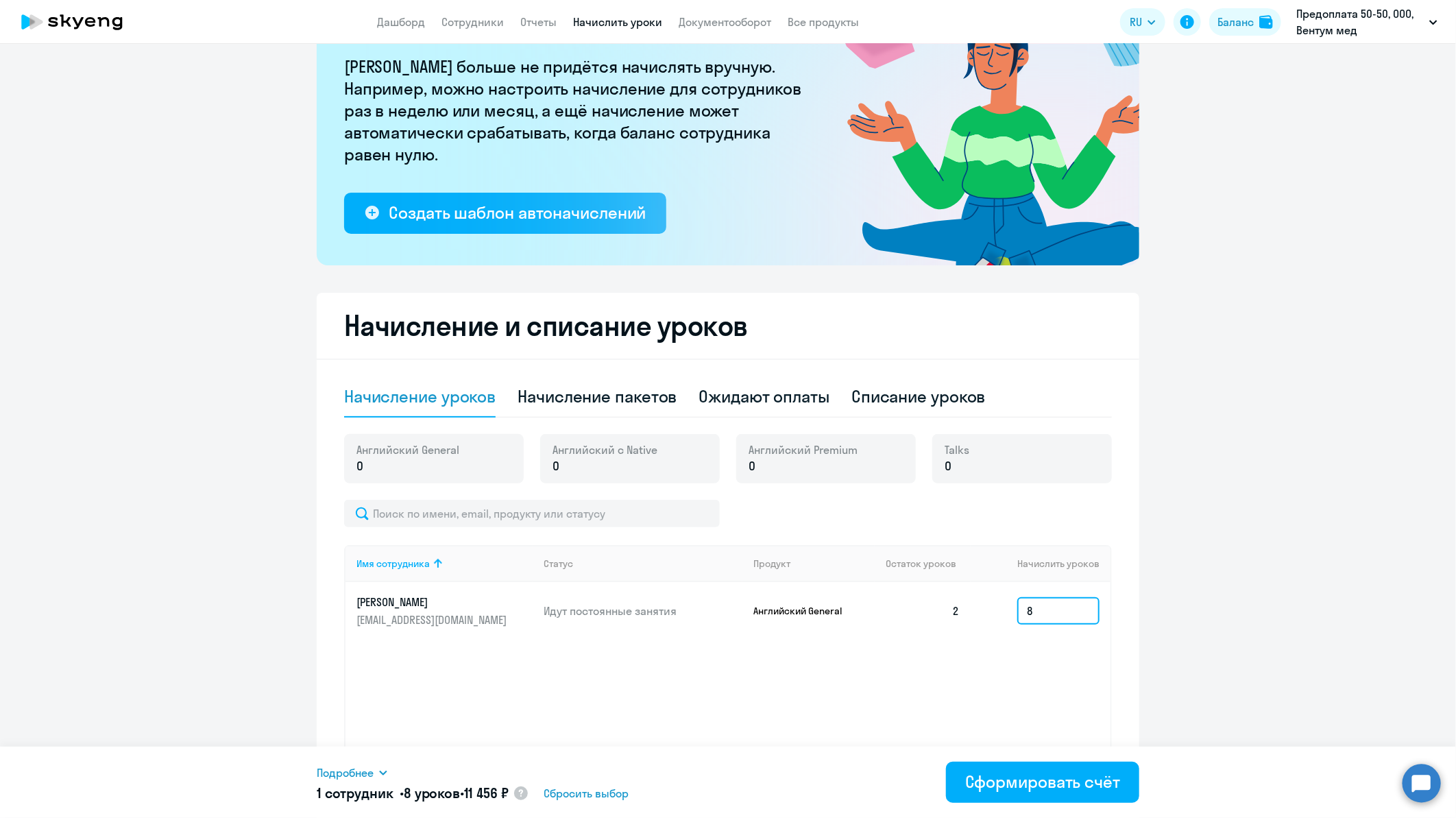
scroll to position [152, 0]
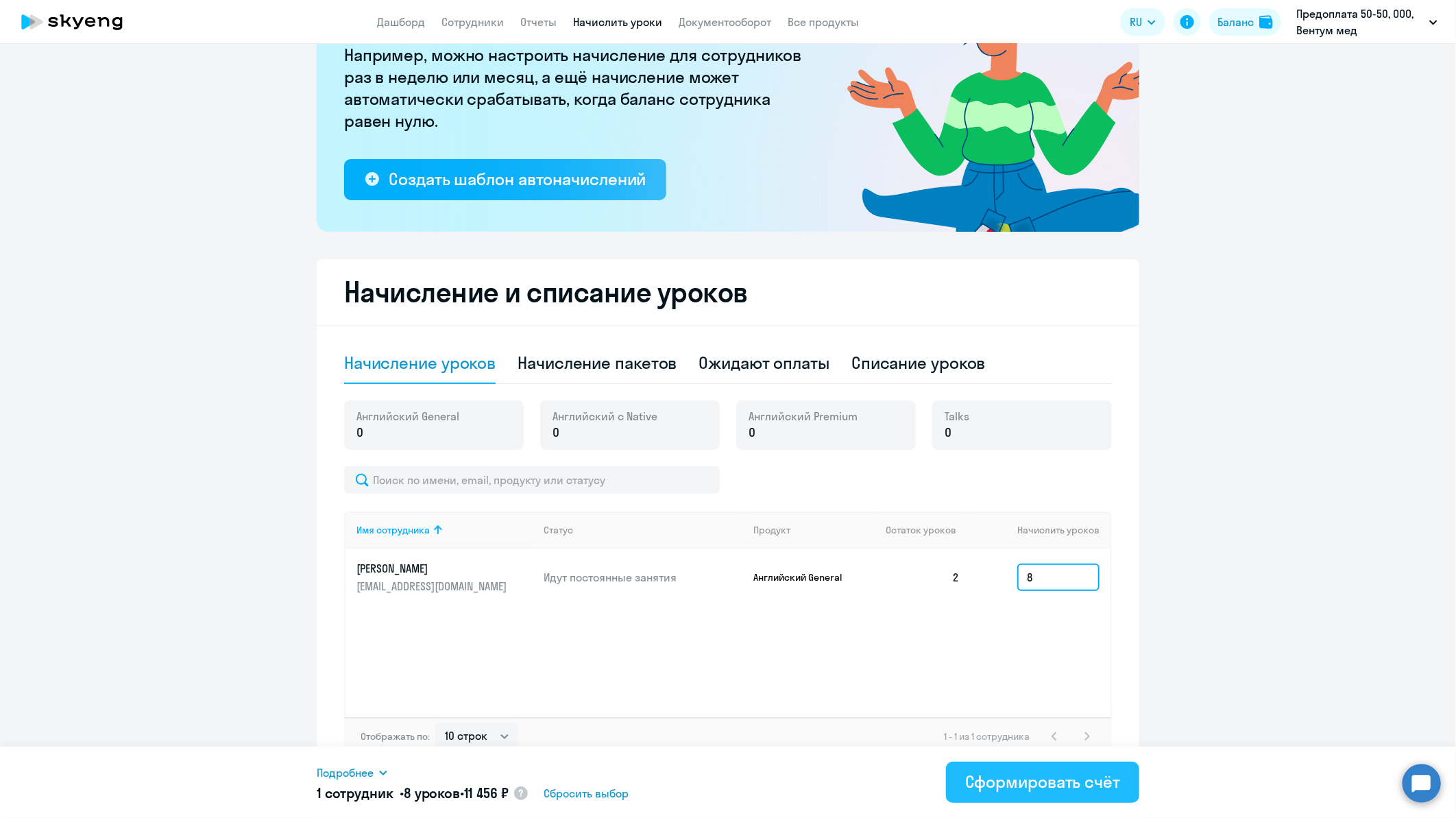
type input "8"
click at [1030, 781] on div "Сформировать счёт" at bounding box center [1043, 781] width 155 height 22
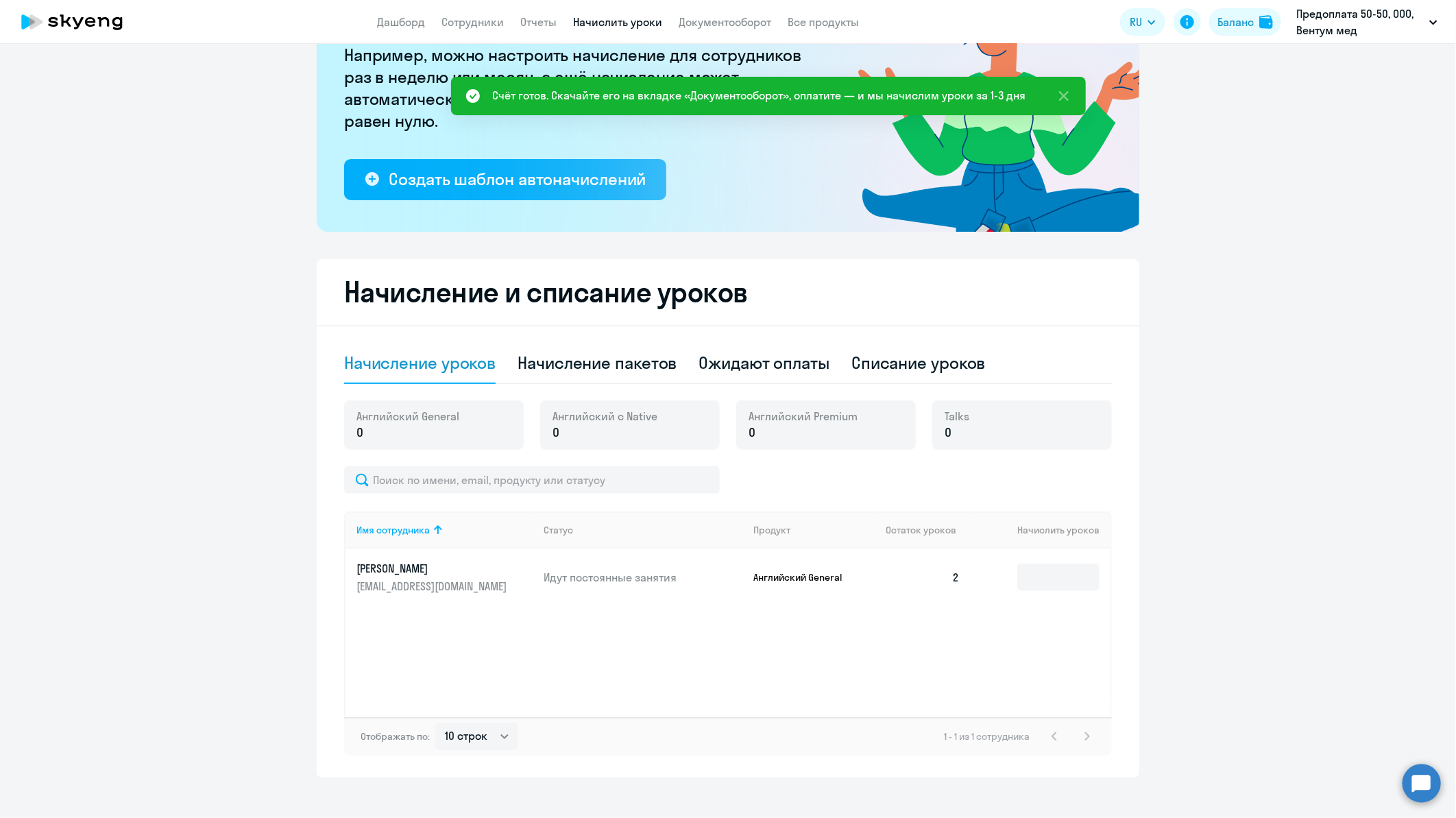
click at [728, 92] on div "Счёт готов. Скачайте его на вкладке «Документооборот», оплатите — и мы начислим…" at bounding box center [759, 95] width 534 height 16
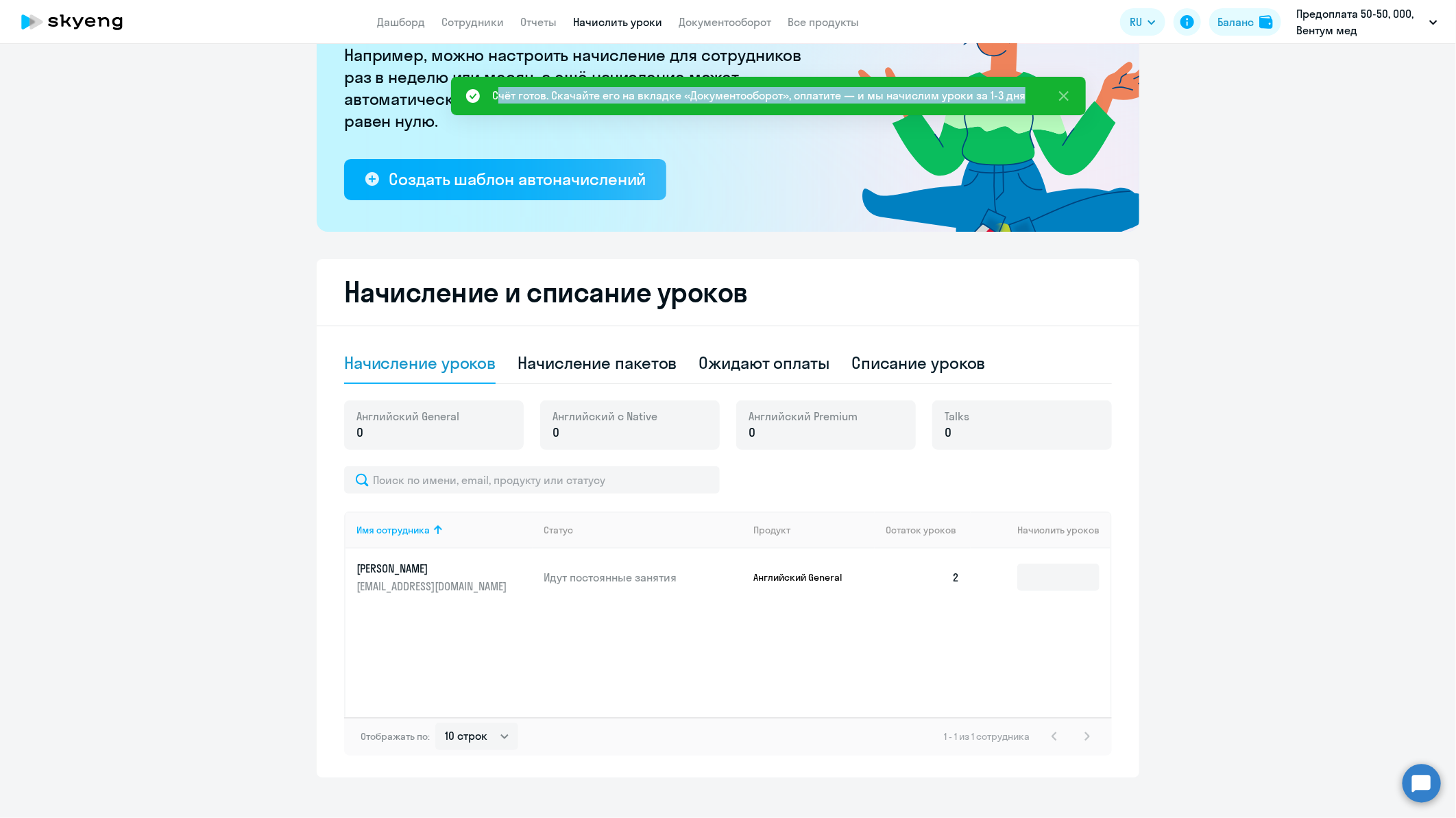
click at [728, 92] on div "Счёт готов. Скачайте его на вкладке «Документооборот», оплатите — и мы начислим…" at bounding box center [759, 95] width 534 height 16
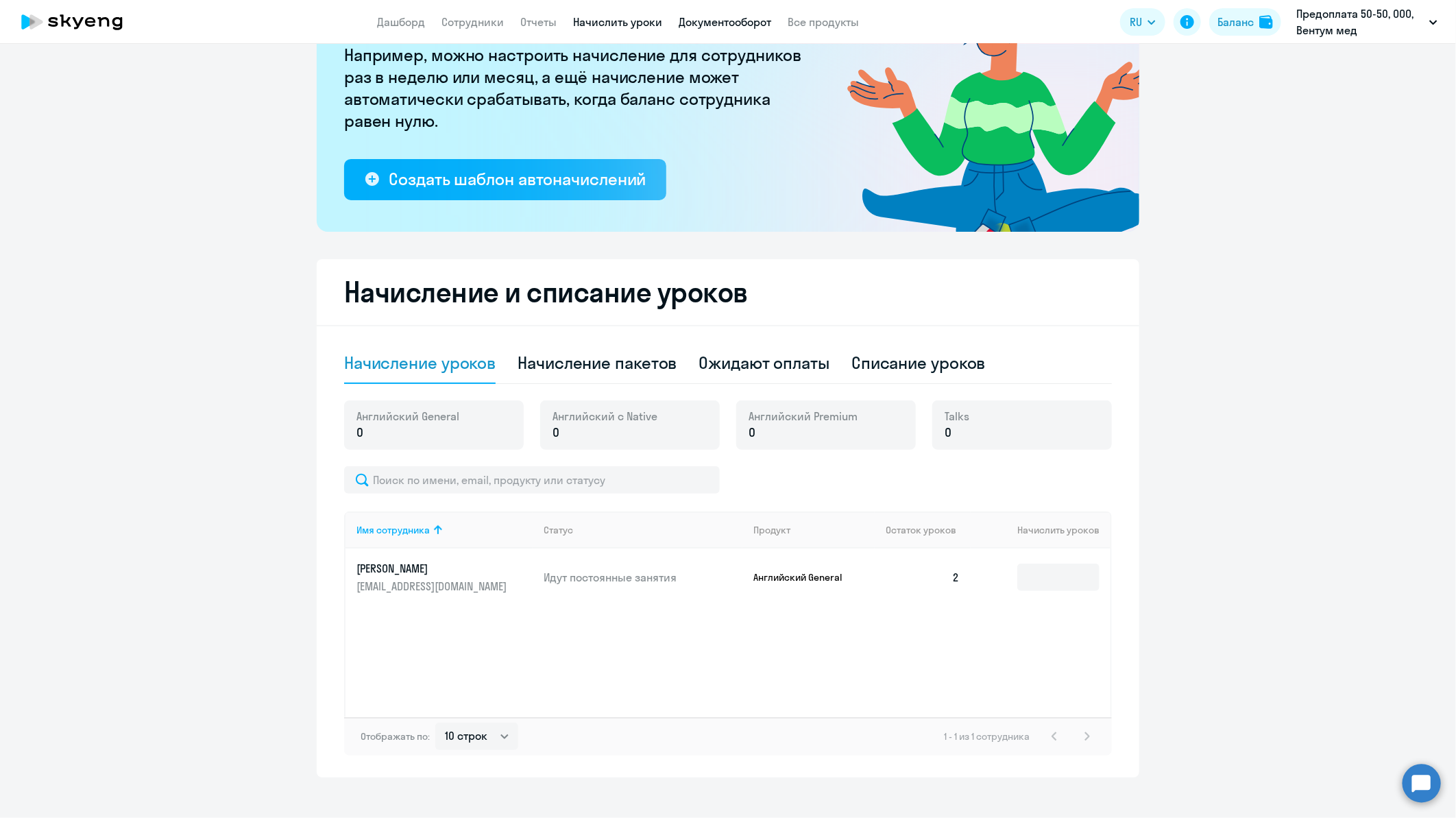
click at [693, 19] on link "Документооборот" at bounding box center [724, 21] width 92 height 13
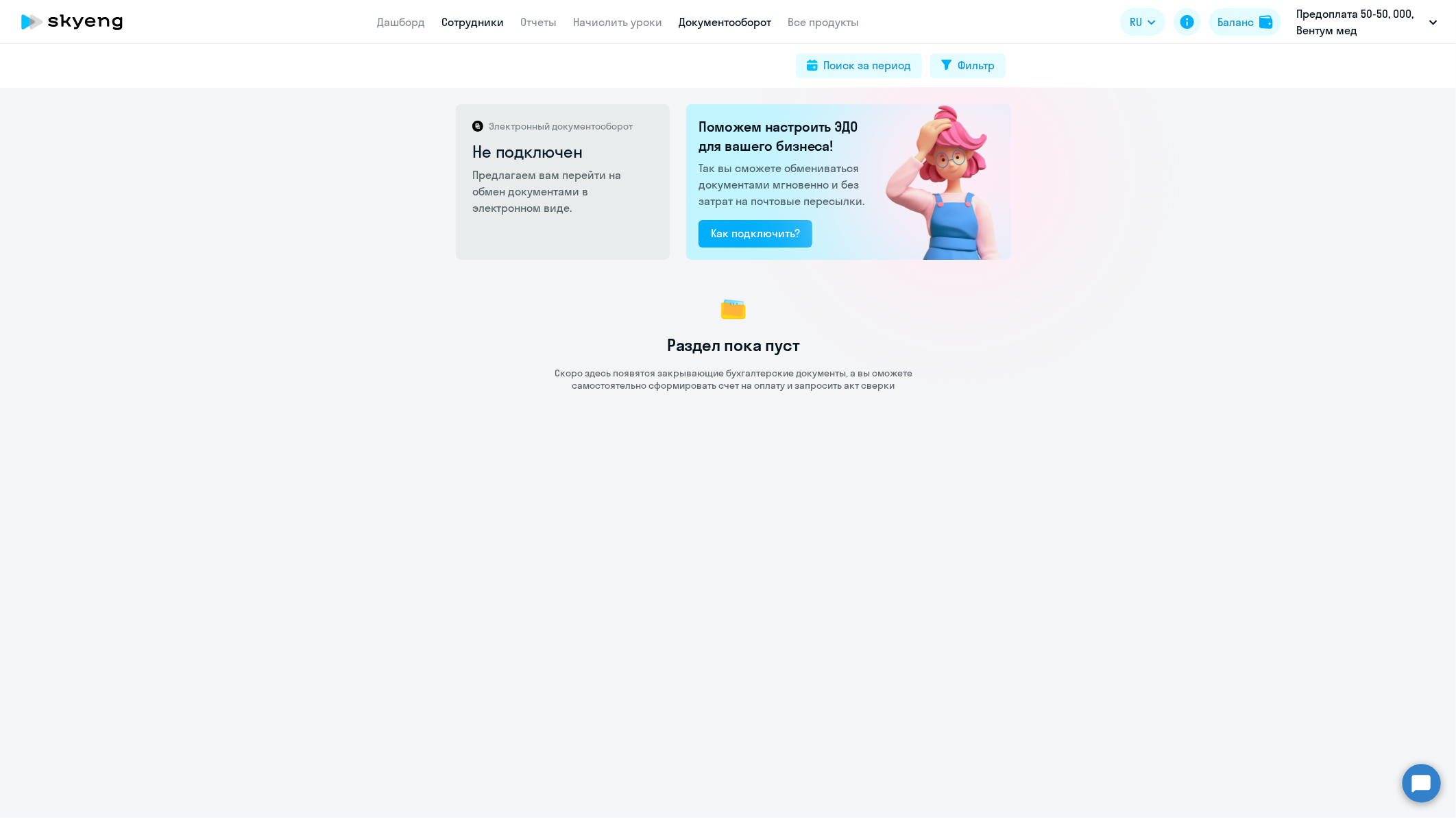
click at [484, 23] on link "Сотрудники" at bounding box center [472, 21] width 63 height 13
select select "30"
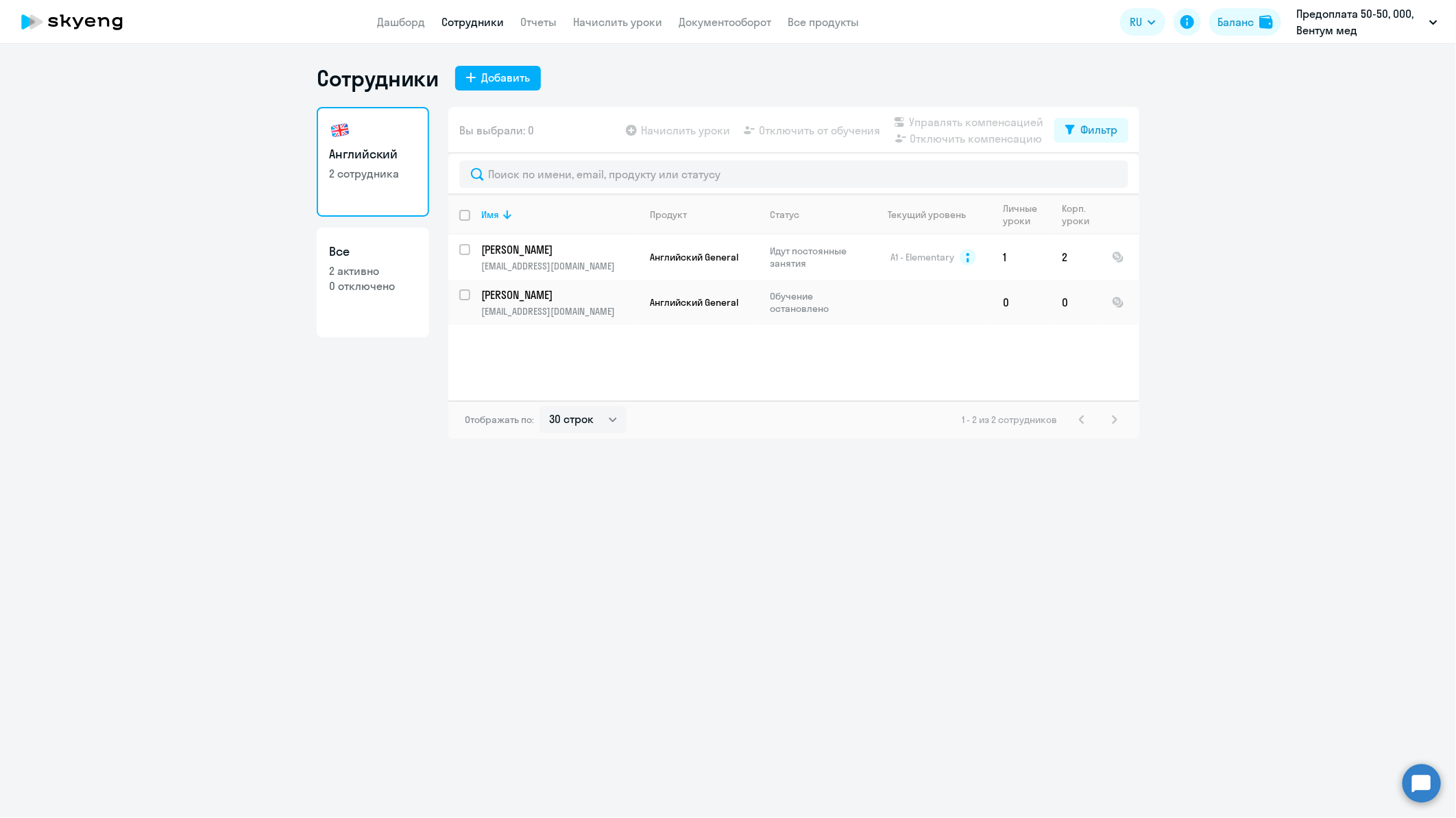
click at [660, 131] on app-table-action-button "Начислить уроки" at bounding box center [677, 130] width 107 height 16
click at [470, 248] on td "[PERSON_NAME] [EMAIL_ADDRESS][DOMAIN_NAME]" at bounding box center [555, 257] width 169 height 45
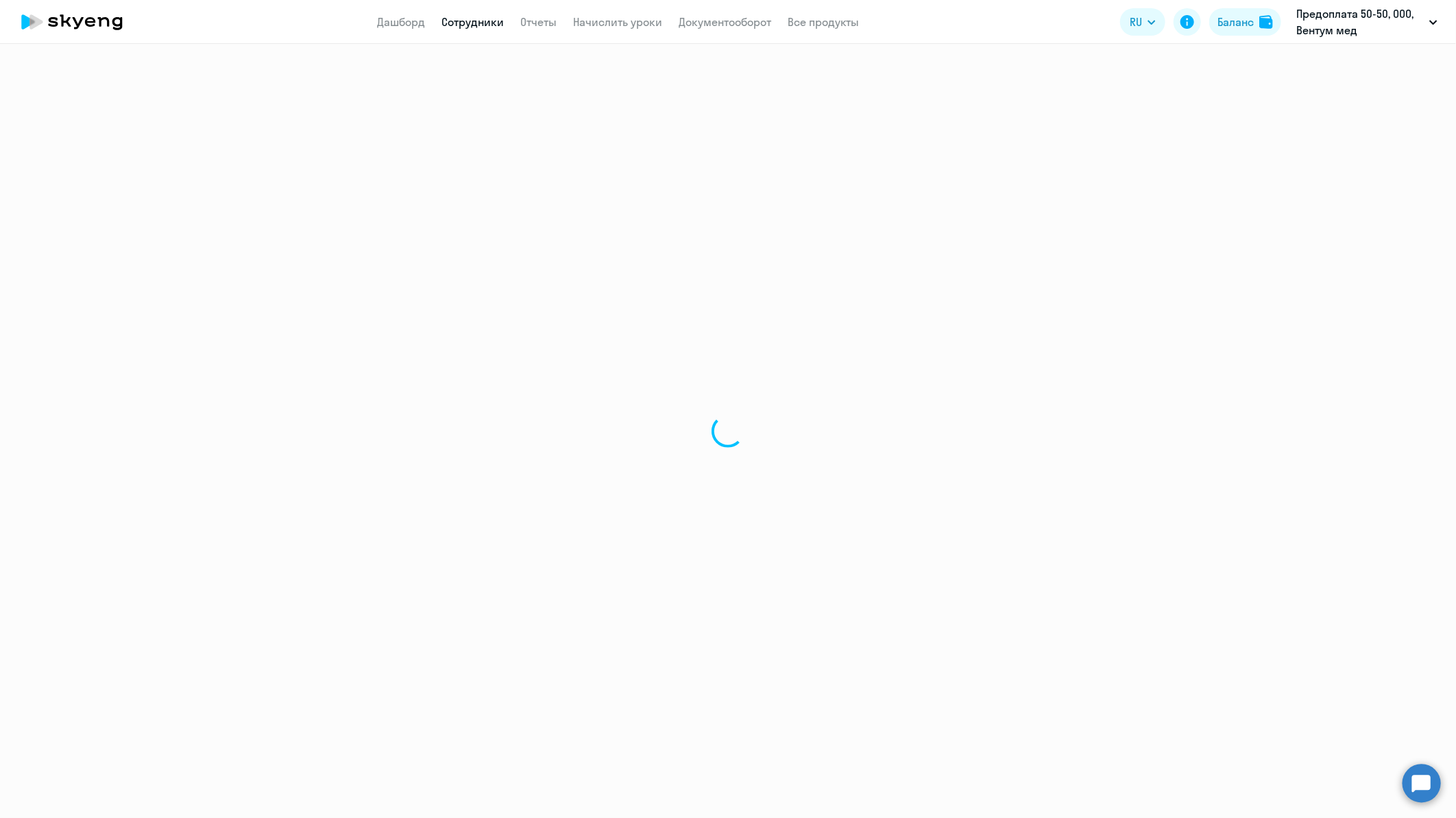
select select "english"
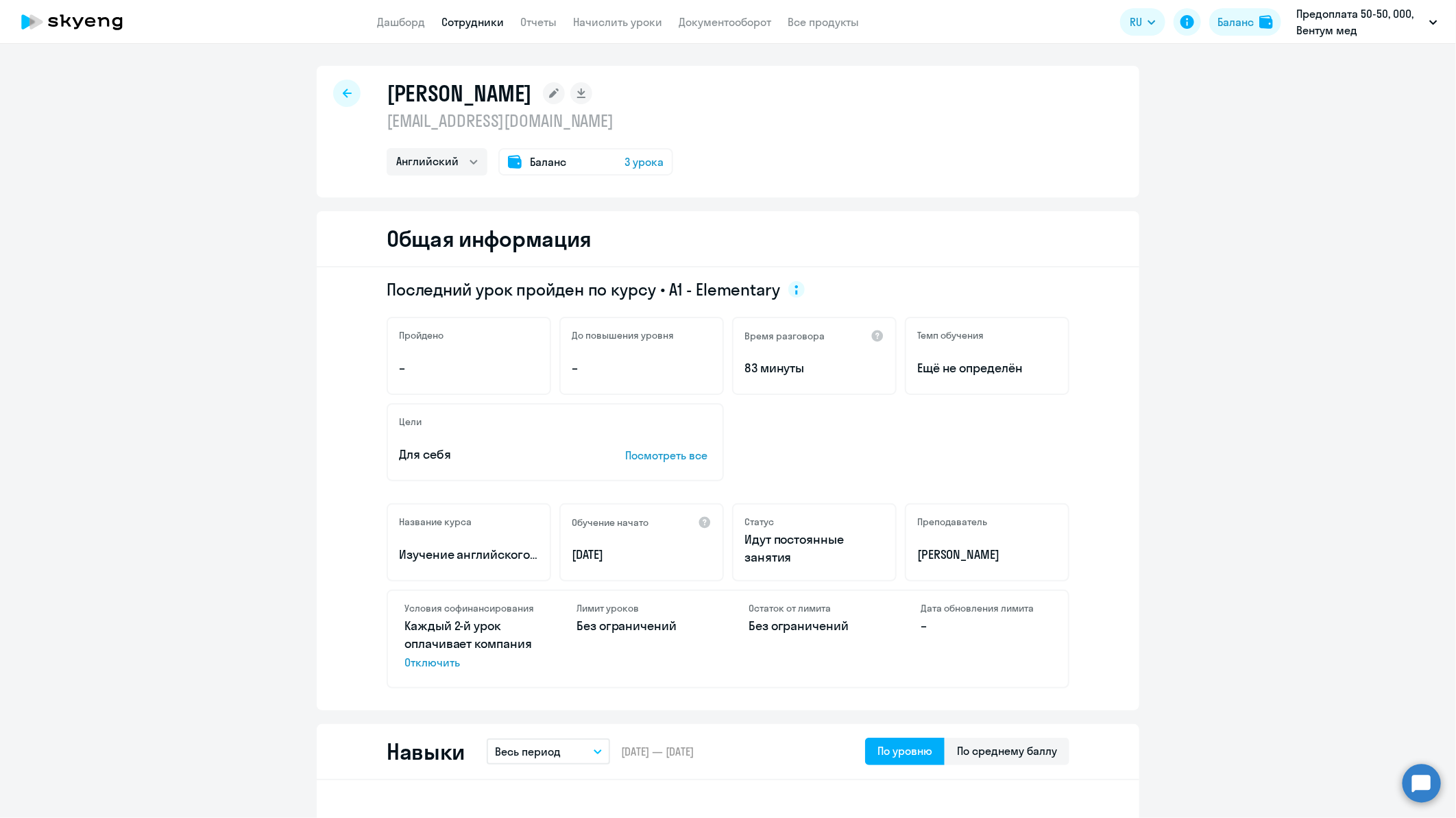
click at [540, 155] on span "Баланс" at bounding box center [548, 161] width 37 height 16
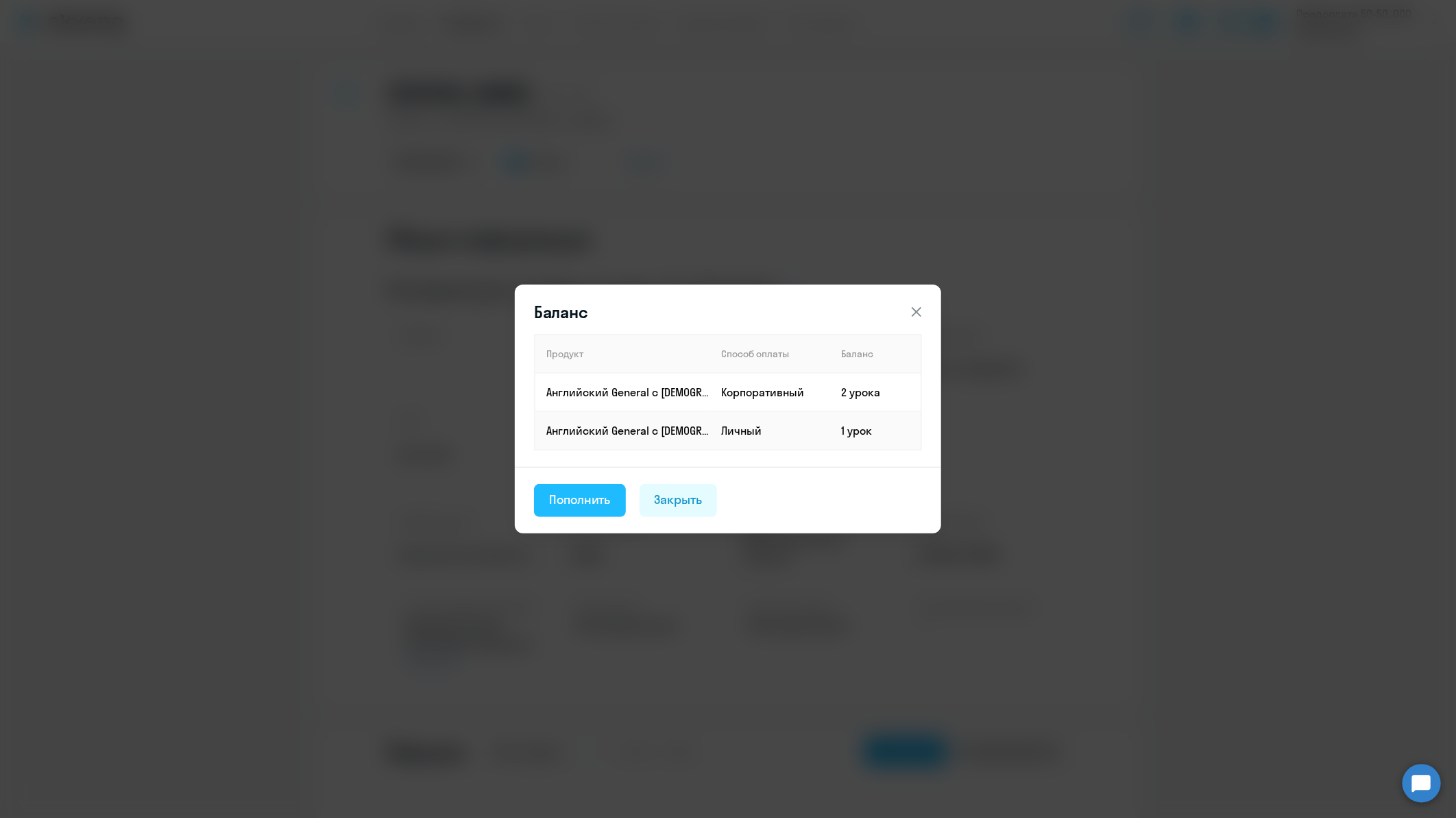
click at [567, 491] on div "Пополнить" at bounding box center [580, 499] width 62 height 18
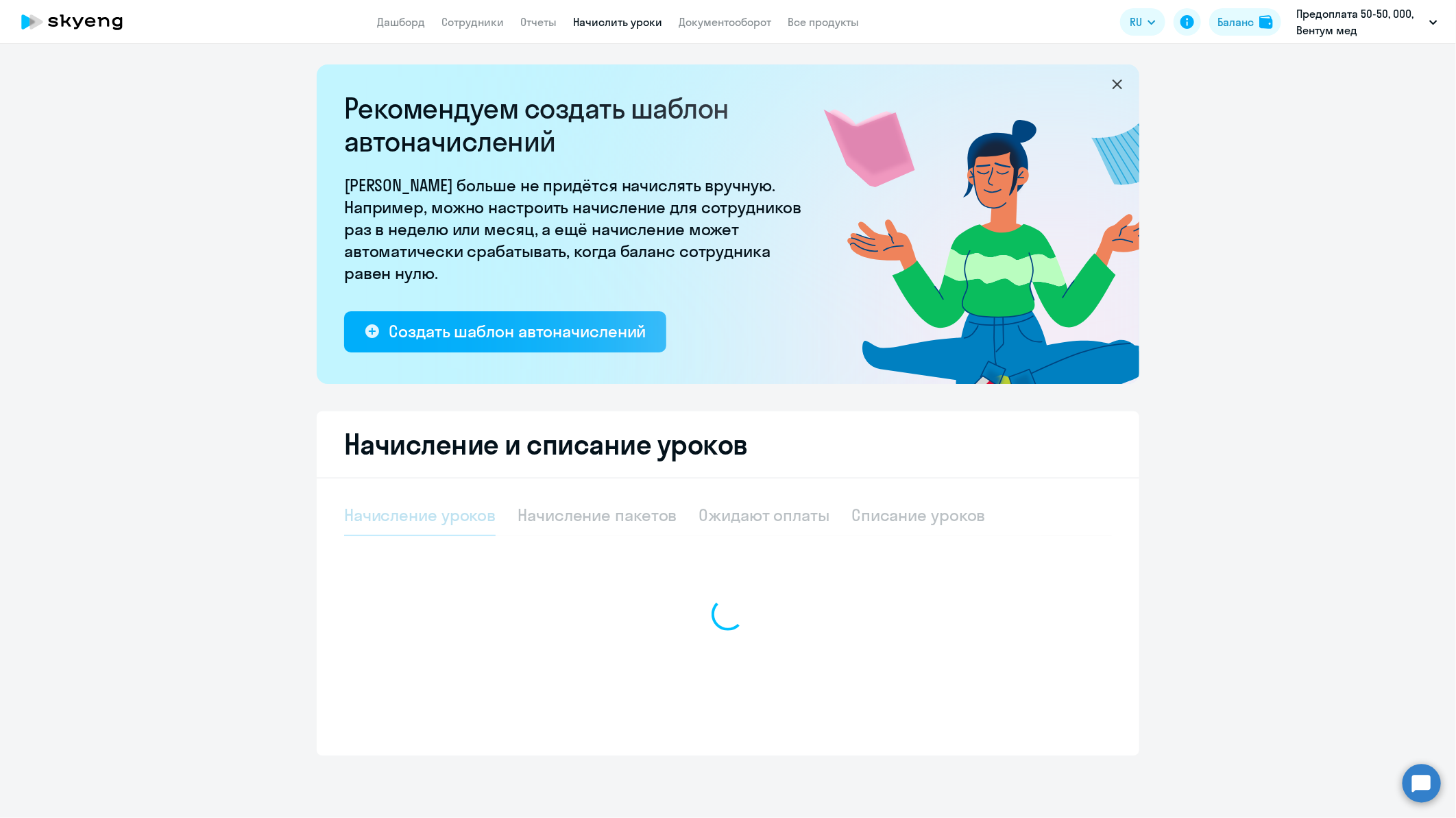
select select "10"
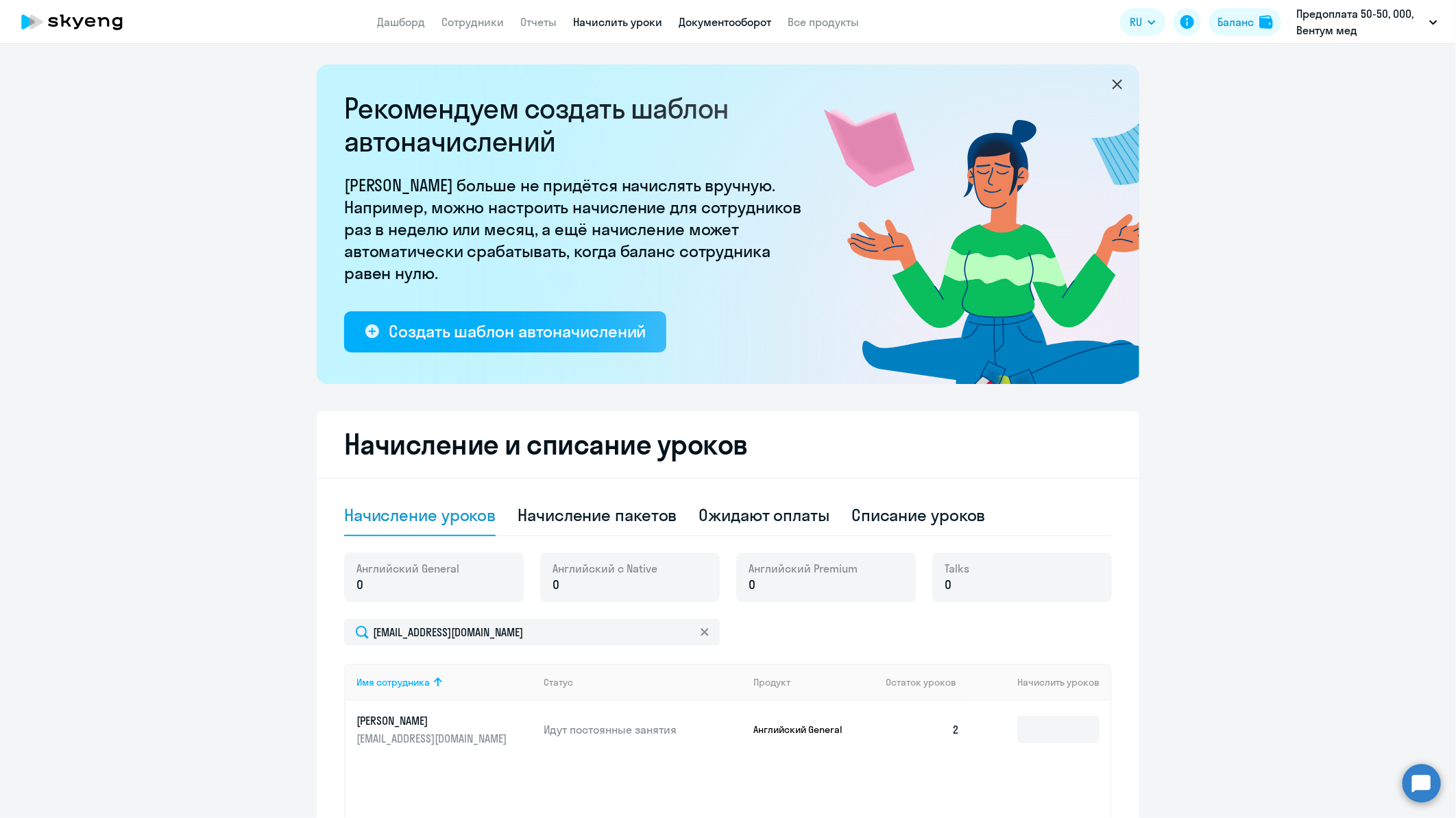
click at [703, 25] on link "Документооборот" at bounding box center [724, 21] width 92 height 13
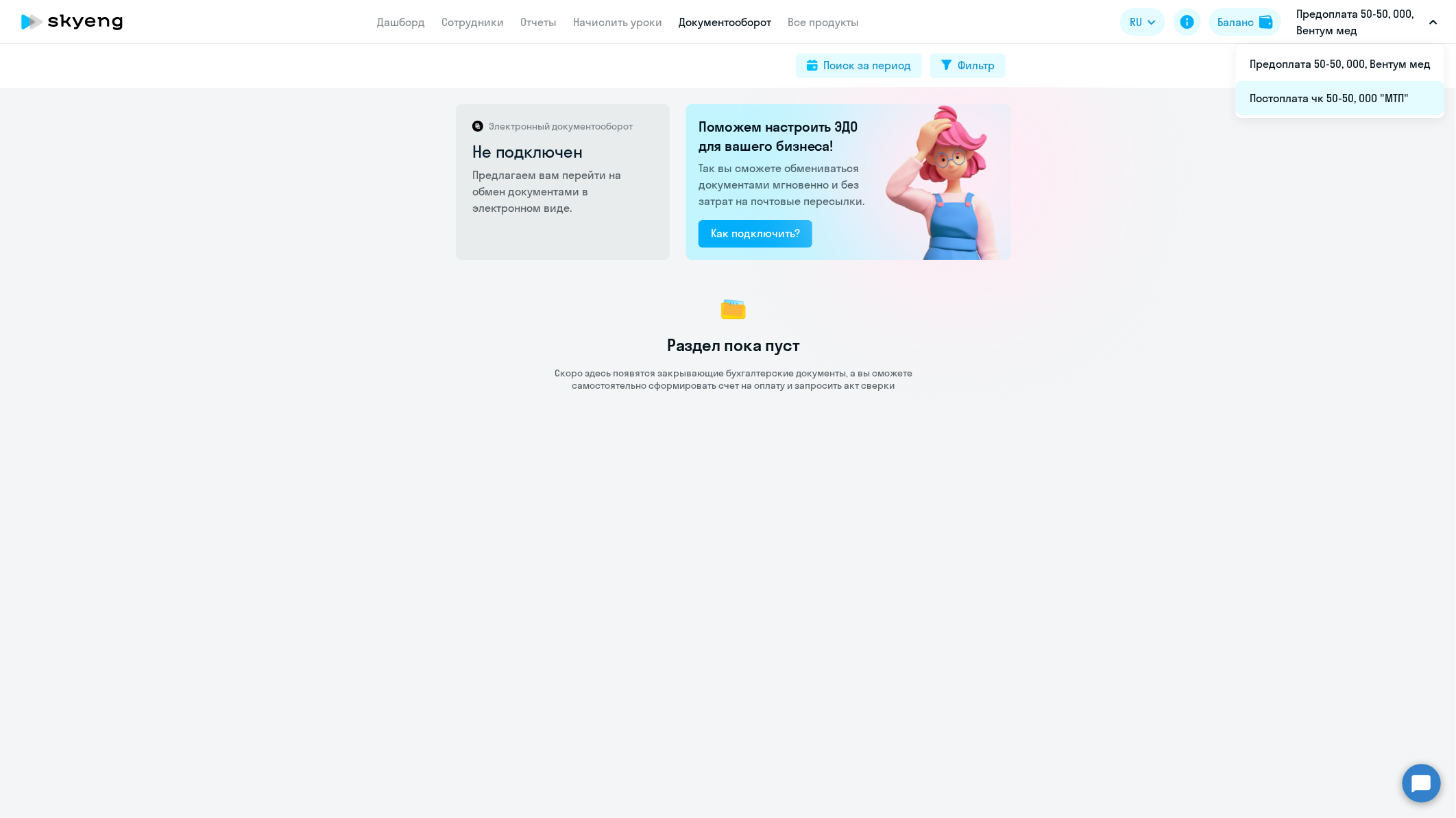
click at [1358, 92] on li "Постоплата чк 50-50, ООО "МТП"" at bounding box center [1341, 98] width 208 height 34
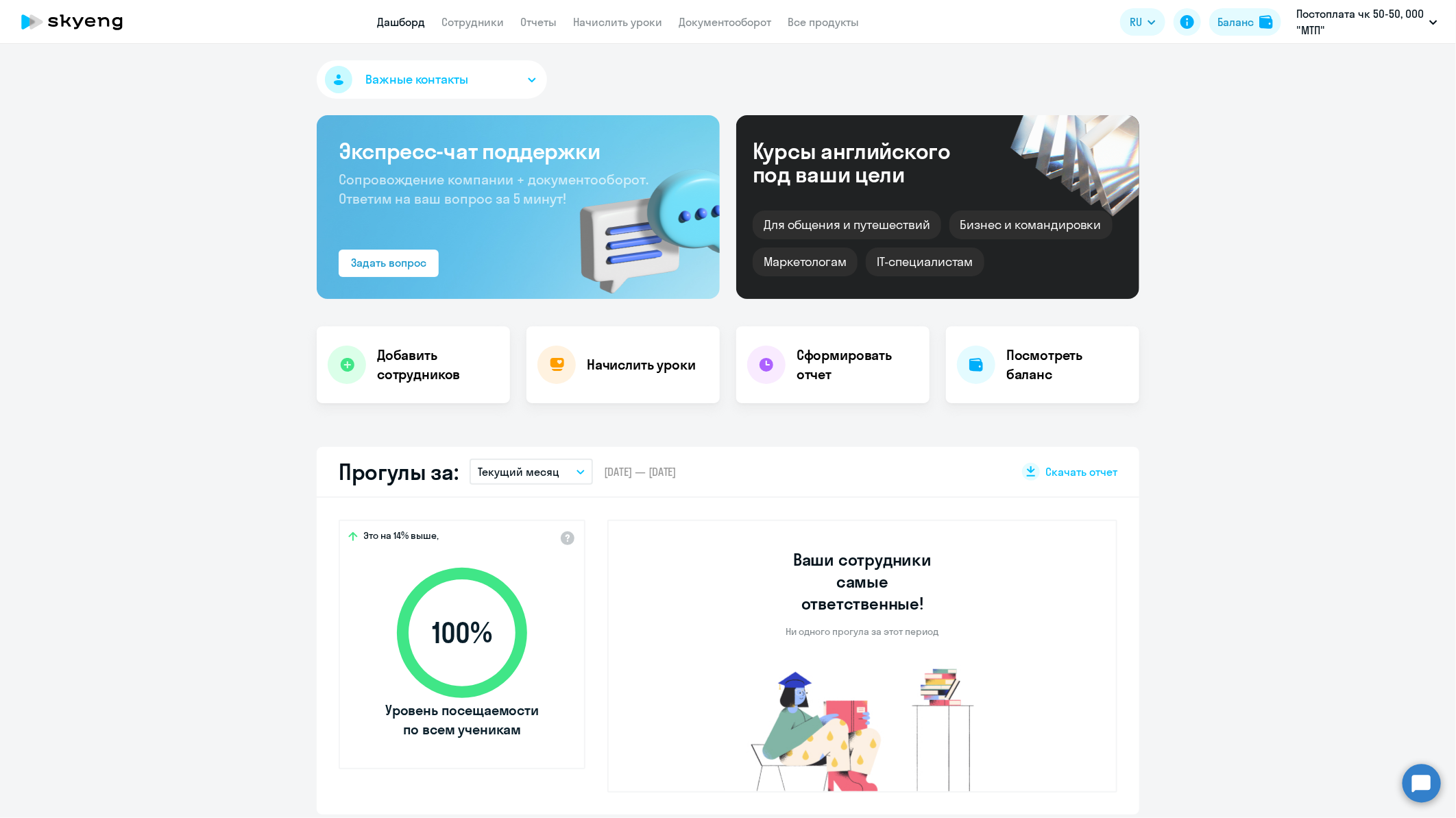
select select "30"
click at [713, 20] on link "Документооборот" at bounding box center [724, 21] width 92 height 13
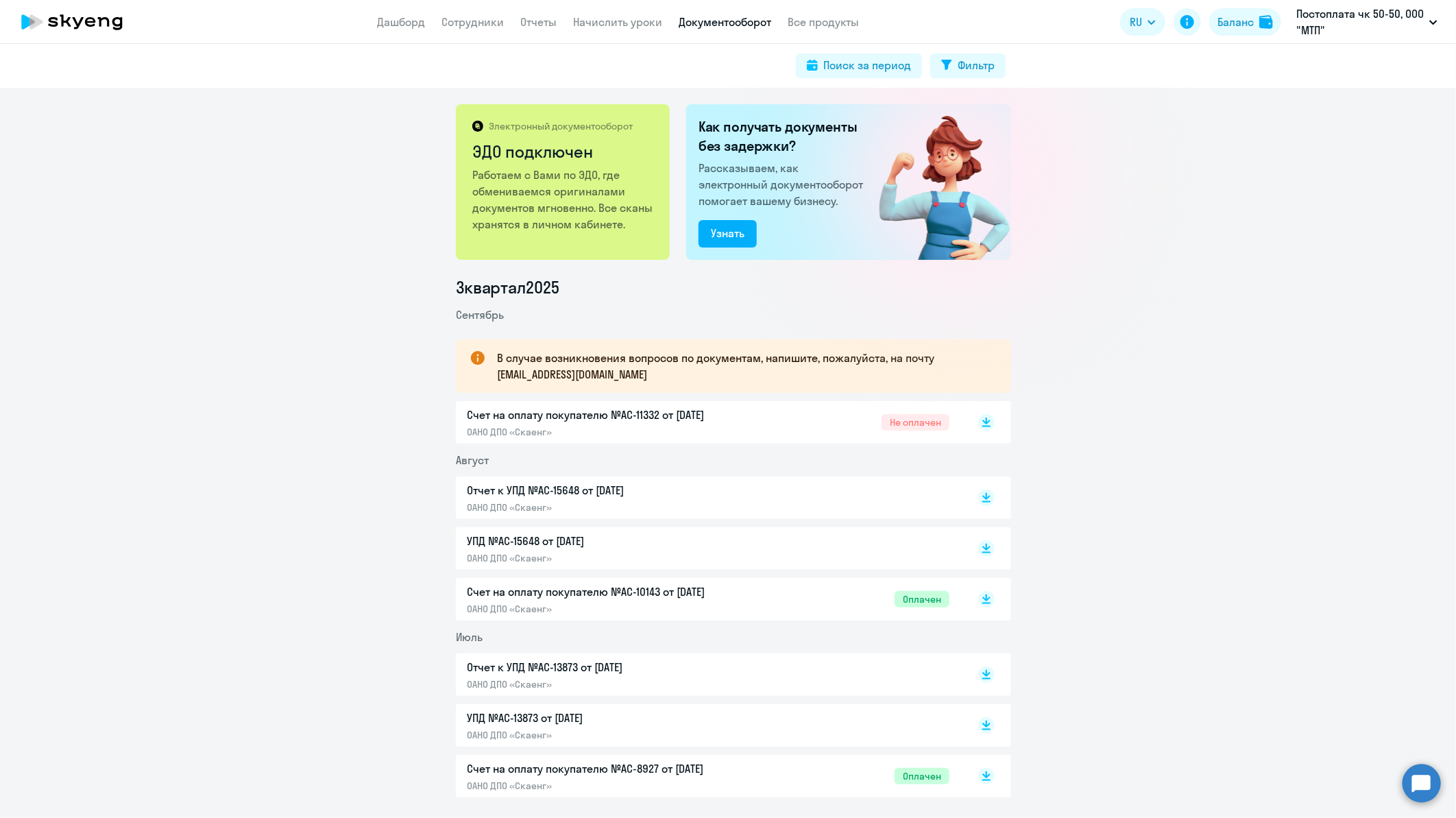
click at [563, 413] on p "Счет на оплату покупателю №AC-11332 от [DATE]" at bounding box center [610, 414] width 288 height 16
click at [1431, 23] on icon "button" at bounding box center [1433, 22] width 8 height 5
click at [1373, 55] on li "Предоплата 50-50, ООО, Вентум мед" at bounding box center [1341, 63] width 208 height 34
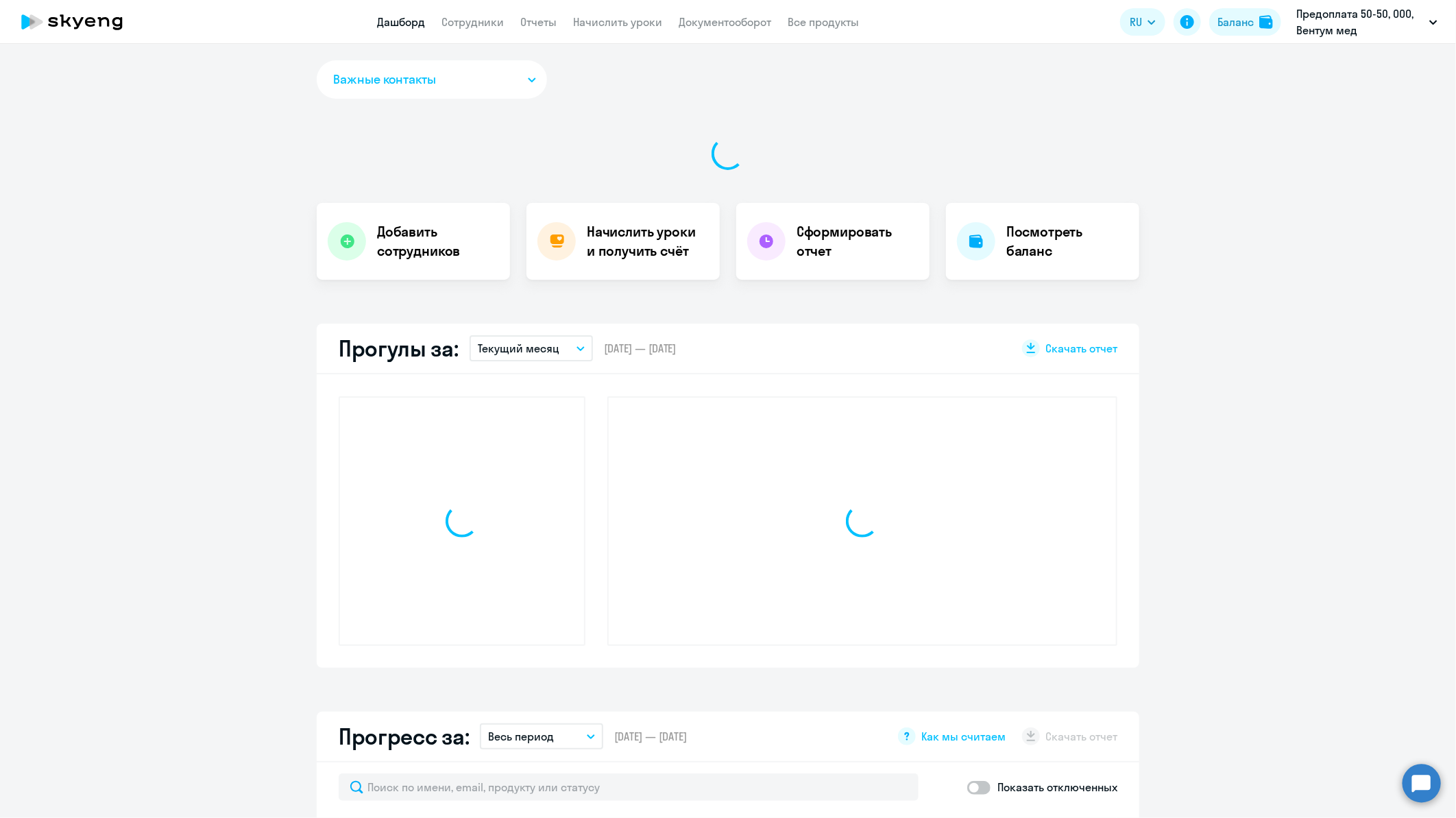
select select "30"
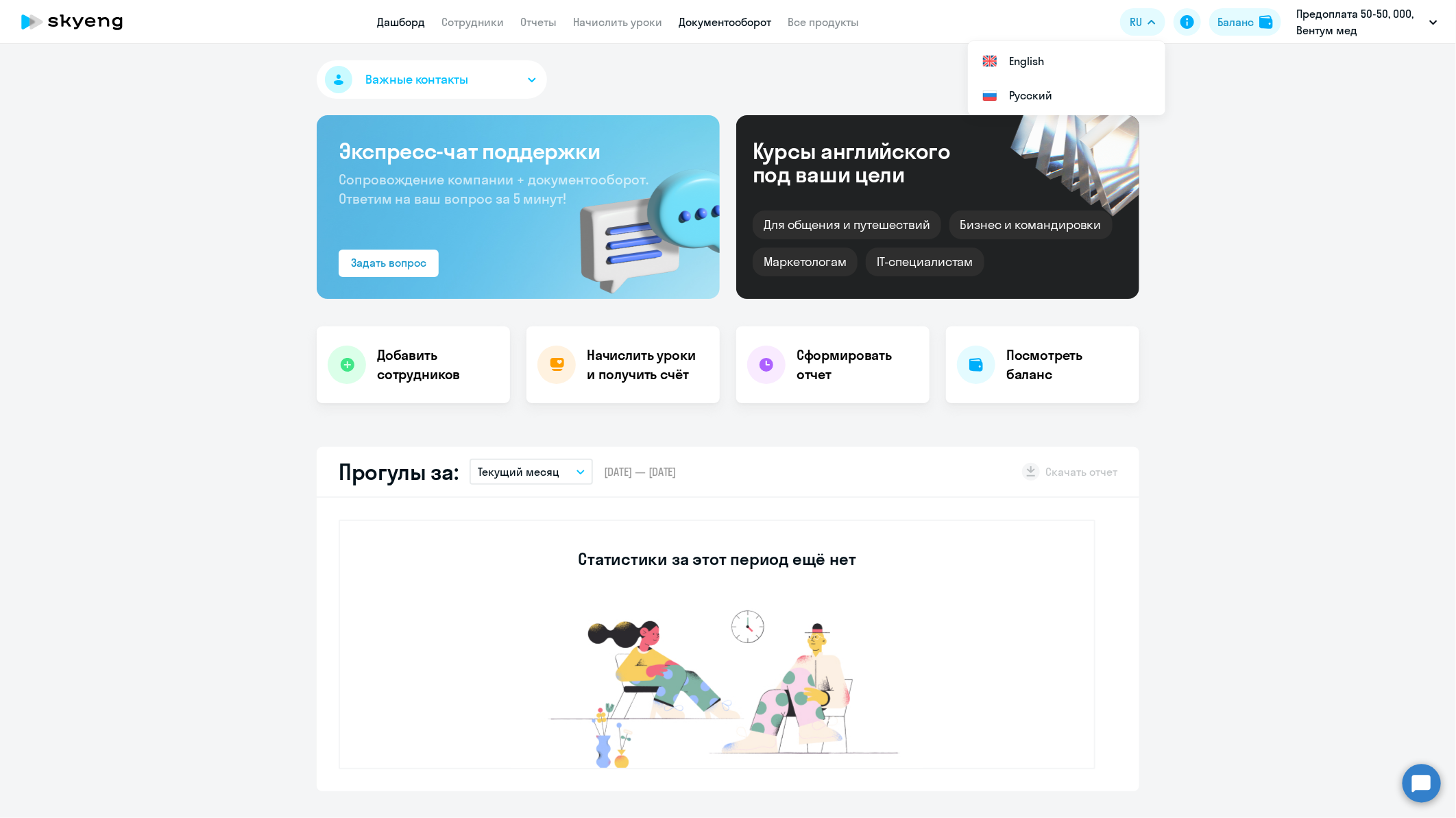
click at [738, 25] on link "Документооборот" at bounding box center [724, 21] width 92 height 13
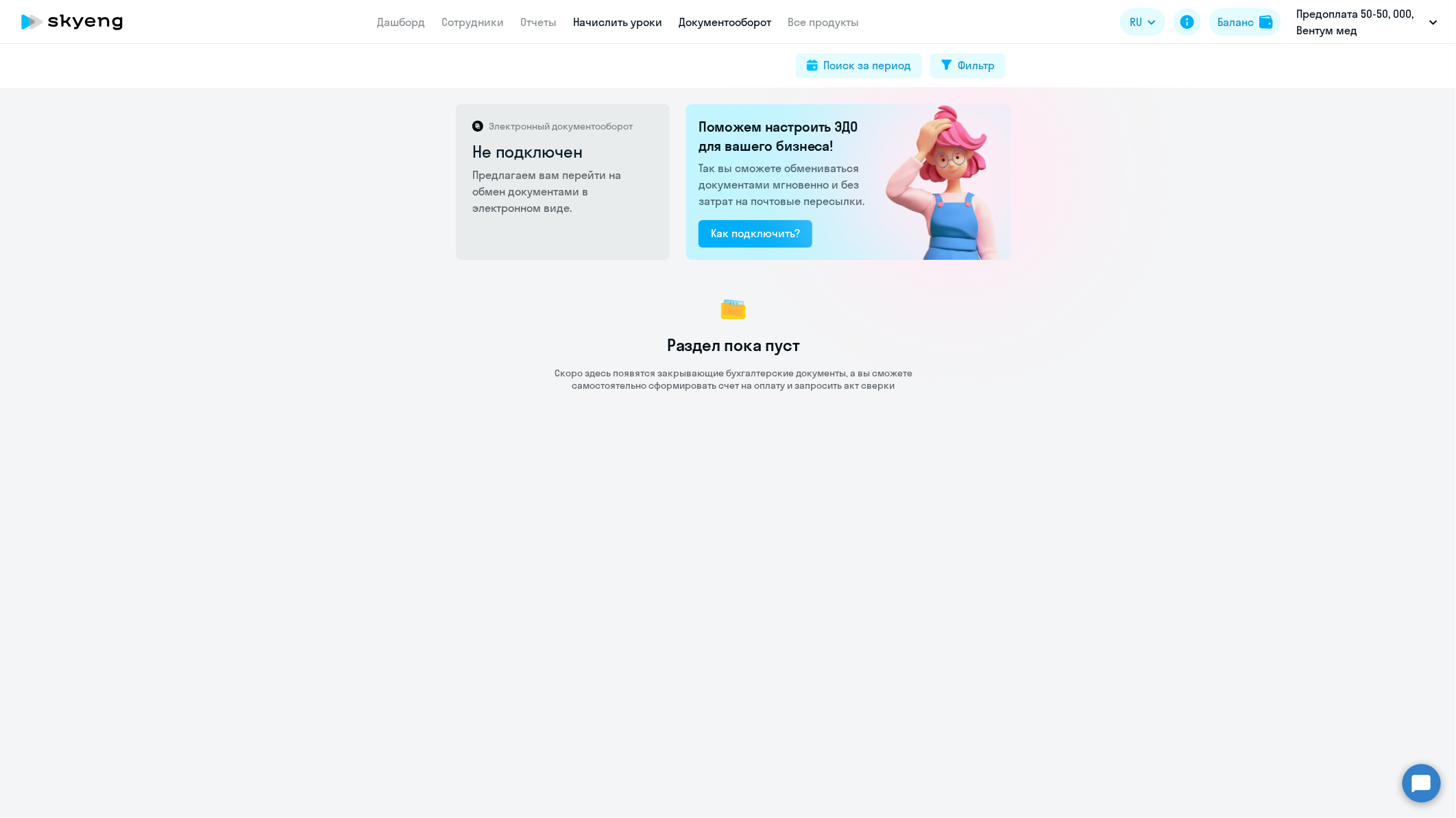
click at [605, 16] on link "Начислить уроки" at bounding box center [617, 21] width 89 height 13
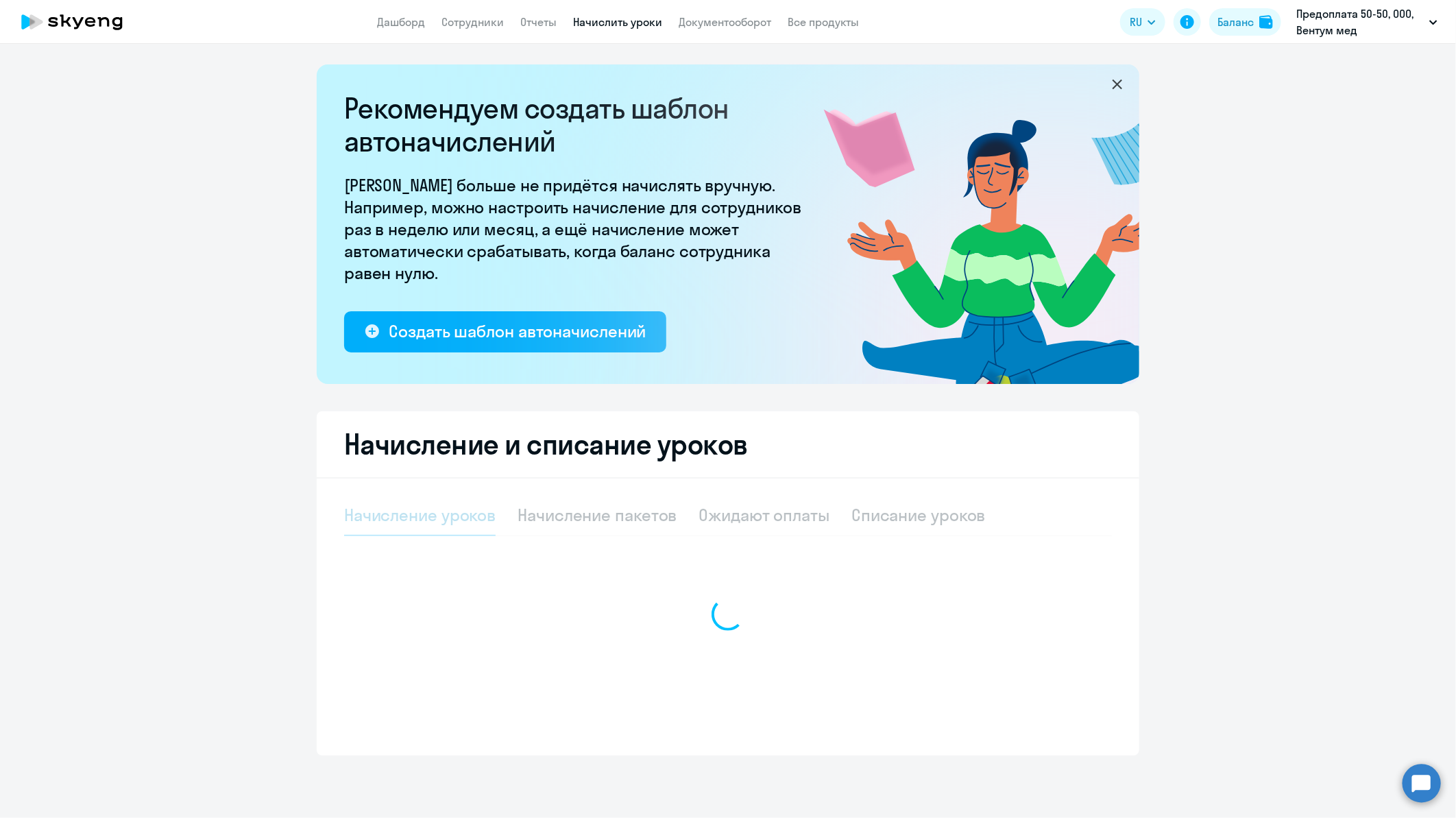
select select "10"
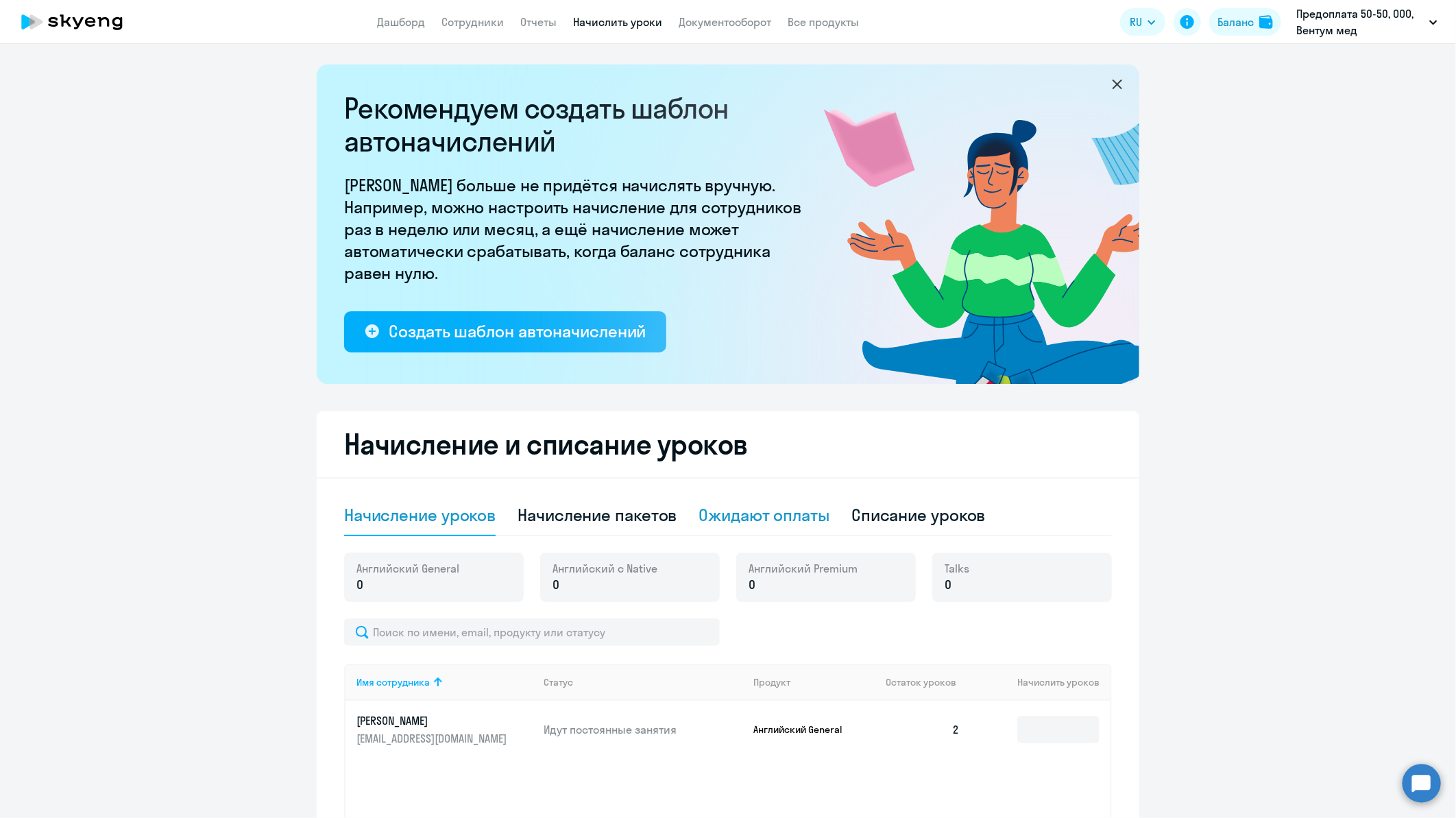
click at [717, 516] on div "Ожидают оплаты" at bounding box center [765, 515] width 131 height 22
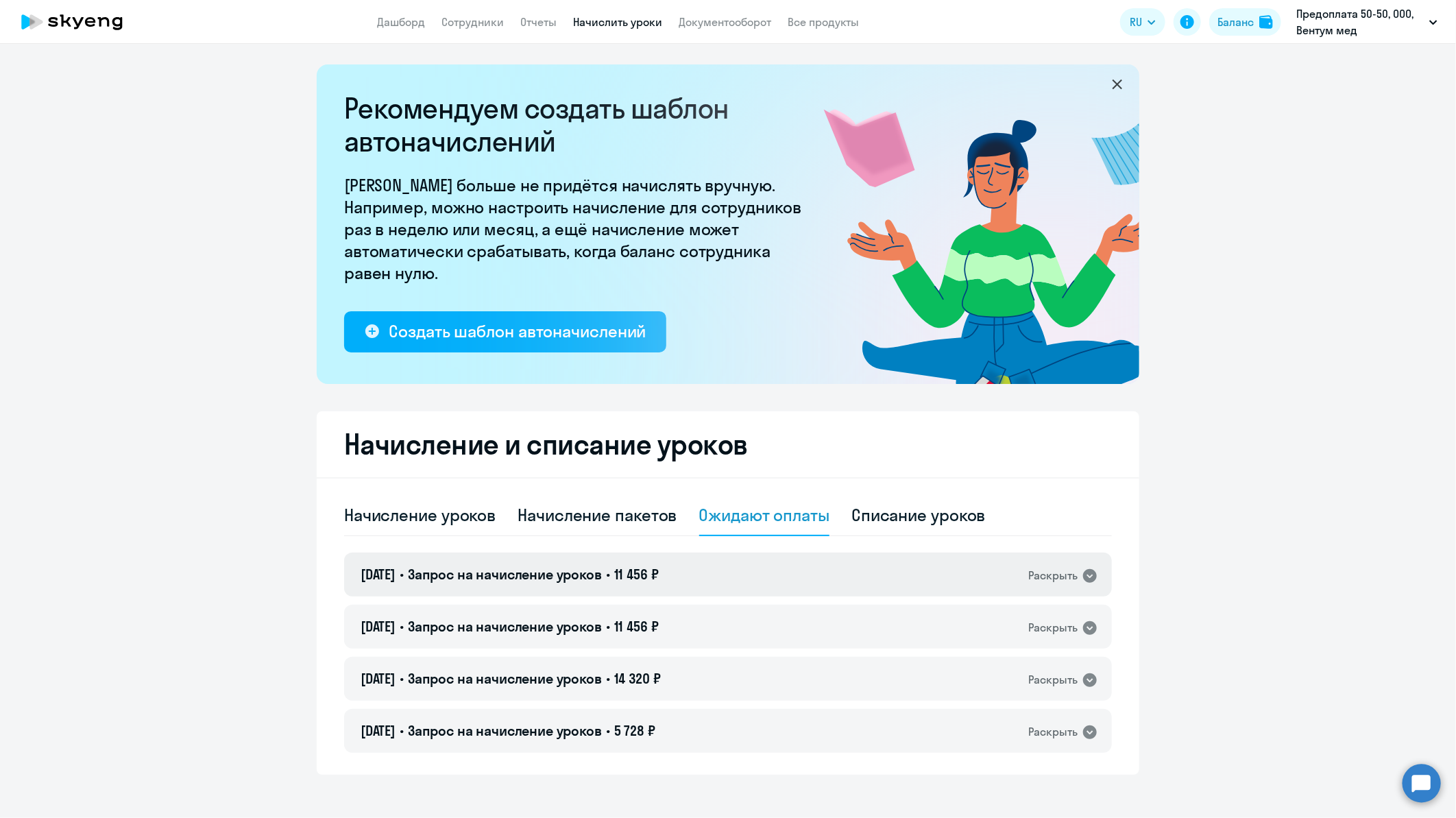
click at [1086, 577] on icon at bounding box center [1090, 575] width 16 height 16
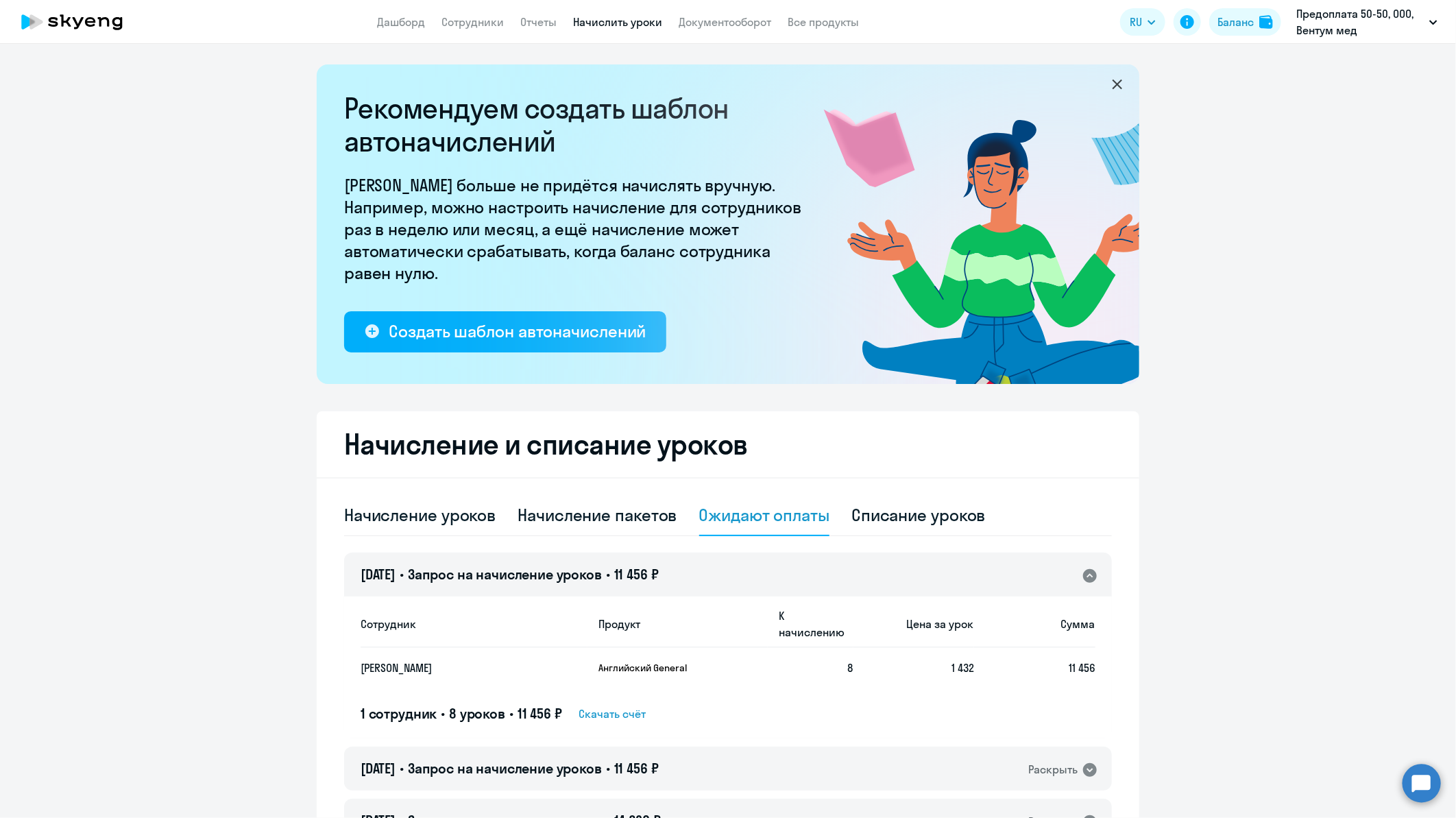
click at [605, 705] on span "Скачать счёт" at bounding box center [612, 713] width 67 height 16
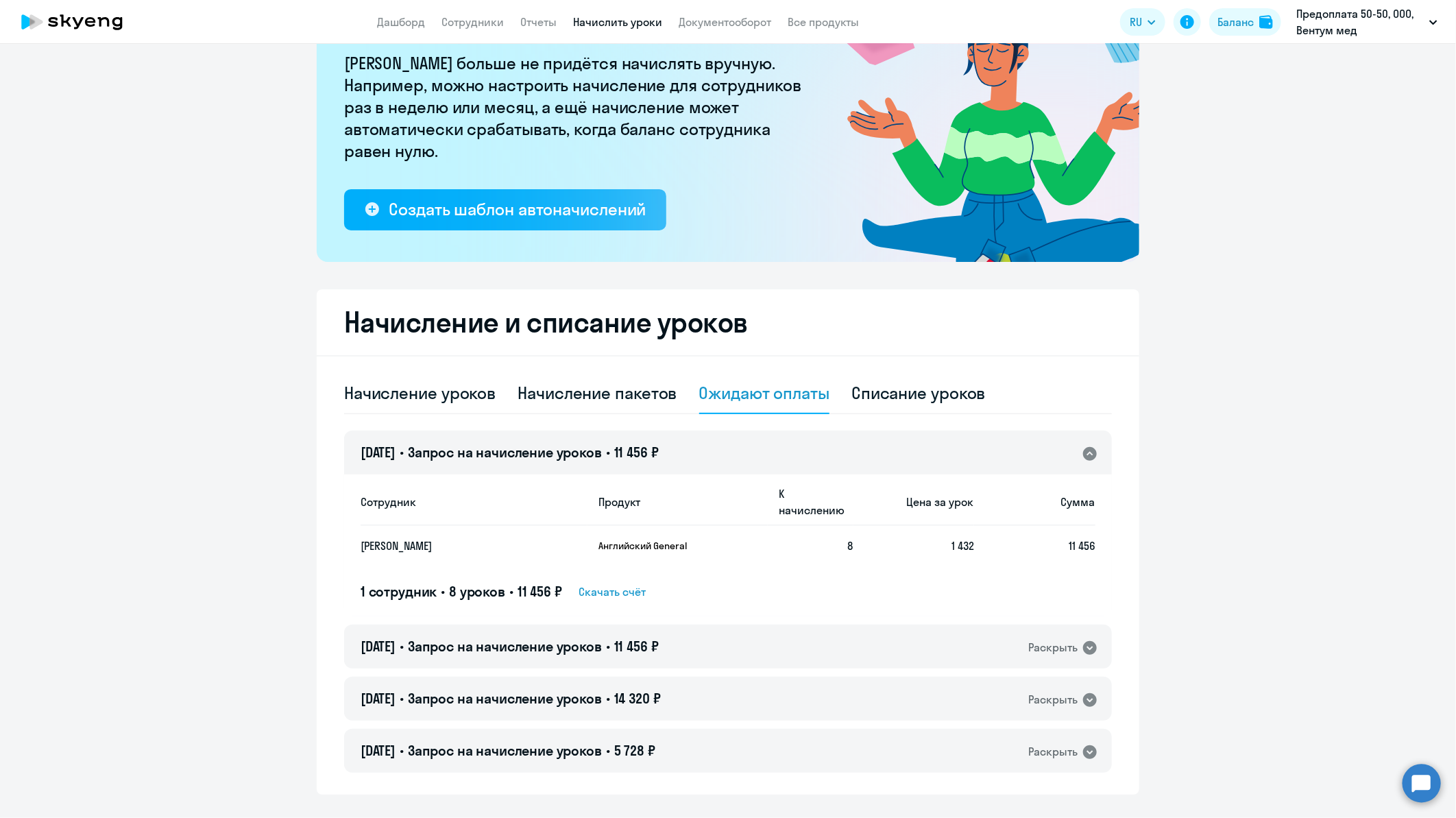
scroll to position [136, 0]
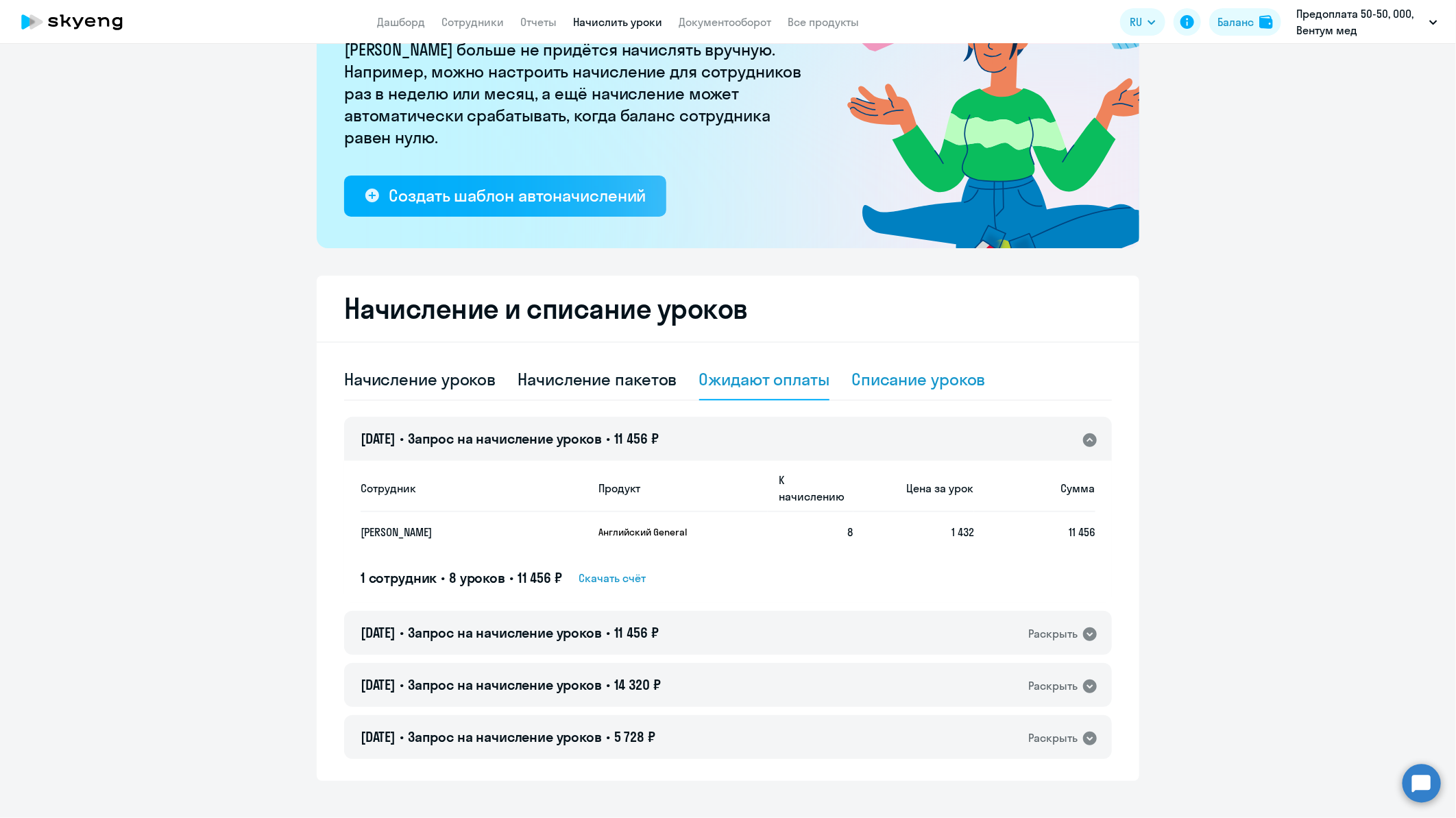
click at [888, 378] on div "Списание уроков" at bounding box center [918, 379] width 134 height 22
select select "10"
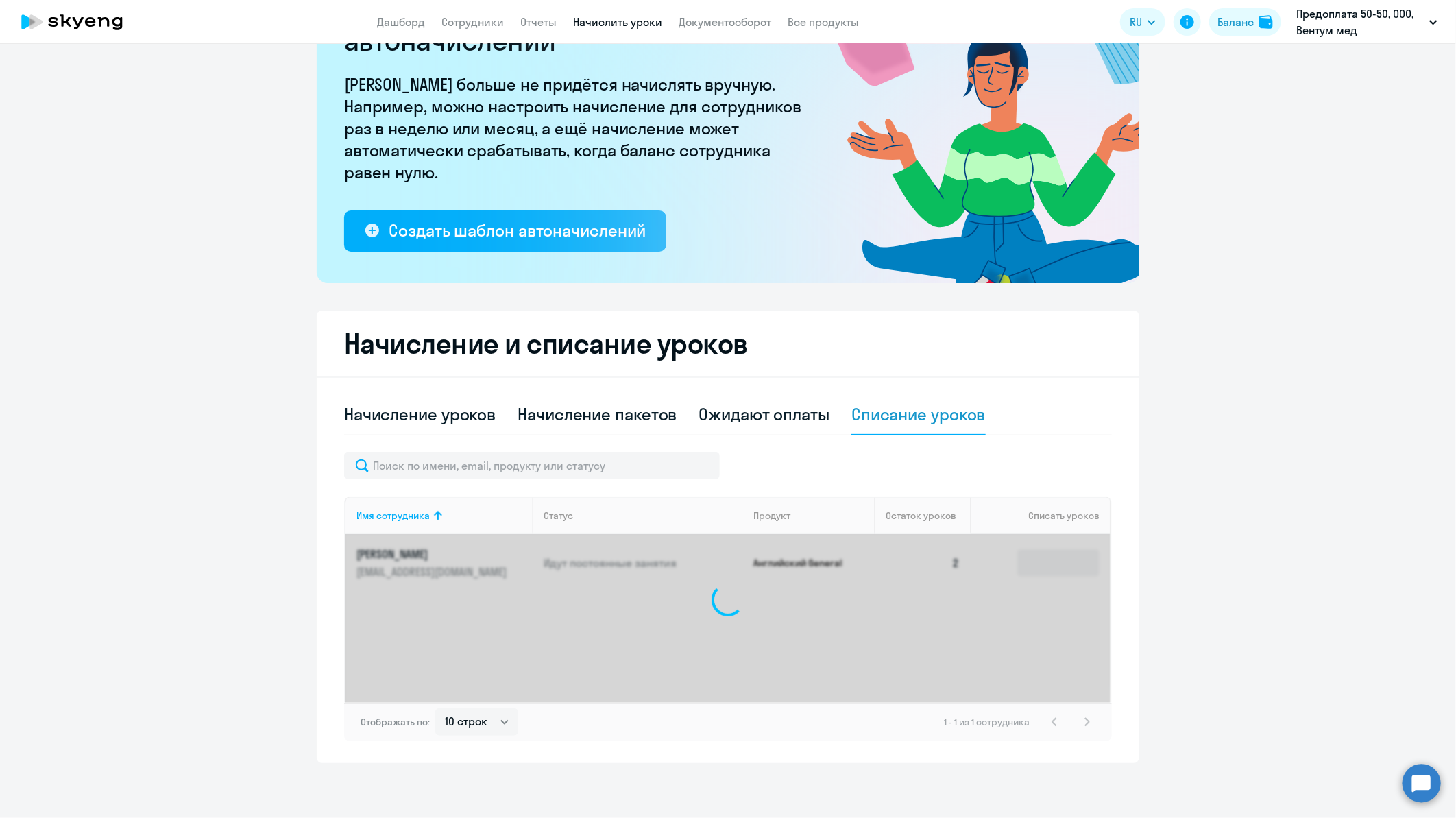
scroll to position [100, 0]
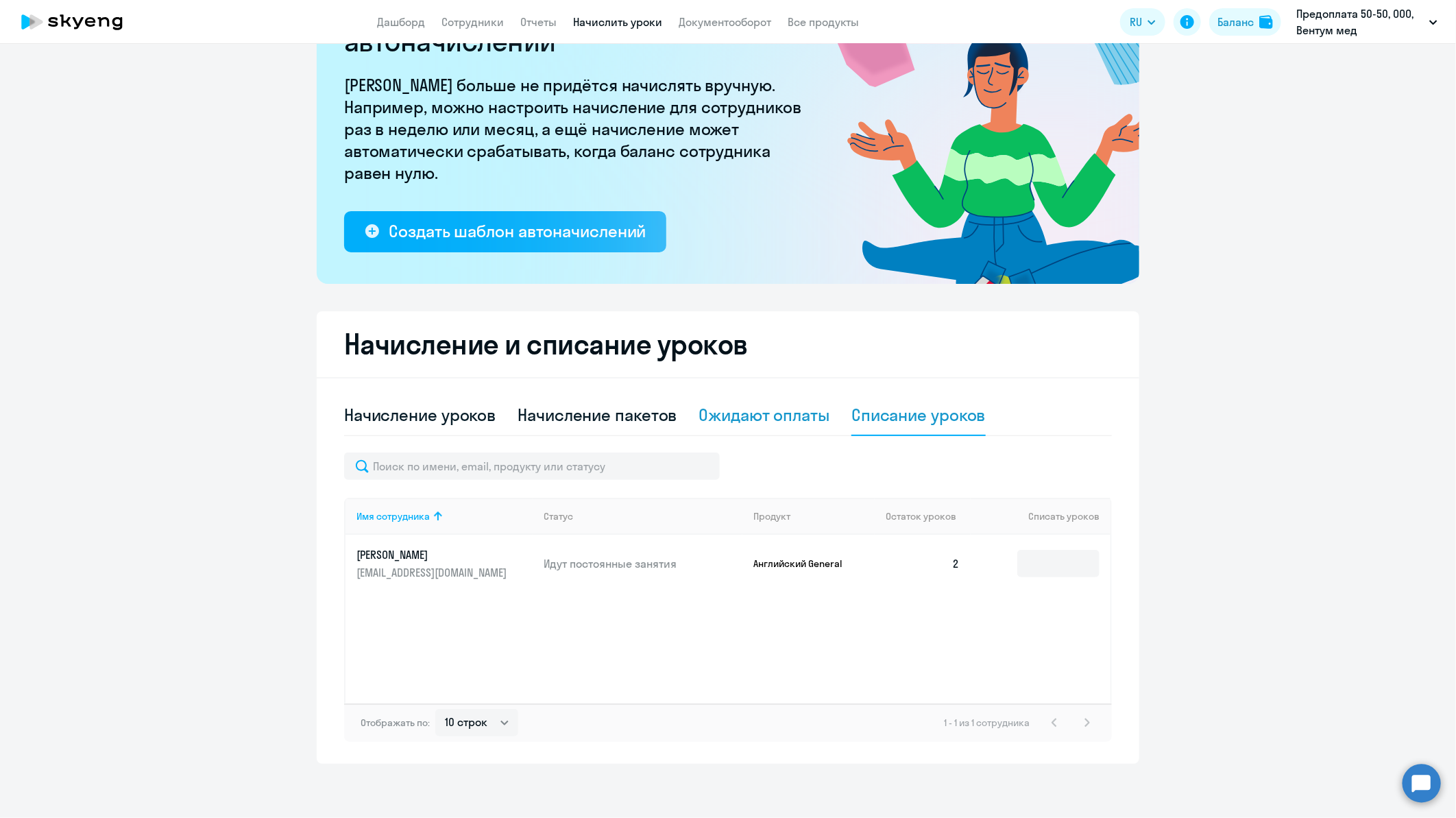
click at [744, 408] on div "Ожидают оплаты" at bounding box center [765, 415] width 131 height 22
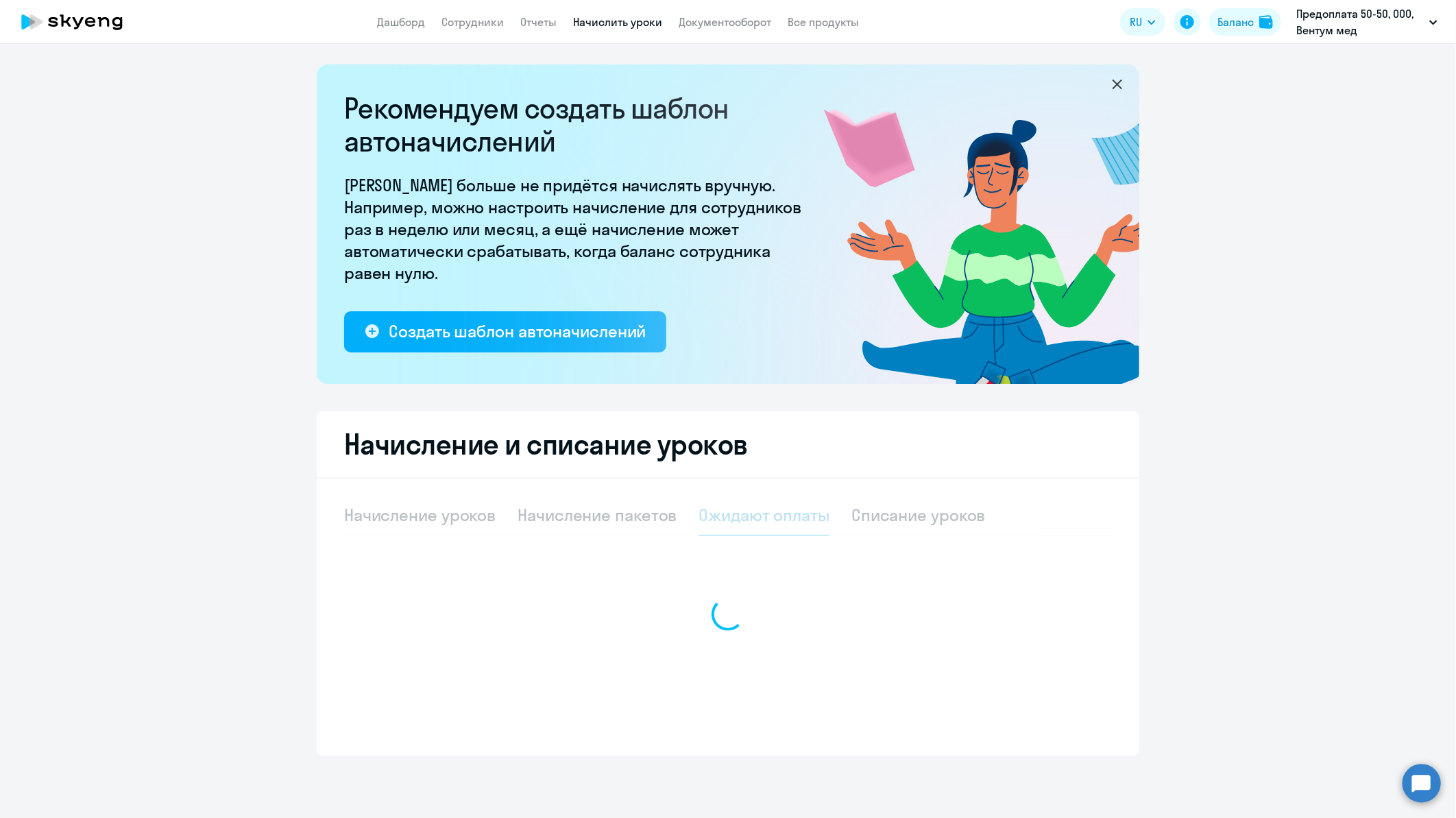
scroll to position [0, 0]
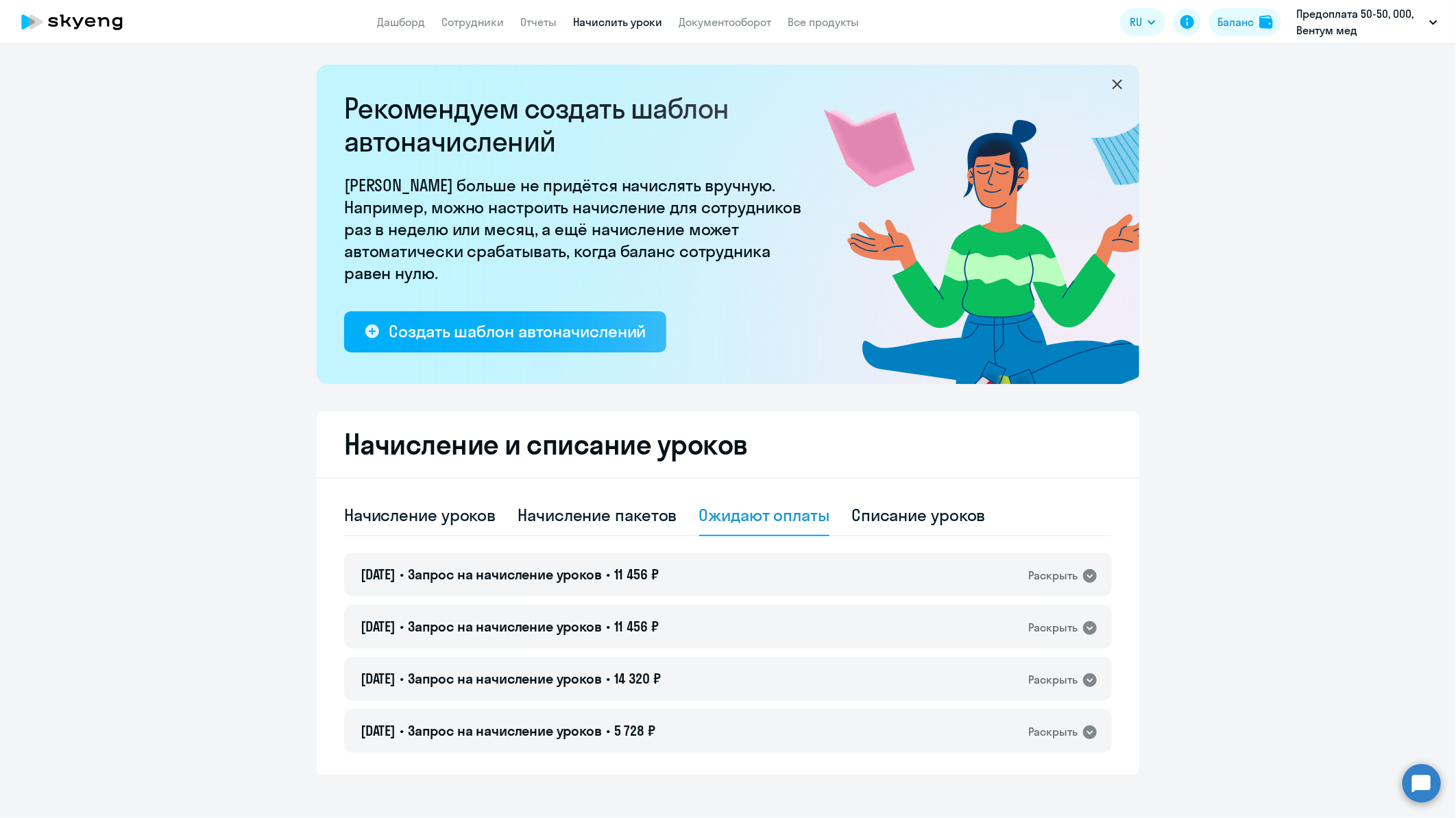
drag, startPoint x: 338, startPoint y: 624, endPoint x: 289, endPoint y: 636, distance: 50.4
click at [289, 636] on ng-component "Рекомендуем создать шаблон автоначислений Уроки больше не придётся начислять вр…" at bounding box center [728, 420] width 1456 height 710
